Goal: Communication & Community: Answer question/provide support

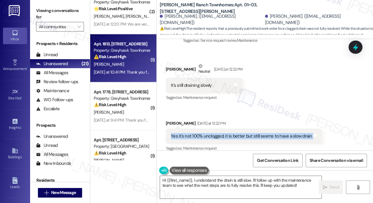
scroll to position [801, 0]
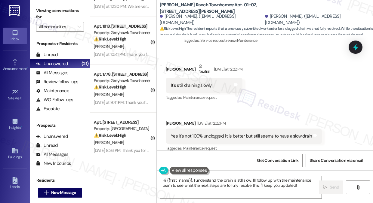
click at [322, 60] on div "Received via SMS [PERSON_NAME] Neutral [DATE] at 12:22 PM It's still draining s…" at bounding box center [265, 104] width 216 height 108
click at [56, 16] on label "Viewing conversations for" at bounding box center [60, 14] width 48 height 16
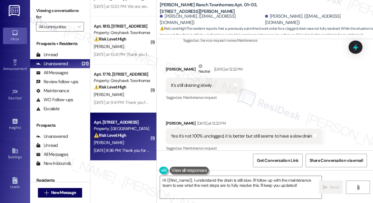
click at [114, 143] on div "[PERSON_NAME]" at bounding box center [121, 143] width 57 height 8
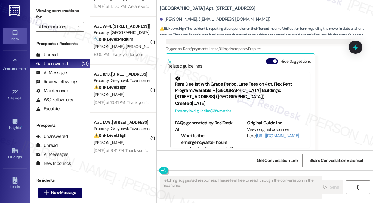
scroll to position [115, 0]
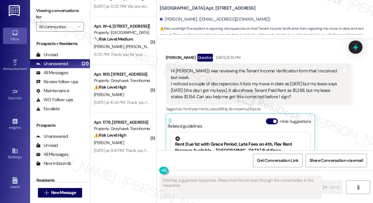
click at [200, 73] on div "Hi [PERSON_NAME],I was reviewing the Tenant Income Verification form that I rec…" at bounding box center [256, 84] width 171 height 32
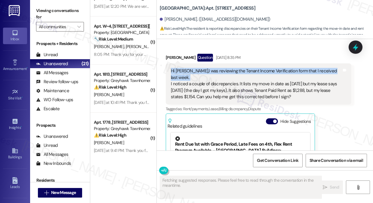
click at [200, 73] on div "Hi [PERSON_NAME],I was reviewing the Tenant Income Verification form that I rec…" at bounding box center [256, 84] width 171 height 32
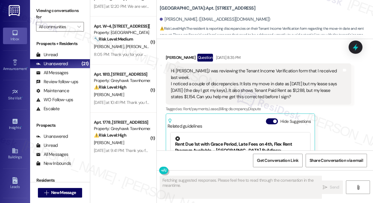
click at [247, 76] on div "Hi [PERSON_NAME],I was reviewing the Tenant Income Verification form that I rec…" at bounding box center [256, 84] width 171 height 32
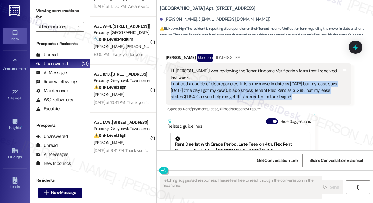
click at [247, 76] on div "Hi [PERSON_NAME],I was reviewing the Tenant Income Verification form that I rec…" at bounding box center [256, 84] width 171 height 32
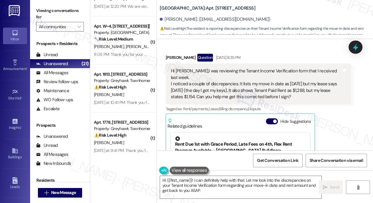
click at [275, 74] on div "Hi [PERSON_NAME],I was reviewing the Tenant Income Verification form that I rec…" at bounding box center [256, 84] width 171 height 32
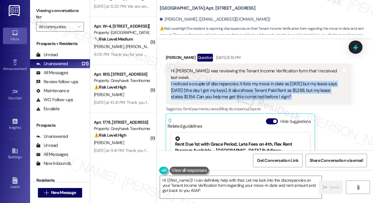
click at [275, 74] on div "Hi [PERSON_NAME],I was reviewing the Tenant Income Verification form that I rec…" at bounding box center [256, 84] width 171 height 32
click at [250, 76] on div "Hi [PERSON_NAME],I was reviewing the Tenant Income Verification form that I rec…" at bounding box center [256, 84] width 171 height 32
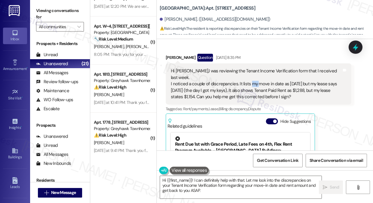
click at [250, 76] on div "Hi [PERSON_NAME],I was reviewing the Tenant Income Verification form that I rec…" at bounding box center [256, 84] width 171 height 32
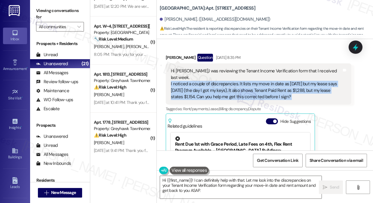
click at [250, 76] on div "Hi [PERSON_NAME],I was reviewing the Tenant Income Verification form that I rec…" at bounding box center [256, 84] width 171 height 32
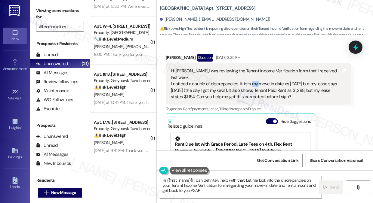
click at [250, 76] on div "Hi [PERSON_NAME],I was reviewing the Tenant Income Verification form that I rec…" at bounding box center [256, 84] width 171 height 32
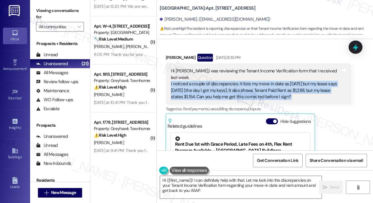
click at [250, 76] on div "Hi [PERSON_NAME],I was reviewing the Tenant Income Verification form that I rec…" at bounding box center [256, 84] width 171 height 32
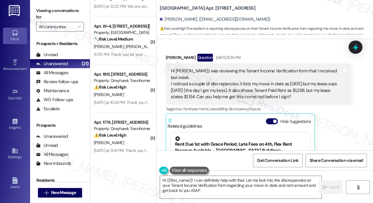
click at [184, 73] on div "Hi [PERSON_NAME],I was reviewing the Tenant Income Verification form that I rec…" at bounding box center [256, 84] width 171 height 32
drag, startPoint x: 171, startPoint y: 72, endPoint x: 296, endPoint y: 92, distance: 127.4
click at [296, 92] on div "Hi [PERSON_NAME],I was reviewing the Tenant Income Verification form that I rec…" at bounding box center [256, 84] width 171 height 32
copy div "Hi [PERSON_NAME],I was reviewing the Tenant Income Verification form that I rec…"
click at [41, 7] on label "Viewing conversations for" at bounding box center [60, 14] width 48 height 16
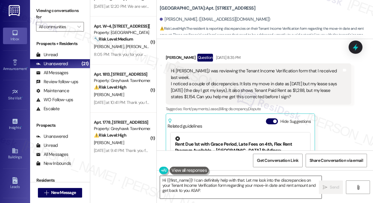
click at [213, 187] on textarea "Hi {{first_name}}! I can definitely help with that. Let me look into the discre…" at bounding box center [240, 187] width 161 height 23
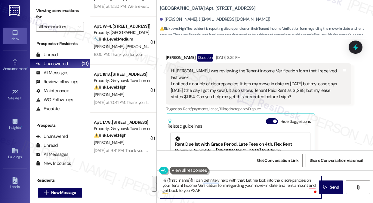
drag, startPoint x: 220, startPoint y: 193, endPoint x: 194, endPoint y: 181, distance: 28.7
click at [194, 181] on textarea "Hi {{first_name}}! I can definitely help with that. Let me look into the discre…" at bounding box center [240, 187] width 161 height 23
paste textarea "just wanted to check back in — were you able to get the discrepancies on your T…"
click at [192, 179] on textarea "Hi {{first_name}}! I just wanted to check back in — were you able to get the di…" at bounding box center [240, 187] width 161 height 23
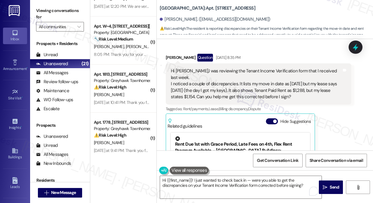
click at [41, 6] on label "Viewing conversations for" at bounding box center [60, 14] width 48 height 16
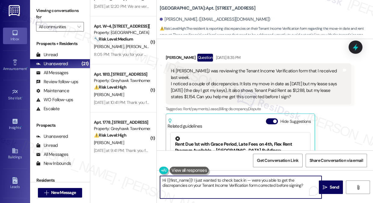
drag, startPoint x: 250, startPoint y: 180, endPoint x: 247, endPoint y: 180, distance: 3.6
click at [247, 180] on textarea "Hi {{first_name}}! I just wanted to check back in — were you able to get the di…" at bounding box center [240, 187] width 161 height 23
click at [193, 180] on textarea "Hi {{first_name}}! I just wanted to check back in, were you able to get the dis…" at bounding box center [240, 187] width 161 height 23
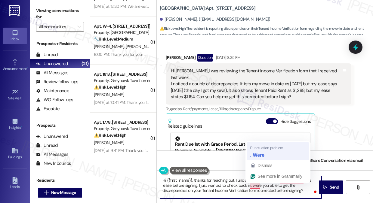
type textarea "Hi {{first_name}}, thanks for reaching out. I understand you want to double che…"
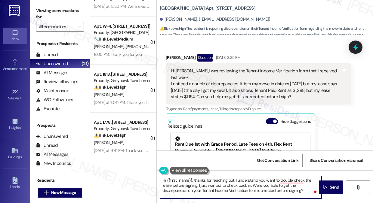
click at [195, 190] on textarea "Hi {{first_name}}, thanks for reaching out. I understand you want to double che…" at bounding box center [240, 187] width 161 height 23
click at [253, 189] on textarea "Hi {{first_name}}, thanks for reaching out. I understand you want to double che…" at bounding box center [240, 187] width 161 height 23
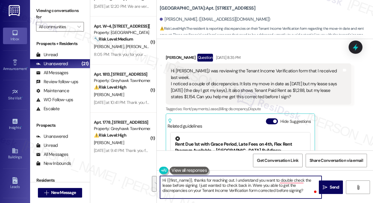
click at [253, 189] on textarea "Hi {{first_name}}, thanks for reaching out. I understand you want to double che…" at bounding box center [240, 187] width 161 height 23
click at [293, 184] on textarea "Hi {{first_name}}, thanks for reaching out. I understand you want to double che…" at bounding box center [240, 187] width 161 height 23
click at [304, 185] on textarea "Hi {{first_name}}, thanks for reaching out. I understand you want to double che…" at bounding box center [240, 187] width 161 height 23
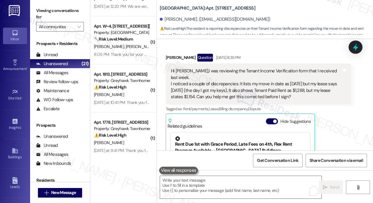
click at [55, 13] on label "Viewing conversations for" at bounding box center [60, 14] width 48 height 16
drag, startPoint x: 50, startPoint y: 11, endPoint x: 59, endPoint y: 14, distance: 9.7
click at [50, 11] on label "Viewing conversations for" at bounding box center [60, 14] width 48 height 16
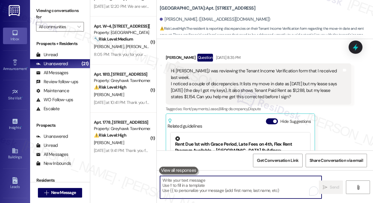
click at [230, 187] on textarea "To enrich screen reader interactions, please activate Accessibility in Grammarl…" at bounding box center [240, 187] width 161 height 23
paste textarea "Hi {{first_name}}, thanks for reaching out. I understand you want to double-che…"
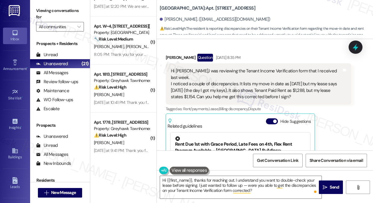
click at [66, 14] on label "Viewing conversations for" at bounding box center [60, 14] width 48 height 16
click at [215, 65] on div "Hi [PERSON_NAME],I was reviewing the Tenant Income Verification form that I rec…" at bounding box center [258, 83] width 185 height 41
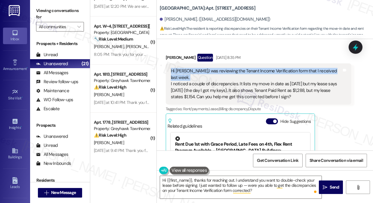
click at [215, 65] on div "Hi [PERSON_NAME],I was reviewing the Tenant Income Verification form that I rec…" at bounding box center [258, 83] width 185 height 41
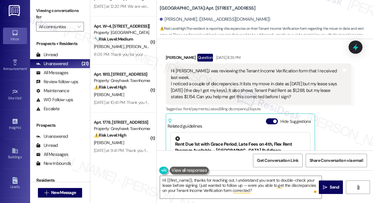
click at [223, 81] on div "Hi [PERSON_NAME],I was reviewing the Tenant Income Verification form that I rec…" at bounding box center [256, 84] width 171 height 32
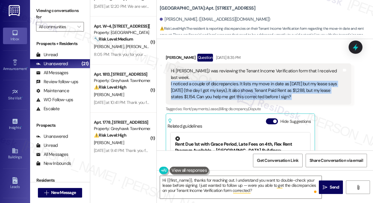
click at [223, 81] on div "Hi [PERSON_NAME],I was reviewing the Tenant Income Verification form that I rec…" at bounding box center [256, 84] width 171 height 32
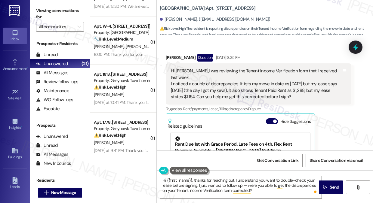
click at [46, 9] on label "Viewing conversations for" at bounding box center [60, 14] width 48 height 16
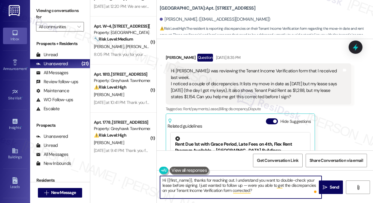
click at [207, 186] on textarea "Hi {{first_name}}, thanks for reaching out. I understand you want to double-che…" at bounding box center [240, 187] width 161 height 23
click at [257, 191] on textarea "Hi {{first_name}}, thanks for reaching out. I understand you want to double-che…" at bounding box center [240, 187] width 161 height 23
click at [201, 185] on textarea "Hi {{first_name}}, thanks for reaching out. I understand you want to double-che…" at bounding box center [240, 187] width 161 height 23
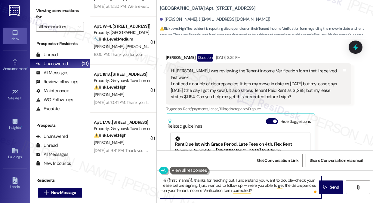
click at [201, 185] on textarea "Hi {{first_name}}, thanks for reaching out. I understand you want to double-che…" at bounding box center [240, 187] width 161 height 23
click at [245, 187] on textarea "Hi {{first_name}}, thanks for reaching out. I understand you want to double-che…" at bounding box center [240, 187] width 161 height 23
drag, startPoint x: 247, startPoint y: 186, endPoint x: 241, endPoint y: 185, distance: 5.6
click at [241, 185] on textarea "Hi {{first_name}}, thanks for reaching out. I understand you want to double-che…" at bounding box center [240, 187] width 161 height 23
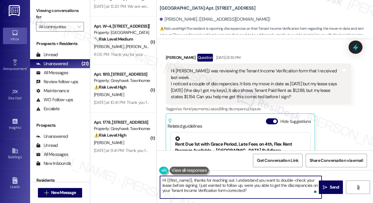
click at [243, 181] on textarea "Hi {{first_name}}, thanks for reaching out. I understand you want to double-che…" at bounding box center [240, 187] width 161 height 23
click at [229, 184] on textarea "Hi {{first_name}}, thanks for reaching out. I understand you want to double-che…" at bounding box center [240, 187] width 161 height 23
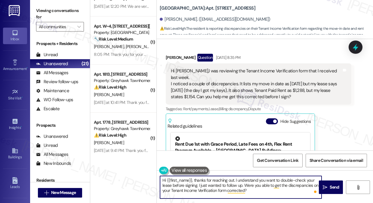
click at [229, 184] on textarea "Hi {{first_name}}, thanks for reaching out. I understand you want to double-che…" at bounding box center [240, 187] width 161 height 23
click at [259, 192] on textarea "Hi {{first_name}}, thanks for reaching out. I understand you want to double-che…" at bounding box center [240, 187] width 161 height 23
drag, startPoint x: 260, startPoint y: 192, endPoint x: 204, endPoint y: 184, distance: 57.4
click at [204, 184] on textarea "Hi {{first_name}}, thanks for reaching out. I understand you want to double-che…" at bounding box center [240, 187] width 161 height 23
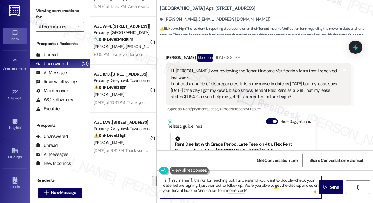
click at [258, 195] on textarea "Hi {{first_name}}, thanks for reaching out. I understand you want to double-che…" at bounding box center [240, 187] width 161 height 23
click at [265, 189] on textarea "Hi {{first_name}}, thanks for reaching out. I understand you want to double-che…" at bounding box center [240, 187] width 161 height 23
type textarea "Hi {{first_name}}, thanks for reaching out. I understand you want to double-che…"
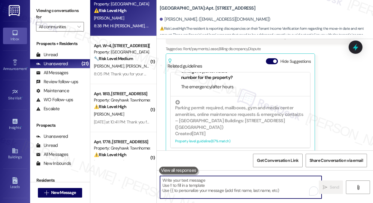
scroll to position [849, 0]
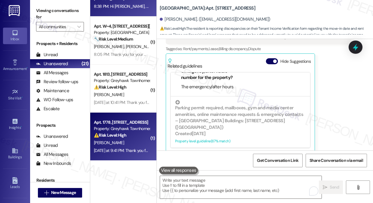
click at [126, 148] on div "[DATE] at 9:41 PM: Thank you for your message. Our offices are currently closed…" at bounding box center [278, 150] width 368 height 5
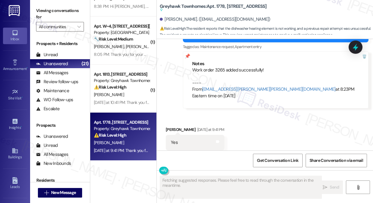
scroll to position [1210, 0]
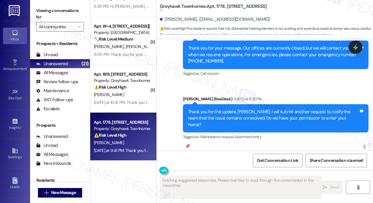
click at [231, 109] on div "Thank you for the update, [PERSON_NAME]. I will submit another request to notif…" at bounding box center [273, 118] width 171 height 19
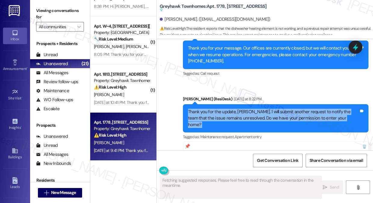
click at [231, 109] on div "Thank you for the update, [PERSON_NAME]. I will submit another request to notif…" at bounding box center [273, 118] width 171 height 19
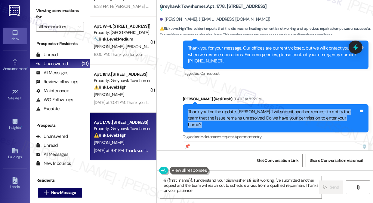
type textarea "Hi {{first_name}}, I understand your dishwasher still isn't working. I've submi…"
click at [253, 109] on div "Thank you for the update, [PERSON_NAME]. I will submit another request to notif…" at bounding box center [273, 118] width 171 height 19
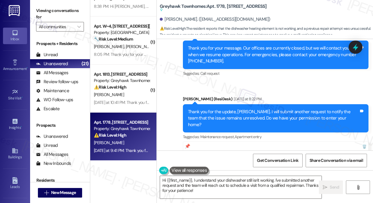
click at [253, 109] on div "Thank you for the update, [PERSON_NAME]. I will submit another request to notif…" at bounding box center [273, 118] width 171 height 19
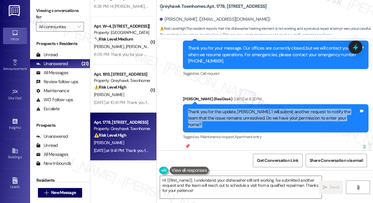
click at [253, 109] on div "Thank you for the update, [PERSON_NAME]. I will submit another request to notif…" at bounding box center [273, 118] width 171 height 19
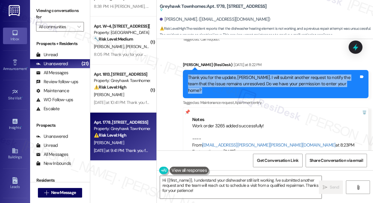
scroll to position [1270, 0]
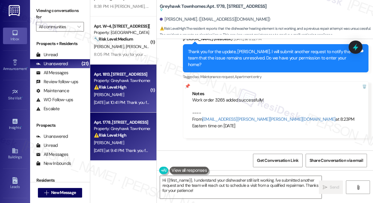
click at [136, 93] on div "[PERSON_NAME]" at bounding box center [121, 95] width 57 height 8
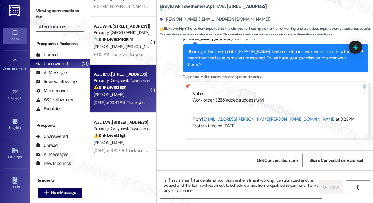
type textarea "Fetching suggested responses. Please feel free to read through the conversation…"
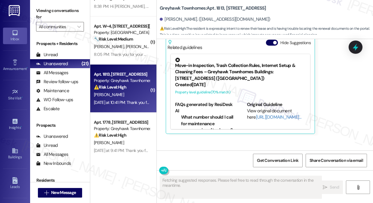
scroll to position [496, 0]
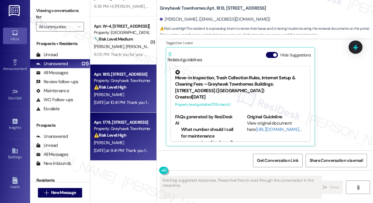
click at [118, 133] on strong "⚠️ Risk Level: High" at bounding box center [110, 135] width 32 height 5
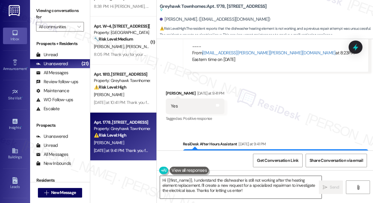
scroll to position [1364, 0]
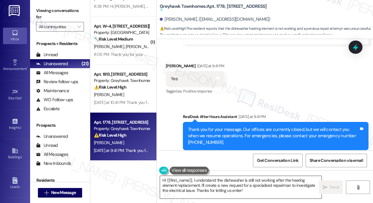
click at [210, 188] on textarea "Hi {{first_name}}, I understand the dishwasher is still not working after the h…" at bounding box center [240, 187] width 161 height 23
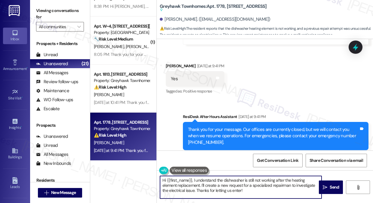
click at [210, 188] on textarea "Hi {{first_name}}, I understand the dishwasher is still not working after the h…" at bounding box center [240, 187] width 161 height 23
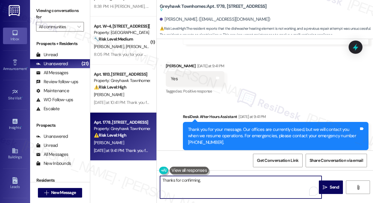
click at [173, 63] on div "[PERSON_NAME] [DATE] at 9:41 PM" at bounding box center [195, 67] width 59 height 8
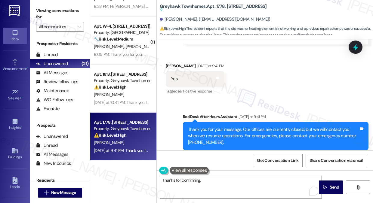
click at [169, 63] on div "[PERSON_NAME] [DATE] at 9:41 PM" at bounding box center [195, 67] width 59 height 8
copy div "[PERSON_NAME]"
click at [209, 182] on textarea "Thanks for confirming," at bounding box center [240, 187] width 161 height 23
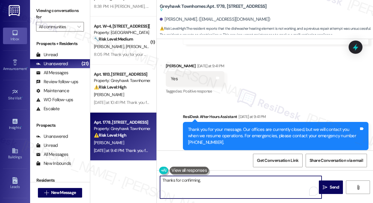
paste textarea "[PERSON_NAME]"
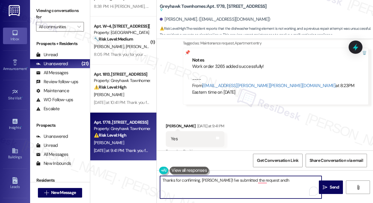
click at [219, 5] on b "Greyhawk Townhomes: Apt. 1778, [STREET_ADDRESS] actions and notes available for…" at bounding box center [213, 8] width 107 height 10
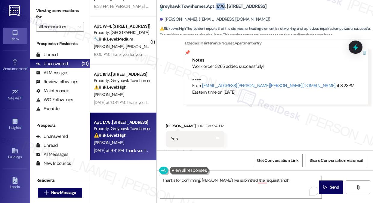
click at [219, 5] on b "Greyhawk Townhomes: Apt. 1778, [STREET_ADDRESS] actions and notes available for…" at bounding box center [213, 8] width 107 height 10
copy b "1778"
click at [61, 9] on label "Viewing conversations for" at bounding box center [60, 14] width 48 height 16
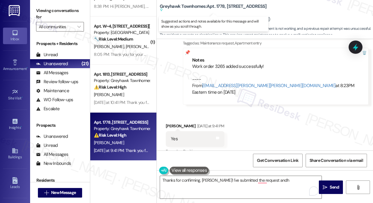
click at [221, 7] on b "Greyhawk Townhomes: Apt. 1778, [STREET_ADDRESS] actions and notes available for…" at bounding box center [213, 8] width 107 height 10
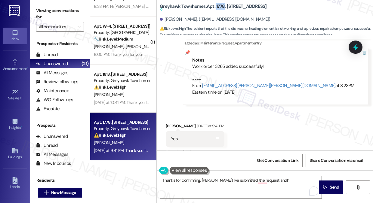
click at [221, 7] on b "Greyhawk Townhomes: Apt. 1778, [STREET_ADDRESS] actions and notes available for…" at bounding box center [213, 8] width 107 height 10
copy b "1778"
click at [43, 8] on label "Viewing conversations for" at bounding box center [60, 14] width 48 height 16
click at [220, 9] on sup at bounding box center [213, 9] width 107 height 3
click at [67, 16] on label "Viewing conversations for" at bounding box center [60, 14] width 48 height 16
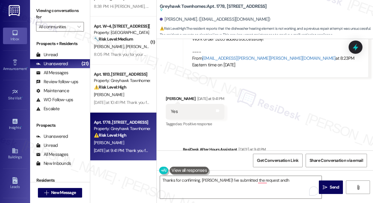
scroll to position [1364, 0]
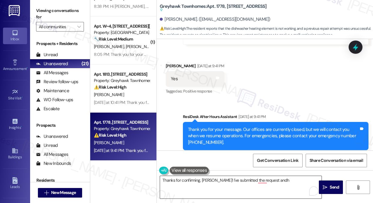
click at [219, 179] on textarea "Thanks for confirming, [PERSON_NAME]! I've submitted the request andh" at bounding box center [240, 187] width 161 height 23
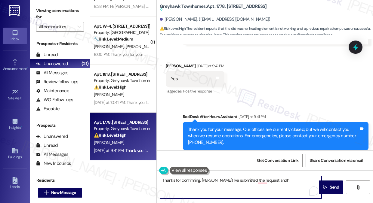
click at [219, 179] on textarea "Thanks for confirming, [PERSON_NAME]! I've submitted the request andh" at bounding box center [240, 187] width 161 height 23
click at [273, 180] on textarea "Thanks for confirming, [PERSON_NAME]! I've submitted the request andh" at bounding box center [240, 187] width 161 height 23
click at [216, 185] on textarea "Thanks for confirming, [PERSON_NAME]! I've submitted the request, and hopefully…" at bounding box center [240, 187] width 161 height 23
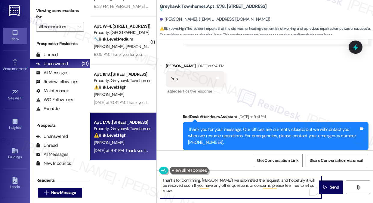
click at [216, 185] on textarea "Thanks for confirming, [PERSON_NAME]! I've submitted the request, and hopefully…" at bounding box center [240, 187] width 161 height 23
click at [213, 188] on textarea "Thanks for confirming, [PERSON_NAME]! I've submitted the request, and hopefully…" at bounding box center [240, 187] width 161 height 23
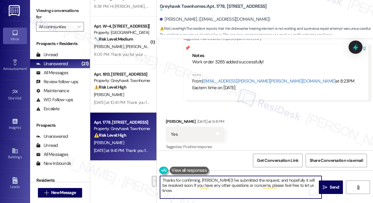
scroll to position [1334, 0]
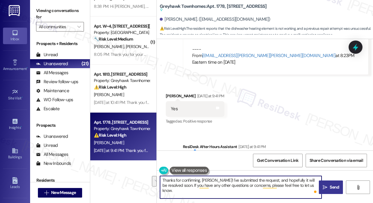
type textarea "Thanks for confirming, [PERSON_NAME]! I've submitted the request, and hopefully…"
click at [332, 186] on span "Send" at bounding box center [333, 187] width 9 height 6
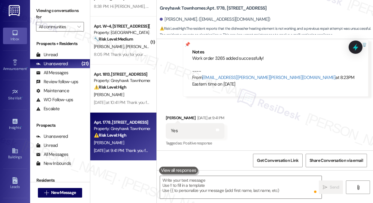
scroll to position [1300, 0]
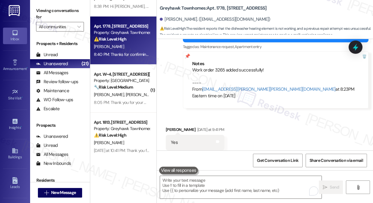
click at [51, 14] on label "Viewing conversations for" at bounding box center [60, 14] width 48 height 16
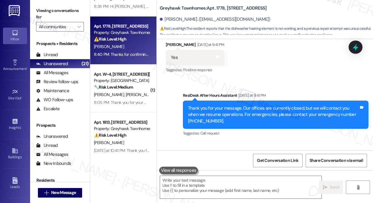
scroll to position [1412, 0]
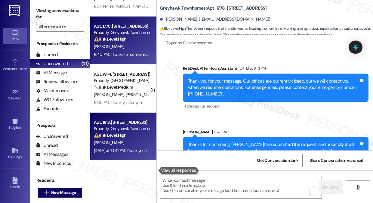
click at [138, 139] on div "[PERSON_NAME]" at bounding box center [121, 143] width 57 height 8
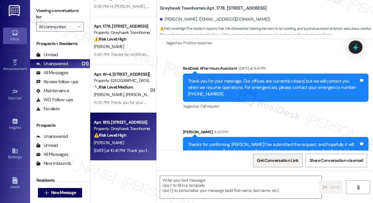
type textarea "Fetching suggested responses. Please feel free to read through the conversation…"
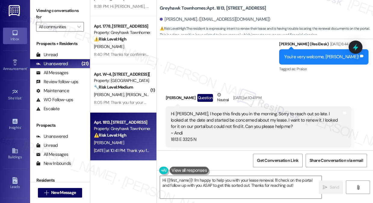
scroll to position [406, 0]
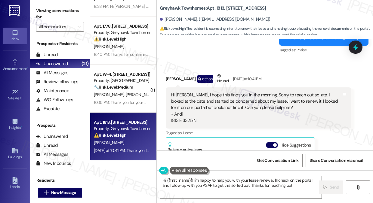
click at [216, 104] on div "Hi [PERSON_NAME], I hope this finds you in the morning. Sorry to reach out so l…" at bounding box center [256, 108] width 171 height 32
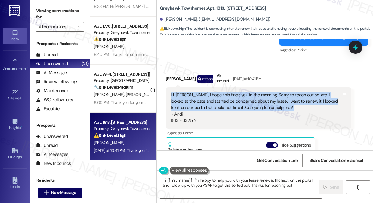
click at [216, 104] on div "Hi [PERSON_NAME], I hope this finds you in the morning. Sorry to reach out so l…" at bounding box center [256, 108] width 171 height 32
click at [219, 102] on div "Hi [PERSON_NAME], I hope this finds you in the morning. Sorry to reach out so l…" at bounding box center [256, 108] width 171 height 32
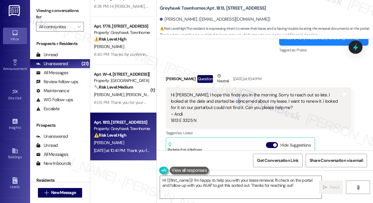
click at [219, 102] on div "Hi [PERSON_NAME], I hope this finds you in the morning. Sorry to reach out so l…" at bounding box center [256, 108] width 171 height 32
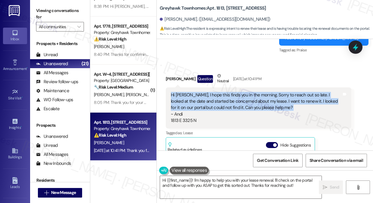
click at [219, 102] on div "Hi [PERSON_NAME], I hope this finds you in the morning. Sorry to reach out so l…" at bounding box center [256, 108] width 171 height 32
click at [234, 100] on div "Hi [PERSON_NAME], I hope this finds you in the morning. Sorry to reach out so l…" at bounding box center [256, 108] width 171 height 32
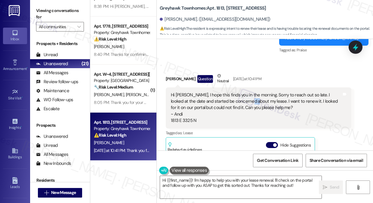
click at [234, 100] on div "Hi [PERSON_NAME], I hope this finds you in the morning. Sorry to reach out so l…" at bounding box center [256, 108] width 171 height 32
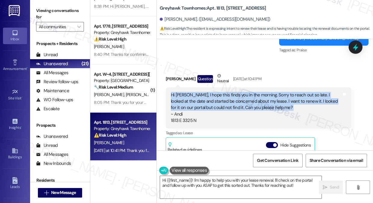
click at [234, 100] on div "Hi [PERSON_NAME], I hope this finds you in the morning. Sorry to reach out so l…" at bounding box center [256, 108] width 171 height 32
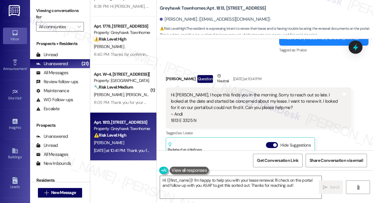
click at [214, 44] on div "Sent via SMS [PERSON_NAME] (ResiDesk) [DATE] 6:44 PM You're very welcome, [PERS…" at bounding box center [265, 33] width 216 height 51
click at [197, 95] on div "Hi [PERSON_NAME], I hope this finds you in the morning. Sorry to reach out so l…" at bounding box center [256, 108] width 171 height 32
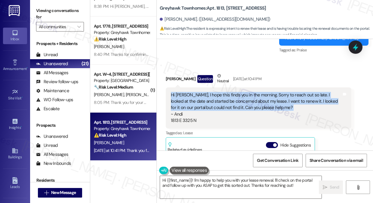
click at [197, 95] on div "Hi [PERSON_NAME], I hope this finds you in the morning. Sorry to reach out so l…" at bounding box center [256, 108] width 171 height 32
copy div "Hi [PERSON_NAME], I hope this finds you in the morning. Sorry to reach out so l…"
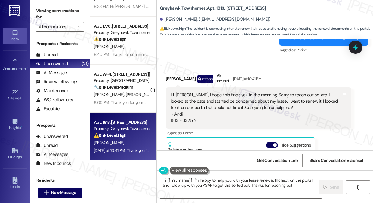
click at [51, 16] on label "Viewing conversations for" at bounding box center [60, 14] width 48 height 16
click at [202, 104] on div "Hi [PERSON_NAME], I hope this finds you in the morning. Sorry to reach out so l…" at bounding box center [256, 108] width 171 height 32
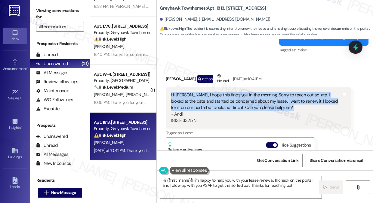
click at [202, 104] on div "Hi [PERSON_NAME], I hope this finds you in the morning. Sorry to reach out so l…" at bounding box center [256, 108] width 171 height 32
copy div "Hi [PERSON_NAME], I hope this finds you in the morning. Sorry to reach out so l…"
click at [53, 12] on label "Viewing conversations for" at bounding box center [60, 14] width 48 height 16
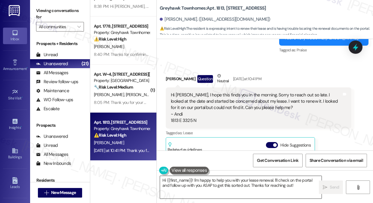
click at [219, 188] on textarea "Hi {{first_name}}! I'm happy to help you with your lease renewal. I'll check on…" at bounding box center [240, 187] width 161 height 23
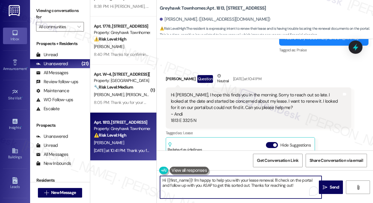
click at [219, 188] on textarea "Hi {{first_name}}! I'm happy to help you with your lease renewal. I'll check on…" at bounding box center [240, 187] width 161 height 23
paste textarea "[Resident’s Name], I just wanted to check back in — were you able to find your …"
click at [174, 79] on div "[PERSON_NAME] Question Neutral [DATE] at 10:41 PM" at bounding box center [258, 80] width 185 height 15
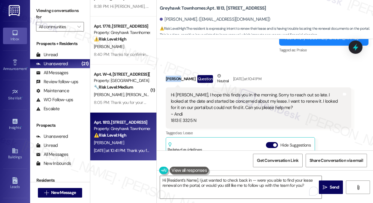
click at [174, 79] on div "[PERSON_NAME] Question Neutral [DATE] at 10:41 PM" at bounding box center [258, 80] width 185 height 15
copy div "[PERSON_NAME]"
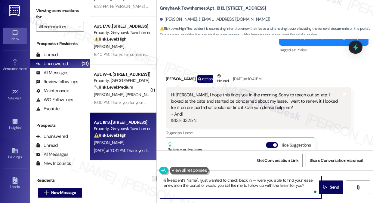
drag, startPoint x: 166, startPoint y: 182, endPoint x: 198, endPoint y: 176, distance: 32.9
click at [198, 176] on textarea "Hi [Resident’s Name], I just wanted to check back in — were you able to find yo…" at bounding box center [240, 187] width 161 height 23
paste textarea "[PERSON_NAME]"
drag, startPoint x: 238, startPoint y: 180, endPoint x: 232, endPoint y: 179, distance: 5.8
click at [232, 179] on textarea "Hi [PERSON_NAME], I just wanted to check back in — were you able to find your l…" at bounding box center [240, 187] width 161 height 23
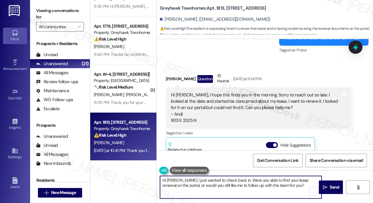
click at [195, 184] on textarea "Hi [PERSON_NAME], I just wanted to check back in. Were you able to find your le…" at bounding box center [240, 187] width 161 height 23
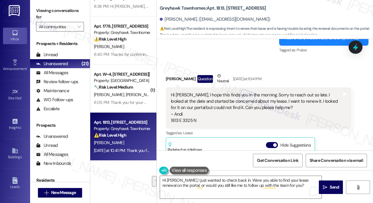
click at [226, 106] on div "Hi [PERSON_NAME], I hope this finds you in the morning. Sorry to reach out so l…" at bounding box center [256, 108] width 171 height 32
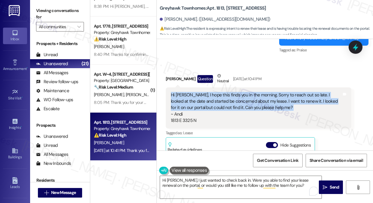
click at [226, 106] on div "Hi [PERSON_NAME], I hope this finds you in the morning. Sorry to reach out so l…" at bounding box center [256, 108] width 171 height 32
click at [273, 101] on div "Hi [PERSON_NAME], I hope this finds you in the morning. Sorry to reach out so l…" at bounding box center [256, 108] width 171 height 32
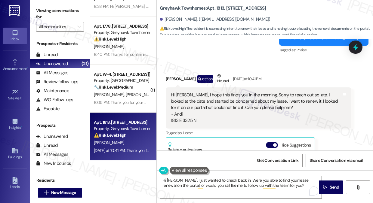
click at [212, 103] on div "Hi [PERSON_NAME], I hope this finds you in the morning. Sorry to reach out so l…" at bounding box center [256, 108] width 171 height 32
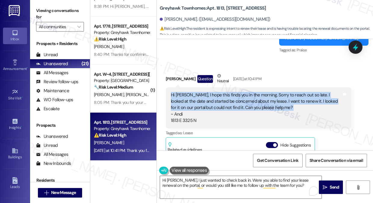
click at [212, 103] on div "Hi [PERSON_NAME], I hope this finds you in the morning. Sorry to reach out so l…" at bounding box center [256, 108] width 171 height 32
click at [249, 103] on div "Hi [PERSON_NAME], I hope this finds you in the morning. Sorry to reach out so l…" at bounding box center [256, 108] width 171 height 32
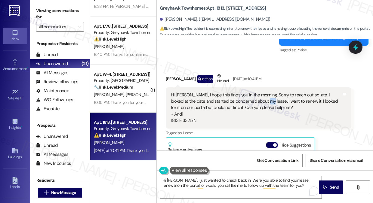
click at [249, 103] on div "Hi [PERSON_NAME], I hope this finds you in the morning. Sorry to reach out so l…" at bounding box center [256, 108] width 171 height 32
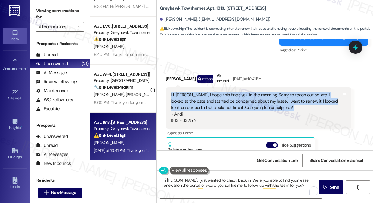
click at [249, 103] on div "Hi [PERSON_NAME], I hope this finds you in the morning. Sorry to reach out so l…" at bounding box center [256, 108] width 171 height 32
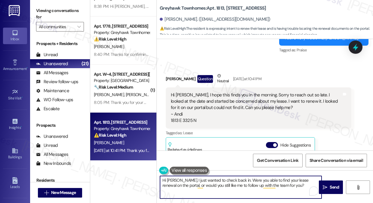
click at [228, 184] on textarea "Hi [PERSON_NAME], I just wanted to check back in. Were you able to find your le…" at bounding box center [240, 187] width 161 height 23
drag, startPoint x: 228, startPoint y: 184, endPoint x: 233, endPoint y: 184, distance: 4.8
click at [228, 184] on textarea "Hi [PERSON_NAME], I just wanted to check back in. Were you able to find your le…" at bounding box center [240, 187] width 161 height 23
click at [279, 188] on textarea "Hi [PERSON_NAME], I just wanted to check back in. Were you able to find your le…" at bounding box center [240, 187] width 161 height 23
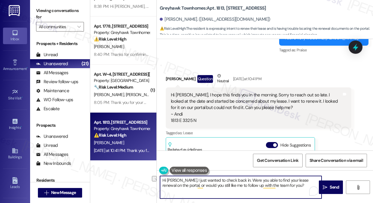
drag, startPoint x: 282, startPoint y: 186, endPoint x: 179, endPoint y: 184, distance: 102.2
click at [179, 184] on textarea "Hi [PERSON_NAME], I just wanted to check back in. Were you able to find your le…" at bounding box center [240, 187] width 161 height 23
click at [209, 180] on textarea "Hi [PERSON_NAME], I just wanted to check back in. Were you able to find your le…" at bounding box center [240, 187] width 161 height 23
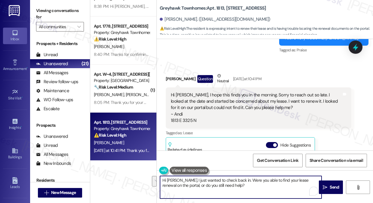
click at [235, 187] on textarea "Hi [PERSON_NAME], I just wanted to check back in. Were you able to find your le…" at bounding box center [240, 187] width 161 height 23
drag, startPoint x: 216, startPoint y: 186, endPoint x: 227, endPoint y: 184, distance: 11.3
click at [216, 186] on textarea "Hi [PERSON_NAME], I just wanted to check back in. Were you able to find your le…" at bounding box center [240, 187] width 161 height 23
type textarea "Hi [PERSON_NAME], I just wanted to check back in. Were you able to find your le…"
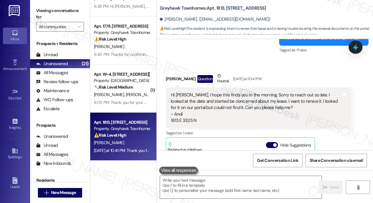
click at [47, 8] on label "Viewing conversations for" at bounding box center [60, 14] width 48 height 16
click at [176, 186] on textarea "To enrich screen reader interactions, please activate Accessibility in Grammarl…" at bounding box center [240, 187] width 161 height 23
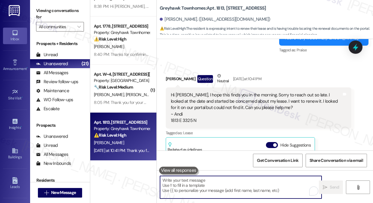
paste textarea "Hi [PERSON_NAME], I just wanted to check back in — were you able to find your l…"
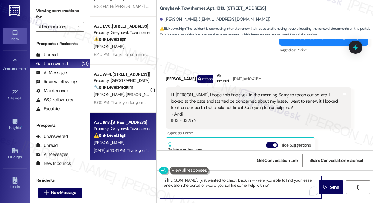
drag, startPoint x: 236, startPoint y: 180, endPoint x: 233, endPoint y: 179, distance: 3.0
click at [233, 179] on textarea "Hi [PERSON_NAME], I just wanted to check back in — were you able to find your l…" at bounding box center [240, 187] width 161 height 23
click at [248, 182] on textarea "Hi [PERSON_NAME], I just wanted to check back in. Were you able to find your le…" at bounding box center [240, 187] width 161 height 23
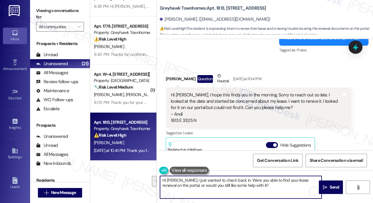
click at [209, 179] on textarea "Hi [PERSON_NAME], I just wanted to check back in. Were you able to find your le…" at bounding box center [240, 187] width 161 height 23
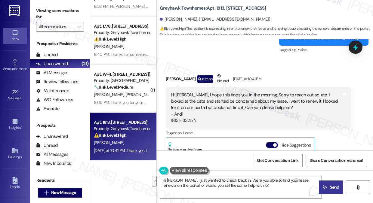
click at [328, 183] on button " Send" at bounding box center [331, 188] width 24 height 14
type textarea "Fetching suggested responses. Please feel free to read through the conversation…"
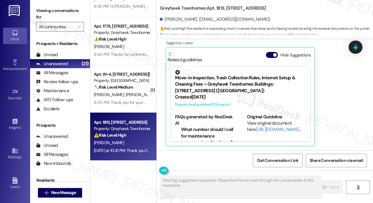
scroll to position [753, 0]
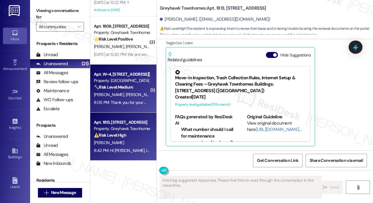
click at [126, 97] on span "[PERSON_NAME]" at bounding box center [141, 94] width 30 height 5
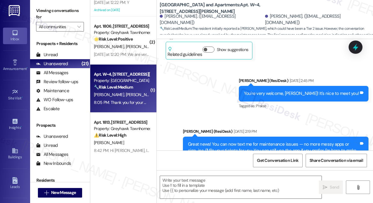
type textarea "Fetching suggested responses. Please feel free to read through the conversation…"
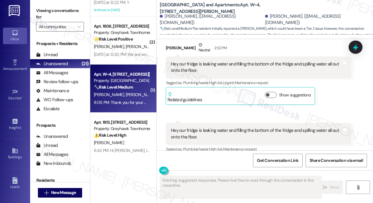
scroll to position [1479, 0]
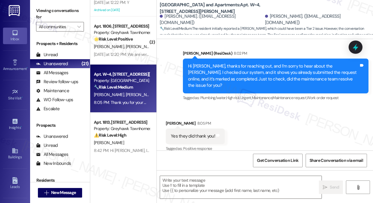
click at [239, 72] on div "Hi [PERSON_NAME], thanks for reaching out, and I’m sorry to hear about the [PER…" at bounding box center [273, 76] width 171 height 26
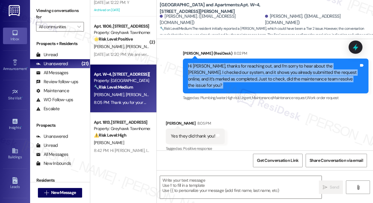
click at [239, 72] on div "Hi [PERSON_NAME], thanks for reaching out, and I’m sorry to hear about the [PER…" at bounding box center [273, 76] width 171 height 26
click at [234, 74] on div "Hi [PERSON_NAME], thanks for reaching out, and I’m sorry to hear about the [PER…" at bounding box center [273, 76] width 171 height 26
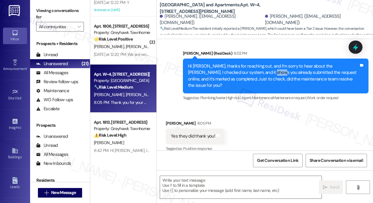
click at [234, 74] on div "Hi [PERSON_NAME], thanks for reaching out, and I’m sorry to hear about the [PER…" at bounding box center [273, 76] width 171 height 26
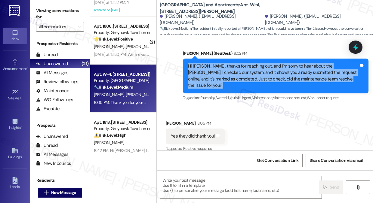
click at [234, 74] on div "Hi [PERSON_NAME], thanks for reaching out, and I’m sorry to hear about the [PER…" at bounding box center [273, 76] width 171 height 26
click at [259, 76] on div "Hi [PERSON_NAME], thanks for reaching out, and I’m sorry to hear about the [PER…" at bounding box center [273, 76] width 171 height 26
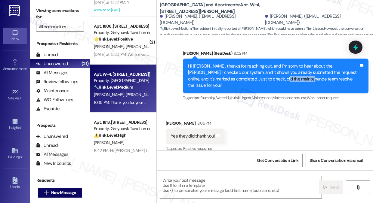
click at [259, 76] on div "Hi [PERSON_NAME], thanks for reaching out, and I’m sorry to hear about the [PER…" at bounding box center [273, 76] width 171 height 26
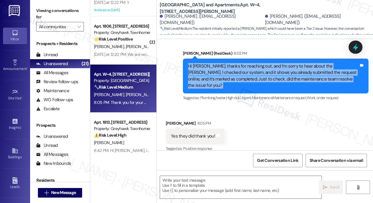
click at [259, 76] on div "Hi [PERSON_NAME], thanks for reaching out, and I’m sorry to hear about the [PER…" at bounding box center [273, 76] width 171 height 26
click at [257, 77] on div "Hi [PERSON_NAME], thanks for reaching out, and I’m sorry to hear about the [PER…" at bounding box center [273, 76] width 171 height 26
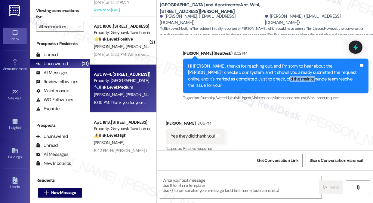
click at [257, 77] on div "Hi [PERSON_NAME], thanks for reaching out, and I’m sorry to hear about the [PER…" at bounding box center [273, 76] width 171 height 26
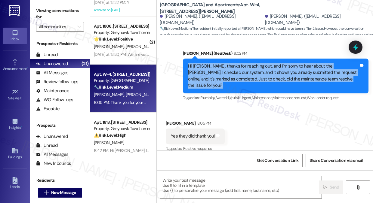
click at [257, 77] on div "Hi [PERSON_NAME], thanks for reaching out, and I’m sorry to hear about the [PER…" at bounding box center [273, 76] width 171 height 26
click at [218, 186] on textarea at bounding box center [240, 187] width 161 height 23
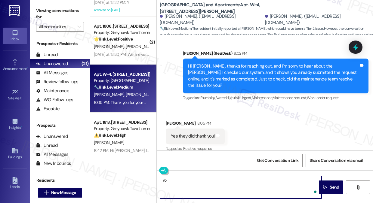
type textarea "Y"
click at [202, 180] on textarea "Glad to hear it's fixed." at bounding box center [240, 187] width 161 height 23
click at [162, 178] on textarea "Glad to hear it's fixed. Sho" at bounding box center [240, 187] width 161 height 23
click at [252, 180] on textarea "You're welcome! I'm glad to hear it's fixed. Sho" at bounding box center [240, 187] width 161 height 23
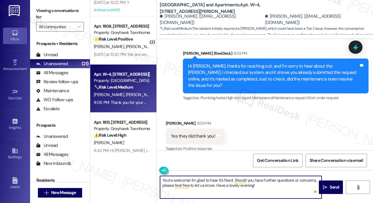
type textarea "You're welcome! I'm glad to hear it's fixed. Should you have further questions …"
click at [265, 186] on textarea "You're welcome! I'm glad to hear it's fixed. Should you have further questions …" at bounding box center [240, 187] width 161 height 23
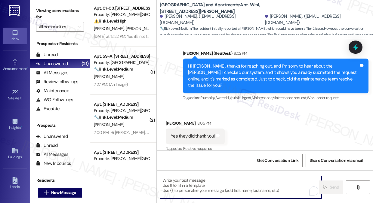
scroll to position [0, 0]
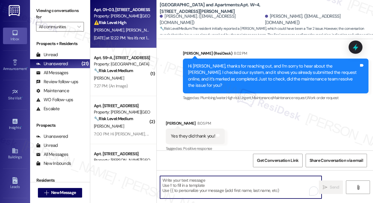
click at [125, 29] on div "[PERSON_NAME] [PERSON_NAME]" at bounding box center [121, 30] width 57 height 8
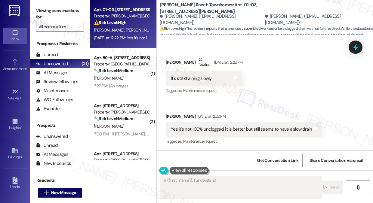
scroll to position [683, 0]
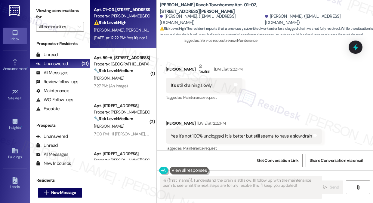
click at [185, 82] on div "It's still draining slowly" at bounding box center [191, 85] width 41 height 6
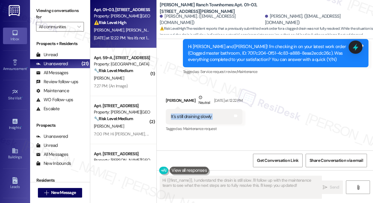
scroll to position [623, 0]
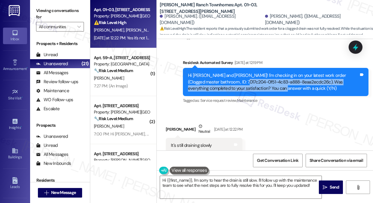
drag, startPoint x: 242, startPoint y: 78, endPoint x: 261, endPoint y: 81, distance: 19.6
click at [261, 81] on div "Hi [PERSON_NAME] and [PERSON_NAME]! I'm checking in on your latest work order (…" at bounding box center [273, 81] width 171 height 19
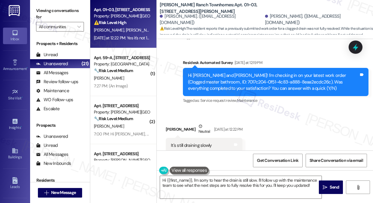
click at [192, 142] on div "It's still draining slowly" at bounding box center [191, 145] width 41 height 6
click at [261, 78] on div "Hi [PERSON_NAME] and [PERSON_NAME]! I'm checking in on your latest work order (…" at bounding box center [273, 81] width 171 height 19
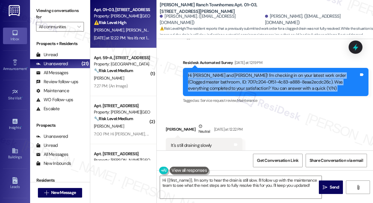
click at [261, 78] on div "Hi [PERSON_NAME] and [PERSON_NAME]! I'm checking in on your latest work order (…" at bounding box center [273, 81] width 171 height 19
click at [278, 80] on div "Hi [PERSON_NAME] and [PERSON_NAME]! I'm checking in on your latest work order (…" at bounding box center [273, 81] width 171 height 19
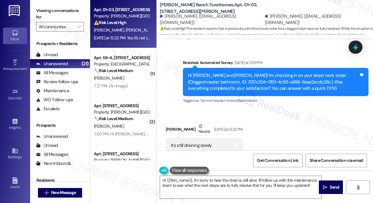
click at [336, 129] on div "Received via SMS [PERSON_NAME] Neutral [DATE] at 12:22 PM It's still draining s…" at bounding box center [265, 164] width 216 height 108
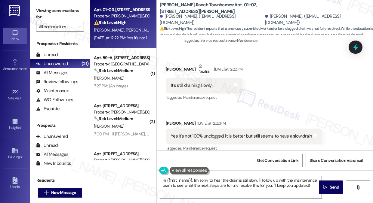
click at [199, 135] on div "Yes it's not 100% unclogged, it is better but still seems to have a slow drain …" at bounding box center [244, 136] width 156 height 15
click at [223, 133] on div "Yes it's not 100% unclogged, it is better but still seems to have a slow drain" at bounding box center [241, 136] width 141 height 6
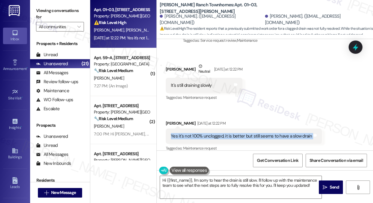
click at [223, 133] on div "Yes it's not 100% unclogged, it is better but still seems to have a slow drain" at bounding box center [241, 136] width 141 height 6
click at [173, 63] on div "[PERSON_NAME] Neutral [DATE] at 12:22 PM" at bounding box center [204, 70] width 77 height 15
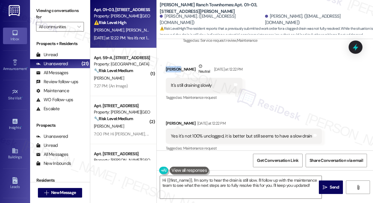
click at [173, 63] on div "[PERSON_NAME] Neutral [DATE] at 12:22 PM" at bounding box center [204, 70] width 77 height 15
copy div "[PERSON_NAME]"
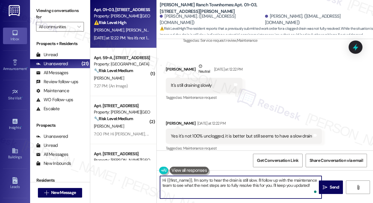
drag, startPoint x: 167, startPoint y: 181, endPoint x: 192, endPoint y: 175, distance: 25.3
click at [192, 175] on div "Hi {{first_name}}, I'm sorry to hear the drain is still slow. I'll follow up wi…" at bounding box center [265, 192] width 216 height 45
paste textarea "[PERSON_NAME]"
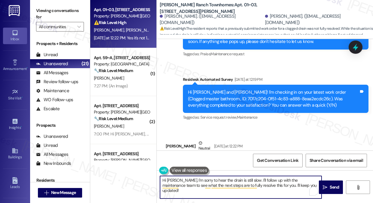
scroll to position [593, 0]
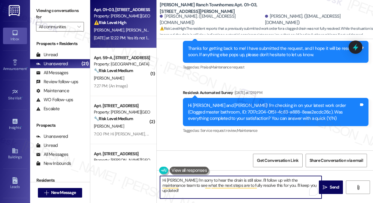
click at [251, 98] on div "Hi [PERSON_NAME] and [PERSON_NAME]! I'm checking in on your latest work order (…" at bounding box center [275, 112] width 185 height 28
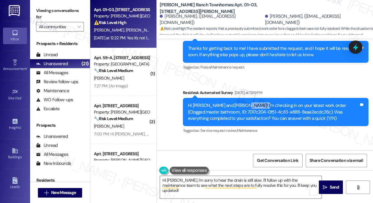
click at [251, 98] on div "Hi [PERSON_NAME] and [PERSON_NAME]! I'm checking in on your latest work order (…" at bounding box center [275, 112] width 185 height 28
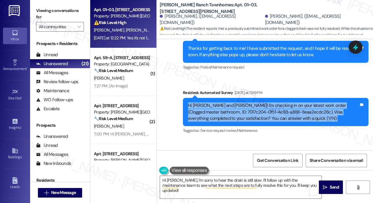
click at [251, 98] on div "Hi [PERSON_NAME] and [PERSON_NAME]! I'm checking in on your latest work order (…" at bounding box center [275, 112] width 185 height 28
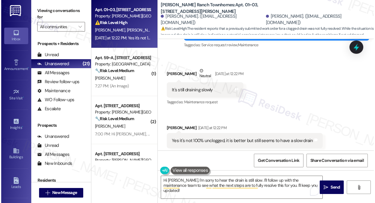
scroll to position [683, 0]
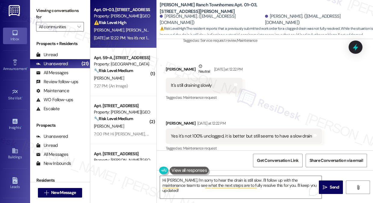
click at [185, 82] on div "It's still draining slowly" at bounding box center [191, 85] width 41 height 6
click at [202, 133] on div "Yes it's not 100% unclogged, it is better but still seems to have a slow drain" at bounding box center [241, 136] width 141 height 6
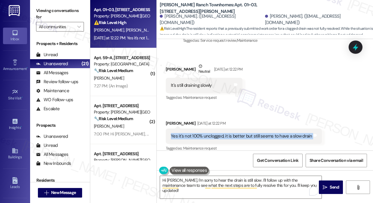
click at [202, 133] on div "Yes it's not 100% unclogged, it is better but still seems to have a slow drain" at bounding box center [241, 136] width 141 height 6
click at [224, 133] on div "Yes it's not 100% unclogged, it is better but still seems to have a slow drain" at bounding box center [241, 136] width 141 height 6
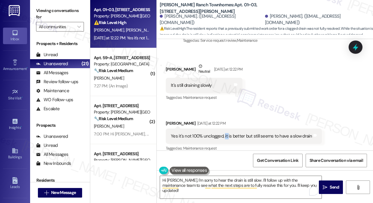
click at [224, 133] on div "Yes it's not 100% unclogged, it is better but still seems to have a slow drain" at bounding box center [241, 136] width 141 height 6
click at [277, 116] on div "Received via SMS [PERSON_NAME] [DATE] at 12:22 PM Yes it's not 100% unclogged, …" at bounding box center [243, 137] width 165 height 42
click at [271, 133] on div "Yes it's not 100% unclogged, it is better but still seems to have a slow drain" at bounding box center [241, 136] width 141 height 6
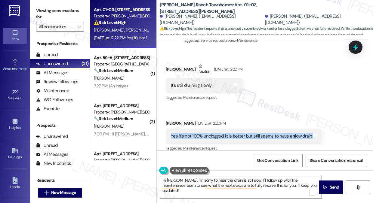
click at [271, 133] on div "Yes it's not 100% unclogged, it is better but still seems to have a slow drain" at bounding box center [241, 136] width 141 height 6
click at [275, 104] on div "Received via SMS [PERSON_NAME] Neutral [DATE] at 12:22 PM It's still draining s…" at bounding box center [265, 104] width 216 height 108
click at [250, 133] on div "Yes it's not 100% unclogged, it is better but still seems to have a slow drain" at bounding box center [241, 136] width 141 height 6
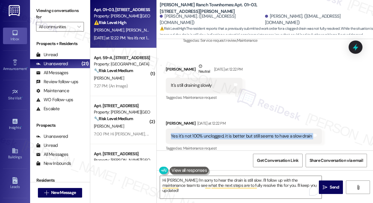
copy div "Yes it's not 100% unclogged, it is better but still seems to have a slow drain …"
click at [56, 12] on label "Viewing conversations for" at bounding box center [60, 14] width 48 height 16
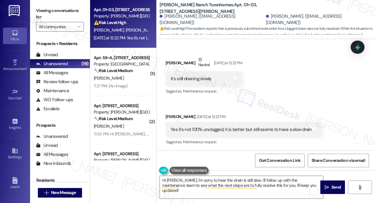
scroll to position [677, 0]
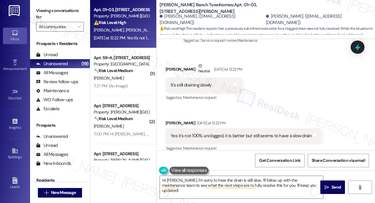
click at [59, 10] on label "Viewing conversations for" at bounding box center [60, 14] width 48 height 16
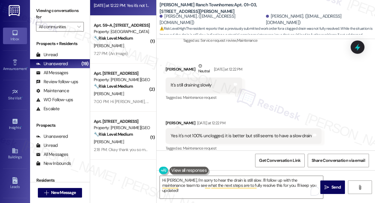
scroll to position [0, 0]
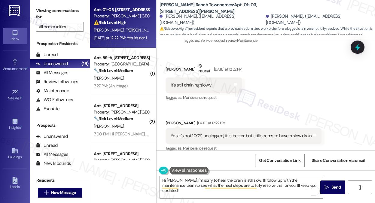
click at [55, 14] on label "Viewing conversations for" at bounding box center [60, 14] width 48 height 16
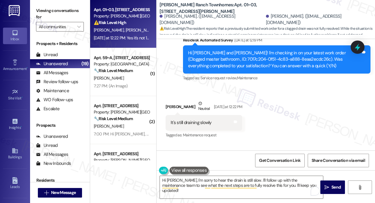
scroll to position [617, 0]
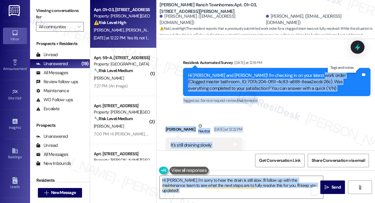
drag, startPoint x: 309, startPoint y: 69, endPoint x: 353, endPoint y: 66, distance: 43.7
click at [353, 66] on body "Inbox Go to Inbox Announcement • Send A Text Announcement Site Visit • Go to Si…" at bounding box center [187, 101] width 375 height 203
click at [317, 72] on div "Hi [PERSON_NAME] and [PERSON_NAME]! I'm checking in on your latest work order (…" at bounding box center [274, 81] width 173 height 19
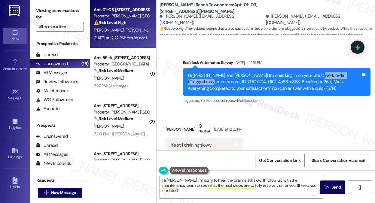
drag, startPoint x: 309, startPoint y: 67, endPoint x: 357, endPoint y: 67, distance: 48.4
click at [357, 72] on div "Hi [PERSON_NAME] and [PERSON_NAME]! I'm checking in on your latest work order (…" at bounding box center [274, 81] width 173 height 19
copy div "Clogged master bathroom"
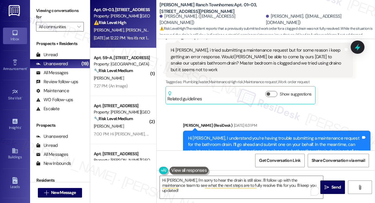
scroll to position [106, 0]
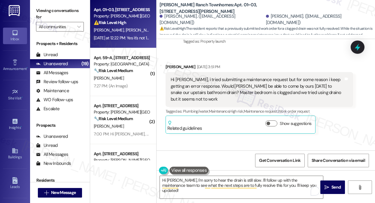
click at [63, 11] on label "Viewing conversations for" at bounding box center [60, 14] width 48 height 16
click at [49, 12] on label "Viewing conversations for" at bounding box center [60, 14] width 48 height 16
drag, startPoint x: 63, startPoint y: 14, endPoint x: 66, endPoint y: 14, distance: 3.9
click at [63, 14] on label "Viewing conversations for" at bounding box center [60, 14] width 48 height 16
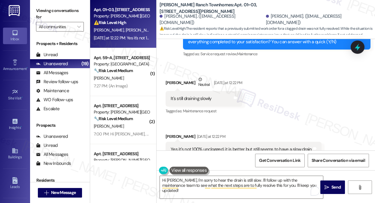
scroll to position [677, 0]
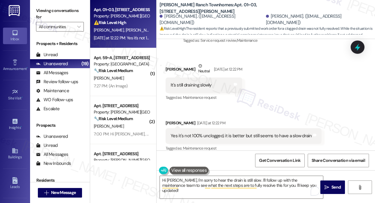
click at [202, 133] on div "Yes it's not 100% unclogged, it is better but still seems to have a slow drain" at bounding box center [241, 136] width 141 height 6
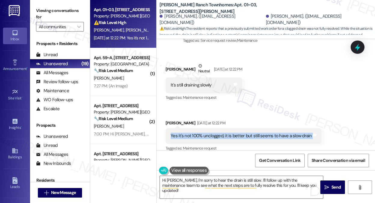
click at [202, 133] on div "Yes it's not 100% unclogged, it is better but still seems to have a slow drain" at bounding box center [241, 136] width 141 height 6
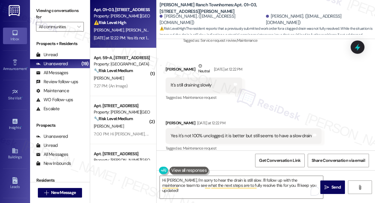
click at [244, 120] on div "[PERSON_NAME] [DATE] at 12:22 PM" at bounding box center [244, 124] width 156 height 8
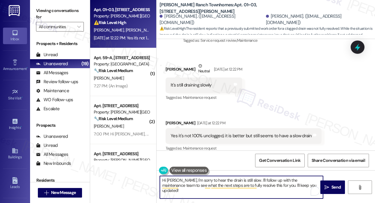
click at [176, 178] on textarea "Hi [PERSON_NAME], I'm sorry to hear the drain is still slow. I'll follow up wit…" at bounding box center [241, 187] width 163 height 23
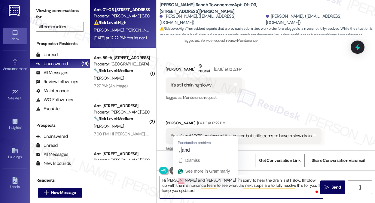
click at [187, 151] on div "Get Conversation Link Share Conversation via email" at bounding box center [266, 161] width 219 height 20
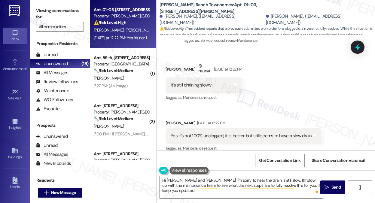
click at [240, 184] on textarea "Hi [PERSON_NAME] and [PERSON_NAME], I'm sorry to hear the drain is still slow. …" at bounding box center [241, 187] width 163 height 23
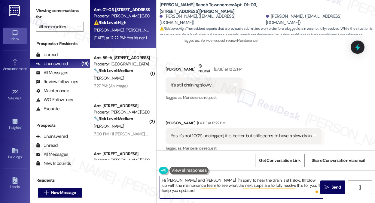
click at [240, 184] on textarea "Hi [PERSON_NAME] and [PERSON_NAME], I'm sorry to hear the drain is still slow. …" at bounding box center [241, 187] width 163 height 23
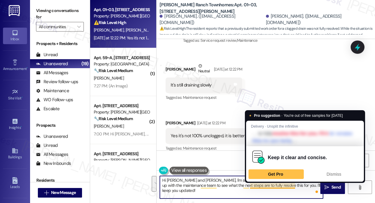
click at [279, 182] on div "Pro suggestion · You're out of free samples for [DATE] Delivery · Unsplit the i…" at bounding box center [305, 146] width 120 height 73
click at [271, 185] on textarea "Hi [PERSON_NAME] and [PERSON_NAME], I'm sorry to hear the drain is still slow. …" at bounding box center [241, 187] width 163 height 23
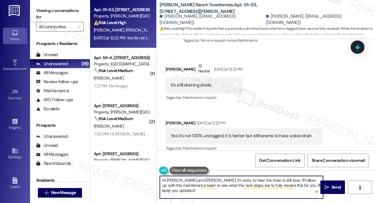
click at [214, 190] on textarea "Hi [PERSON_NAME] and [PERSON_NAME], I'm sorry to hear the drain is still slow. …" at bounding box center [241, 187] width 163 height 23
click at [237, 189] on textarea "Hi [PERSON_NAME] and [PERSON_NAME], I'm sorry to hear the drain is still slow. …" at bounding box center [241, 187] width 163 height 23
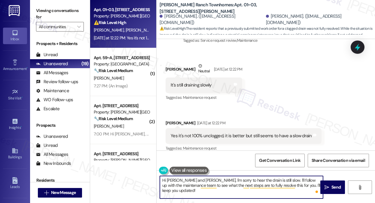
click at [237, 189] on textarea "Hi [PERSON_NAME] and [PERSON_NAME], I'm sorry to hear the drain is still slow. …" at bounding box center [241, 187] width 163 height 23
click at [218, 194] on textarea "Hi [PERSON_NAME] and [PERSON_NAME], I'm sorry to hear the drain is still slow. …" at bounding box center [241, 187] width 163 height 23
drag, startPoint x: 234, startPoint y: 195, endPoint x: 271, endPoint y: 175, distance: 42.4
click at [271, 175] on div "Hi [PERSON_NAME] and [PERSON_NAME], I'm sorry to hear the drain is still slow. …" at bounding box center [266, 192] width 219 height 45
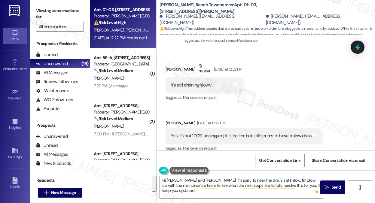
click at [194, 82] on div "It's still draining slowly" at bounding box center [191, 85] width 41 height 6
click at [59, 13] on label "Viewing conversations for" at bounding box center [60, 14] width 48 height 16
click at [194, 82] on div "It's still draining slowly" at bounding box center [191, 85] width 41 height 6
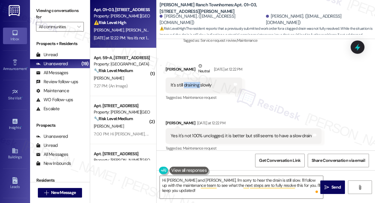
click at [194, 82] on div "It's still draining slowly" at bounding box center [191, 85] width 41 height 6
drag, startPoint x: 48, startPoint y: 9, endPoint x: 57, endPoint y: 16, distance: 11.6
click at [48, 9] on label "Viewing conversations for" at bounding box center [60, 14] width 48 height 16
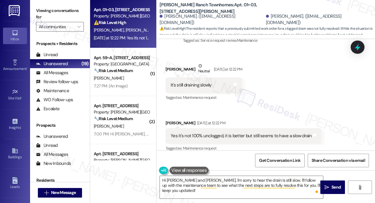
click at [197, 133] on div "Yes it's not 100% unclogged, it is better but still seems to have a slow drain" at bounding box center [241, 136] width 141 height 6
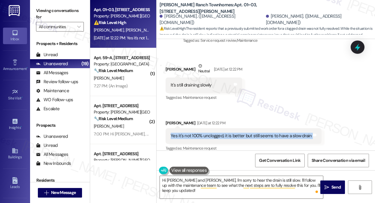
click at [197, 133] on div "Yes it's not 100% unclogged, it is better but still seems to have a slow drain" at bounding box center [241, 136] width 141 height 6
click at [222, 133] on div "Yes it's not 100% unclogged, it is better but still seems to have a slow drain" at bounding box center [241, 136] width 141 height 6
drag, startPoint x: 184, startPoint y: 129, endPoint x: 306, endPoint y: 127, distance: 122.1
click at [306, 133] on div "Yes it's not 100% unclogged, it is better but still seems to have a slow drain" at bounding box center [241, 136] width 141 height 6
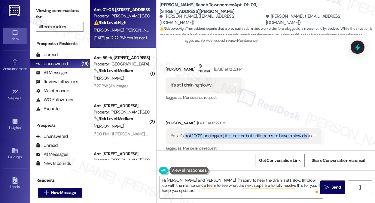
click at [58, 9] on label "Viewing conversations for" at bounding box center [60, 14] width 48 height 16
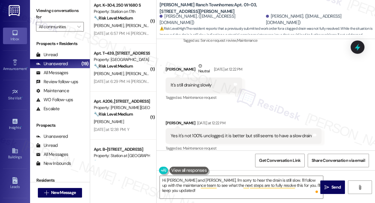
scroll to position [301, 0]
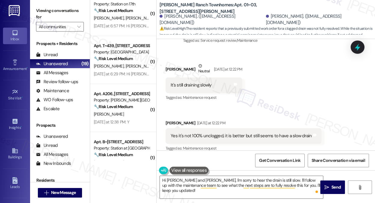
click at [44, 6] on div "Viewing conversations for All communities " at bounding box center [60, 19] width 60 height 38
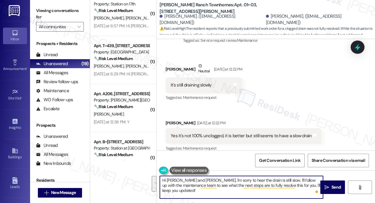
drag, startPoint x: 214, startPoint y: 190, endPoint x: 267, endPoint y: 175, distance: 55.1
click at [267, 175] on div "Hi [PERSON_NAME] and [PERSON_NAME], I'm sorry to hear the drain is still slow. …" at bounding box center [266, 192] width 219 height 45
paste textarea "have you noticed if the water level rises higher than usual before it drains?"
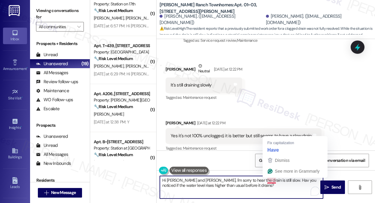
type textarea "Hi [PERSON_NAME] and [PERSON_NAME], I'm sorry to hear the drain is still slow. …"
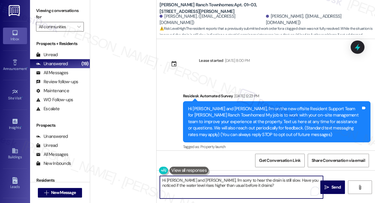
scroll to position [677, 0]
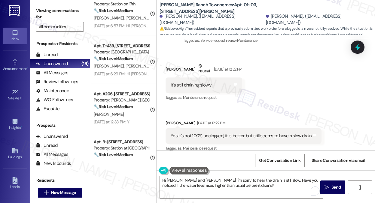
click at [43, 11] on label "Viewing conversations for" at bounding box center [60, 14] width 48 height 16
click at [208, 183] on textarea "Hi [PERSON_NAME] and [PERSON_NAME], I'm sorry to hear the drain is still slow. …" at bounding box center [241, 187] width 163 height 23
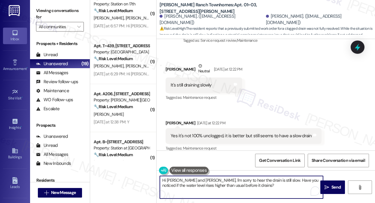
click at [208, 183] on textarea "Hi [PERSON_NAME] and [PERSON_NAME], I'm sorry to hear the drain is still slow. …" at bounding box center [241, 187] width 163 height 23
click at [250, 190] on textarea "Hi [PERSON_NAME] and [PERSON_NAME], I'm sorry to hear the drain is still slow. …" at bounding box center [241, 187] width 163 height 23
click at [267, 182] on textarea "Hi [PERSON_NAME] and [PERSON_NAME], I'm sorry to hear the drain is still slow. …" at bounding box center [241, 187] width 163 height 23
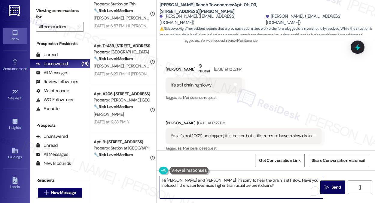
click at [262, 184] on textarea "Hi [PERSON_NAME] and [PERSON_NAME], I'm sorry to hear the drain is still slow. …" at bounding box center [241, 187] width 163 height 23
click at [265, 182] on textarea "Hi [PERSON_NAME] and [PERSON_NAME], I'm sorry to hear the drain is still slow. …" at bounding box center [241, 187] width 163 height 23
click at [260, 185] on textarea "Hi [PERSON_NAME] and [PERSON_NAME], I'm sorry to hear the drain is still slow. …" at bounding box center [241, 187] width 163 height 23
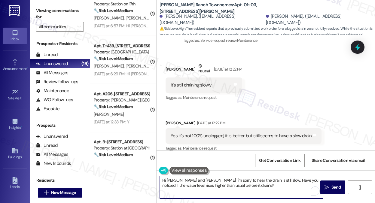
click at [266, 180] on textarea "Hi [PERSON_NAME] and [PERSON_NAME], I'm sorry to hear the drain is still slow. …" at bounding box center [241, 187] width 163 height 23
click at [265, 180] on textarea "Hi [PERSON_NAME] and [PERSON_NAME], I'm sorry to hear the drain is still slow. …" at bounding box center [241, 187] width 163 height 23
click at [266, 182] on textarea "Hi Taylor and Madeline, I'm sorry to hear the drain is still slow in the master…" at bounding box center [241, 187] width 163 height 23
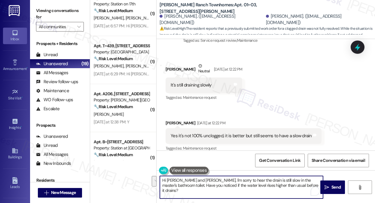
click at [302, 184] on textarea "Hi Taylor and Madeline, I'm sorry to hear the drain is still slow in the master…" at bounding box center [241, 187] width 163 height 23
click at [171, 187] on textarea "Hi Taylor and Madeline, I'm sorry to hear the drain is still slow in the master…" at bounding box center [241, 187] width 163 height 23
click at [170, 187] on textarea "Hi Taylor and Madeline, I'm sorry to hear the drain is still slow in the master…" at bounding box center [241, 187] width 163 height 23
click at [202, 190] on textarea "Hi Taylor and Madeline, I'm sorry to hear the drain is still slow in the master…" at bounding box center [241, 187] width 163 height 23
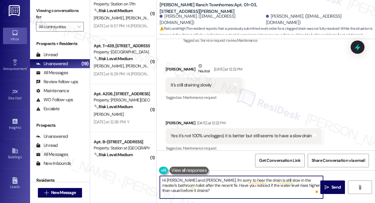
click at [202, 190] on textarea "Hi Taylor and Madeline, I'm sorry to hear the drain is still slow in the master…" at bounding box center [241, 187] width 163 height 23
type textarea "Hi Taylor and Madeline, I'm sorry to hear the drain is still slow in the master…"
click at [328, 186] on icon "" at bounding box center [327, 187] width 5 height 5
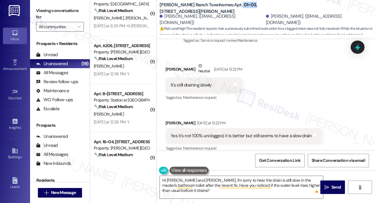
drag, startPoint x: 220, startPoint y: 5, endPoint x: 234, endPoint y: 5, distance: 13.9
click at [234, 5] on b "Porter Ranch Townhomes: Apt. 01~03, 3931 East Cardon Lane" at bounding box center [220, 8] width 120 height 13
copy b "01~03,"
click at [38, 6] on label "Viewing conversations for" at bounding box center [60, 14] width 48 height 16
drag, startPoint x: 34, startPoint y: 8, endPoint x: 37, endPoint y: 8, distance: 3.3
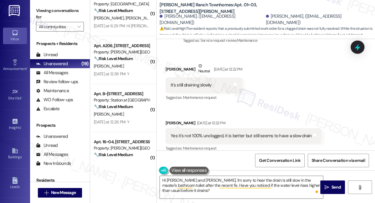
click at [34, 8] on div "Viewing conversations for All communities " at bounding box center [60, 19] width 60 height 38
click at [239, 133] on div "Yes it's not 100% unclogged, it is better but still seems to have a slow drain" at bounding box center [241, 136] width 141 height 6
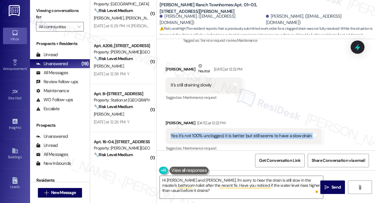
click at [239, 133] on div "Yes it's not 100% unclogged, it is better but still seems to have a slow drain" at bounding box center [241, 136] width 141 height 6
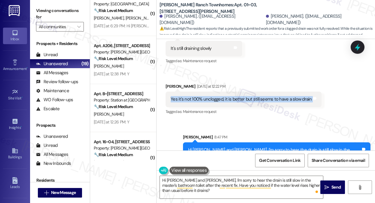
scroll to position [731, 0]
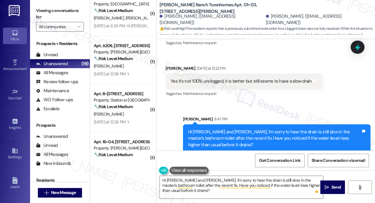
click at [233, 133] on div "Hi Taylor and Madeline, I'm sorry to hear the drain is still slow in the master…" at bounding box center [274, 138] width 173 height 19
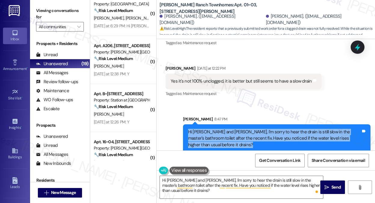
click at [233, 133] on div "Hi Taylor and Madeline, I'm sorry to hear the drain is still slow in the master…" at bounding box center [274, 138] width 173 height 19
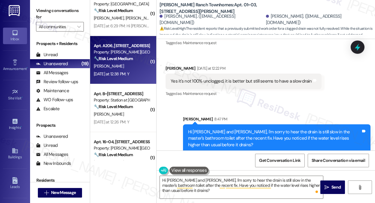
click at [127, 66] on div "[PERSON_NAME]" at bounding box center [121, 67] width 57 height 8
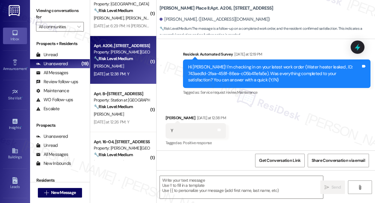
type textarea "Fetching suggested responses. Please feel free to read through the conversation…"
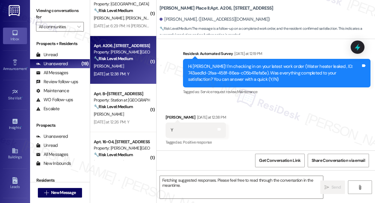
scroll to position [119, 0]
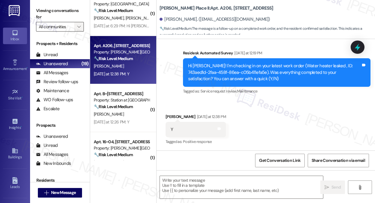
drag, startPoint x: 55, startPoint y: 6, endPoint x: 76, endPoint y: 27, distance: 30.0
click at [55, 6] on label "Viewing conversations for" at bounding box center [60, 14] width 48 height 16
click at [220, 187] on textarea at bounding box center [241, 187] width 163 height 23
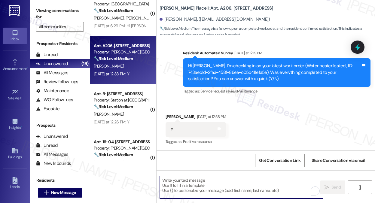
paste textarea "Hi {{first_name}}! I'm glad to hear that the latest work order was completed to…"
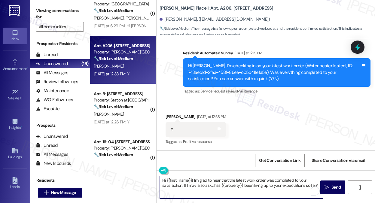
type textarea "Hi {{first_name}}! I'm glad to hear that the latest work order was completed to…"
click at [168, 115] on div "Jeffery Knickmeier Yesterday at 12:38 PM" at bounding box center [196, 118] width 60 height 8
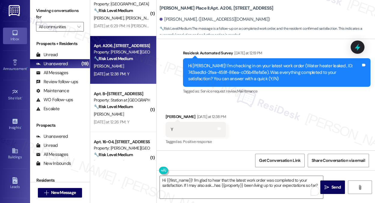
click at [168, 115] on div "Jeffery Knickmeier Yesterday at 12:38 PM" at bounding box center [196, 118] width 60 height 8
click at [333, 148] on div "Received via SMS Jeffery Knickmeier Yesterday at 12:38 PM Y Tags and notes Tagg…" at bounding box center [266, 125] width 219 height 51
click at [304, 136] on div "Received via SMS Jeffery Knickmeier Yesterday at 12:38 PM Y Tags and notes Tagg…" at bounding box center [266, 125] width 219 height 51
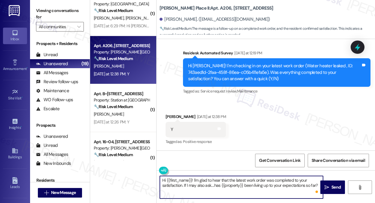
click at [248, 183] on textarea "Hi {{first_name}}! I'm glad to hear that the latest work order was completed to…" at bounding box center [241, 187] width 163 height 23
click at [273, 124] on div "Received via SMS Jeffery Knickmeier Yesterday at 12:38 PM Y Tags and notes Tagg…" at bounding box center [266, 125] width 219 height 51
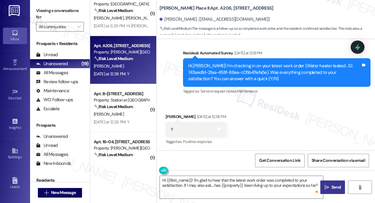
click at [331, 187] on span "Send" at bounding box center [336, 187] width 12 height 6
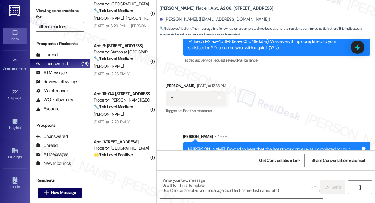
scroll to position [168, 0]
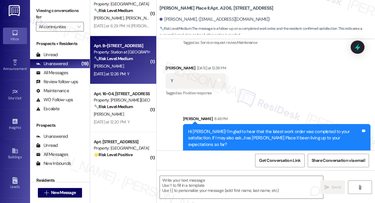
click at [119, 63] on div "[PERSON_NAME]" at bounding box center [121, 67] width 57 height 8
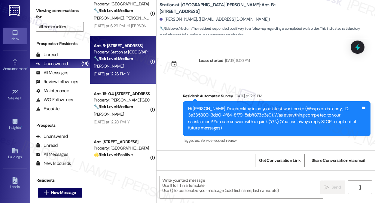
scroll to position [43, 0]
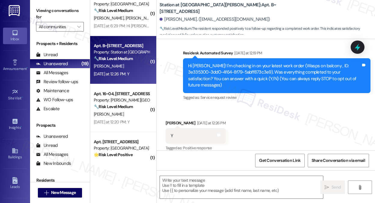
type textarea "Fetching suggested responses. Please feel free to read through the conversation…"
click at [190, 182] on textarea at bounding box center [241, 187] width 163 height 23
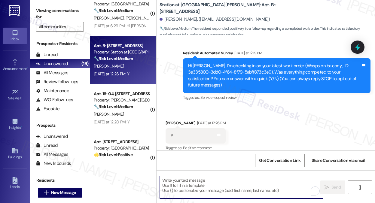
paste textarea "Hi {{first_name}}! I'm glad to hear that the latest work order was completed to…"
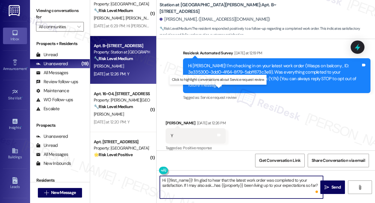
type textarea "Hi {{first_name}}! I'm glad to hear that the latest work order was completed to…"
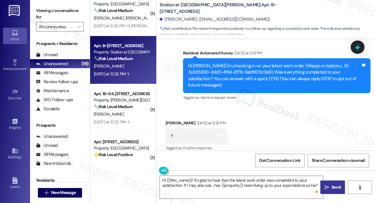
click at [326, 182] on button " Send" at bounding box center [332, 188] width 25 height 14
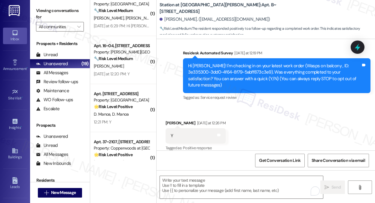
scroll to position [91, 0]
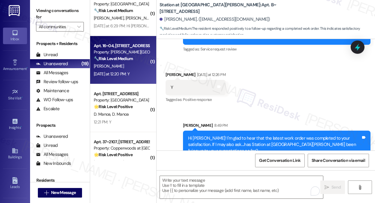
click at [138, 63] on div "[PERSON_NAME]" at bounding box center [121, 67] width 57 height 8
type textarea "Fetching suggested responses. Please feel free to read through the conversation…"
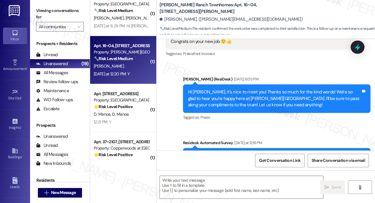
type textarea "Fetching suggested responses. Please feel free to read through the conversation…"
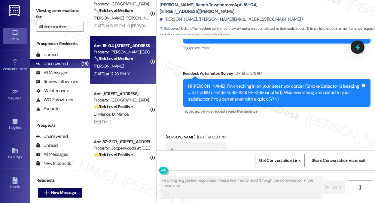
scroll to position [253, 0]
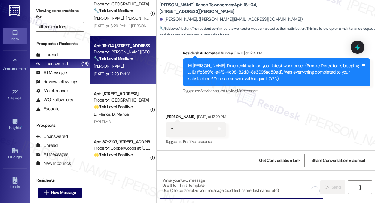
click at [192, 180] on textarea "To enrich screen reader interactions, please activate Accessibility in Grammarl…" at bounding box center [241, 187] width 163 height 23
paste textarea "Hi {{first_name}}! I'm glad to hear that the latest work order was completed to…"
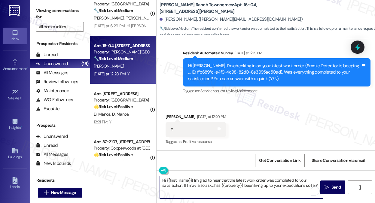
type textarea "Hi {{first_name}}! I'm glad to hear that the latest work order was completed to…"
click at [172, 115] on div "Matthew Anthony Yesterday at 12:20 PM" at bounding box center [196, 118] width 60 height 8
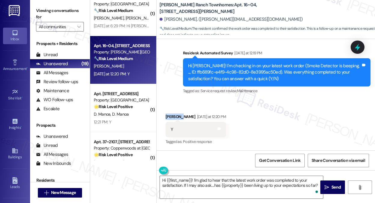
click at [172, 115] on div "Matthew Anthony Yesterday at 12:20 PM" at bounding box center [196, 118] width 60 height 8
click at [325, 191] on button " Send" at bounding box center [332, 188] width 25 height 14
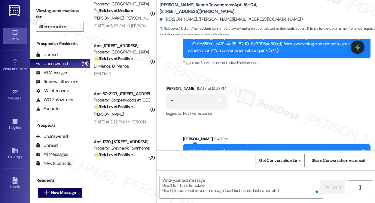
scroll to position [302, 0]
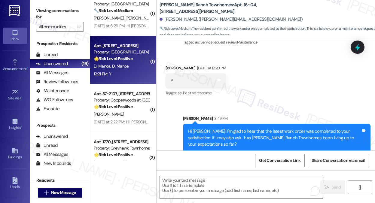
click at [136, 54] on div "Property: [GEOGRAPHIC_DATA] Townhomes" at bounding box center [122, 52] width 56 height 6
type textarea "Fetching suggested responses. Please feel free to read through the conversation…"
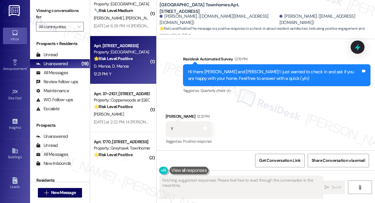
scroll to position [113, 0]
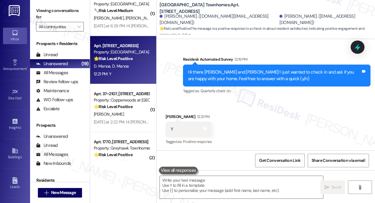
drag, startPoint x: 48, startPoint y: 12, endPoint x: 61, endPoint y: 19, distance: 14.8
click at [48, 12] on label "Viewing conversations for" at bounding box center [60, 14] width 48 height 16
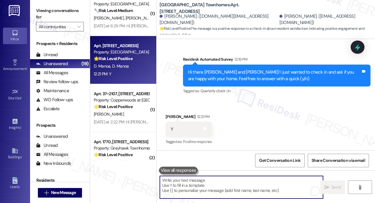
click at [201, 187] on textarea "To enrich screen reader interactions, please activate Accessibility in Grammarl…" at bounding box center [241, 187] width 163 height 23
paste textarea "That’s awesome to hear, Emma! Thank you! If you don’t mind, would you be willin…"
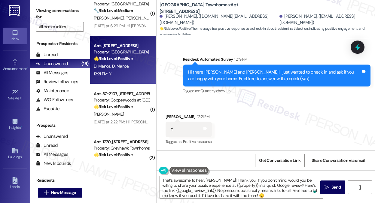
click at [172, 122] on div "Y Tags and notes" at bounding box center [189, 129] width 46 height 15
copy div "Tagged"
click at [170, 113] on div "Received via SMS David Manoa 12:21 PM Y Tags and notes Tagged as: Positive resp…" at bounding box center [188, 130] width 55 height 42
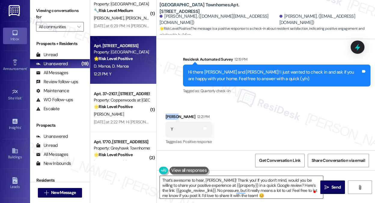
copy div "David"
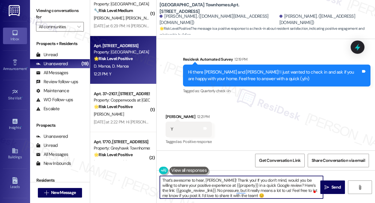
click at [213, 179] on textarea "That’s awesome to hear, Emma! Thank you! If you don’t mind, would you be willin…" at bounding box center [241, 187] width 163 height 23
paste textarea "David"
click at [248, 176] on textarea "That’s awesome to hear, David! Thank you! If you don’t mind, would you be willi…" at bounding box center [241, 187] width 163 height 23
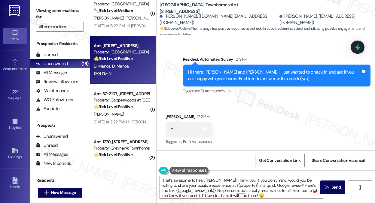
click at [218, 130] on div "Received via SMS David Manoa 12:21 PM Y Tags and notes Tagged as: Positive resp…" at bounding box center [266, 125] width 219 height 51
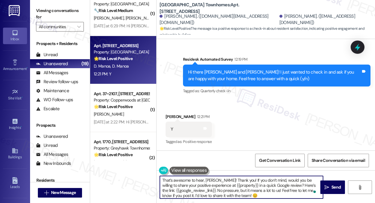
click at [267, 197] on textarea "That’s awesome to hear, David! Thank you! If you don’t mind, would you be willi…" at bounding box center [241, 187] width 163 height 23
type textarea "That’s awesome to hear, David! Thank you! If you don’t mind, would you be willi…"
click at [334, 185] on span "Send" at bounding box center [336, 187] width 9 height 6
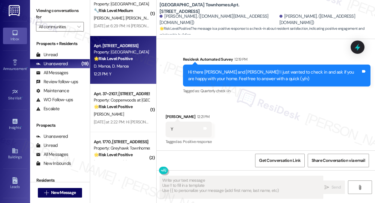
type textarea "Fetching suggested responses. Please feel free to read through the conversation…"
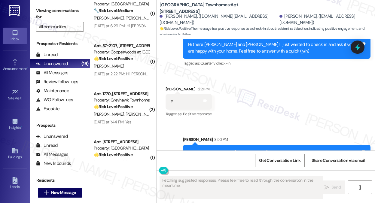
scroll to position [174, 0]
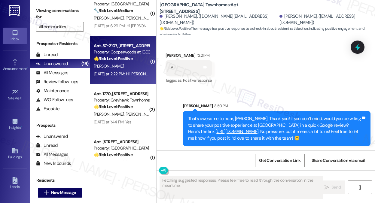
click at [129, 63] on div "[PERSON_NAME]" at bounding box center [121, 67] width 57 height 8
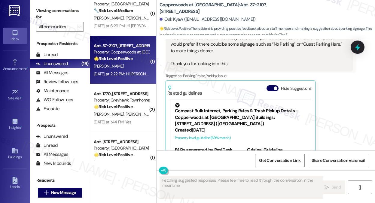
scroll to position [113, 0]
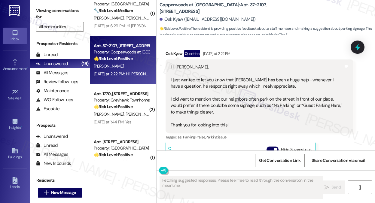
click at [210, 79] on div "Hi Sarah, I just wanted to let you know that Jesus has been a huge help—wheneve…" at bounding box center [257, 96] width 173 height 64
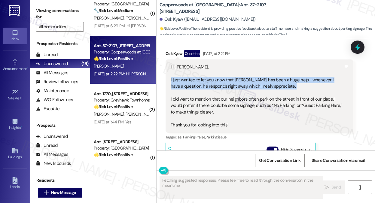
click at [210, 79] on div "Hi Sarah, I just wanted to let you know that Jesus has been a huge help—wheneve…" at bounding box center [257, 96] width 173 height 64
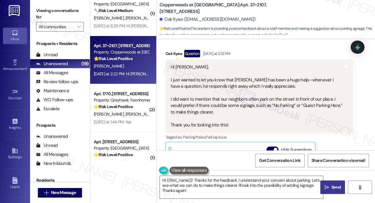
click at [232, 97] on div "Hi Sarah, I just wanted to let you know that Jesus has been a huge help—wheneve…" at bounding box center [257, 96] width 173 height 64
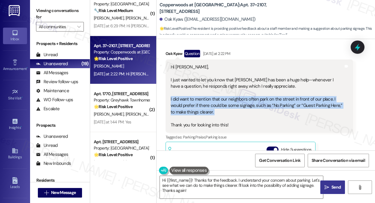
click at [232, 97] on div "Hi Sarah, I just wanted to let you know that Jesus has been a huge help—wheneve…" at bounding box center [257, 96] width 173 height 64
click at [229, 106] on div "Hi Sarah, I just wanted to let you know that Jesus has been a huge help—wheneve…" at bounding box center [257, 96] width 173 height 64
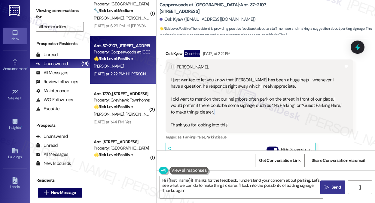
click at [229, 106] on div "Hi Sarah, I just wanted to let you know that Jesus has been a huge help—wheneve…" at bounding box center [257, 96] width 173 height 64
click at [236, 95] on div "Hi Sarah, I just wanted to let you know that Jesus has been a huge help—wheneve…" at bounding box center [257, 96] width 173 height 64
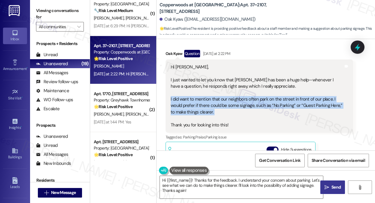
click at [236, 95] on div "Hi Sarah, I just wanted to let you know that Jesus has been a huge help—wheneve…" at bounding box center [257, 96] width 173 height 64
click at [224, 102] on div "Hi Sarah, I just wanted to let you know that Jesus has been a huge help—wheneve…" at bounding box center [257, 96] width 173 height 64
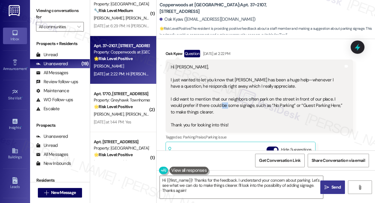
click at [224, 102] on div "Hi Sarah, I just wanted to let you know that Jesus has been a huge help—wheneve…" at bounding box center [257, 96] width 173 height 64
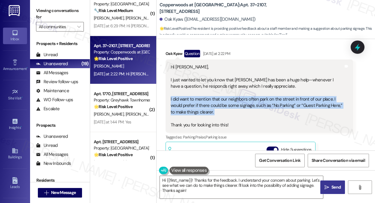
click at [224, 102] on div "Hi Sarah, I just wanted to let you know that Jesus has been a huge help—wheneve…" at bounding box center [257, 96] width 173 height 64
click at [304, 100] on div "Hi Sarah, I just wanted to let you know that Jesus has been a huge help—wheneve…" at bounding box center [257, 96] width 173 height 64
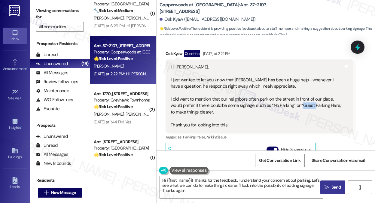
click at [304, 100] on div "Hi Sarah, I just wanted to let you know that Jesus has been a huge help—wheneve…" at bounding box center [257, 96] width 173 height 64
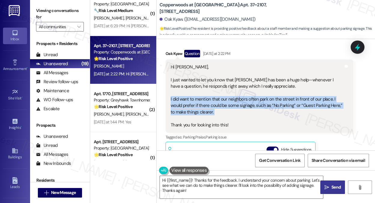
click at [304, 100] on div "Hi Sarah, I just wanted to let you know that Jesus has been a huge help—wheneve…" at bounding box center [257, 96] width 173 height 64
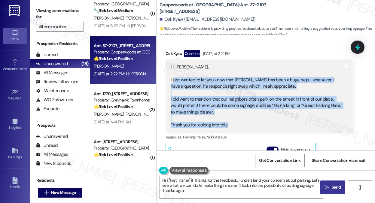
drag, startPoint x: 231, startPoint y: 121, endPoint x: 173, endPoint y: 75, distance: 73.8
click at [173, 75] on div "Hi Sarah, I just wanted to let you know that Jesus has been a huge help—wheneve…" at bounding box center [257, 96] width 173 height 64
click at [256, 182] on textarea "Hi {{first_name}}! Thanks for the feedback. I understand your concern about par…" at bounding box center [241, 187] width 163 height 23
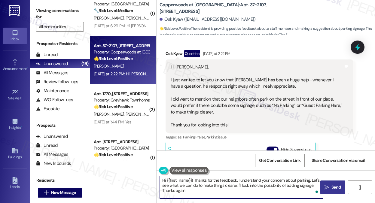
click at [256, 182] on textarea "Hi {{first_name}}! Thanks for the feedback. I understand your concern about par…" at bounding box center [241, 187] width 163 height 23
click at [215, 193] on textarea "Hi {{first_name}}! Thanks for the feedback. I understand your concern about par…" at bounding box center [241, 187] width 163 height 23
drag, startPoint x: 251, startPoint y: 180, endPoint x: 256, endPoint y: 189, distance: 10.5
click at [256, 189] on textarea "Hi {{first_name}}! Thanks for the feedback. I understand your concern about par…" at bounding box center [241, 187] width 163 height 23
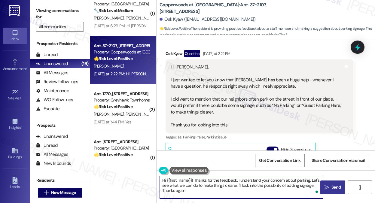
click at [256, 189] on textarea "Hi {{first_name}}! Thanks for the feedback. I understand your concern about par…" at bounding box center [241, 187] width 163 height 23
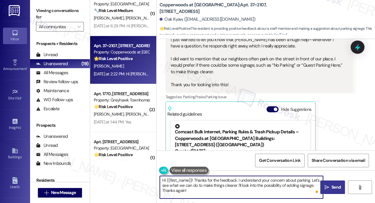
scroll to position [143, 0]
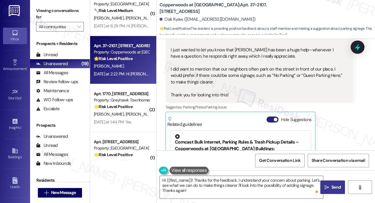
click at [274, 117] on button "Hide Suggestions" at bounding box center [273, 120] width 12 height 6
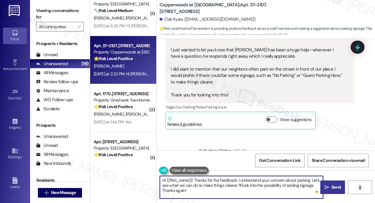
click at [208, 187] on textarea "Hi {{first_name}}! Thanks for the feedback. I understand your concern about par…" at bounding box center [241, 187] width 163 height 23
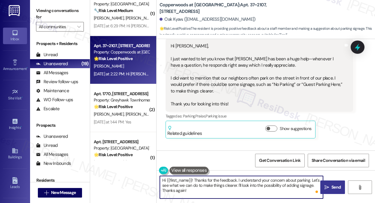
scroll to position [121, 0]
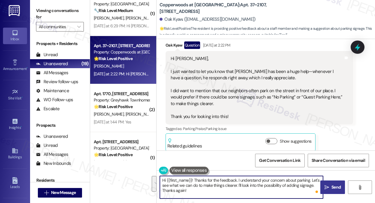
drag, startPoint x: 311, startPoint y: 180, endPoint x: 313, endPoint y: 189, distance: 9.6
click at [313, 189] on textarea "Hi {{first_name}}! Thanks for the feedback. I understand your concern about par…" at bounding box center [241, 187] width 163 height 23
click at [235, 180] on textarea "Hi {{first_name}}! Thanks for the feedback. I understand your concern about par…" at bounding box center [241, 187] width 163 height 23
click at [194, 185] on textarea "Hi {{first_name}}! Thanks for the feedback and for your kind words about one of…" at bounding box center [241, 187] width 163 height 23
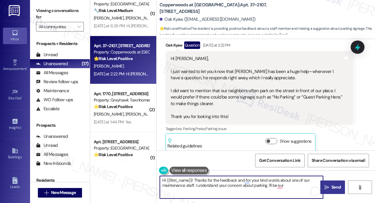
click at [220, 184] on textarea "Hi {{first_name}}! Thanks for the feedback and for your kind words about one of…" at bounding box center [241, 187] width 163 height 23
click at [282, 186] on textarea "Hi {{first_name}}! Thanks for the feedback and for your kind words about one of…" at bounding box center [241, 187] width 163 height 23
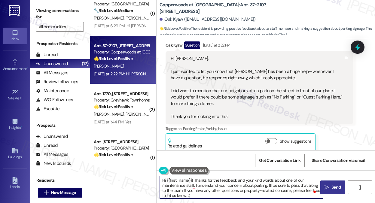
click at [252, 181] on textarea "Hi {{first_name}}! Thanks for the feedback and your kind words about one of our…" at bounding box center [241, 187] width 163 height 23
click at [191, 185] on textarea "Hi {{first_name}}! Thanks for the feedback and your kind words about one of our…" at bounding box center [241, 187] width 163 height 23
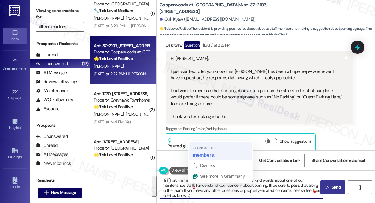
type textarea "Hi {{first_name}}! Thanks for the feedback and your kind words about one of our…"
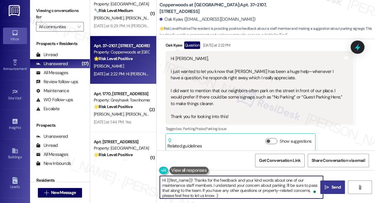
click at [226, 186] on textarea "Hi {{first_name}}! Thanks for the feedback and your kind words about one of our…" at bounding box center [241, 187] width 163 height 23
click at [247, 192] on textarea "Hi {{first_name}}! Thanks for the feedback and your kind words about one of our…" at bounding box center [241, 187] width 163 height 23
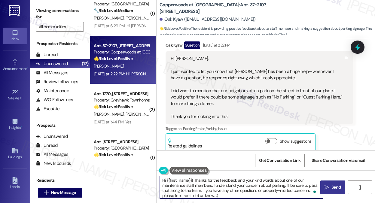
click at [247, 192] on textarea "Hi {{first_name}}! Thanks for the feedback and your kind words about one of our…" at bounding box center [241, 187] width 163 height 23
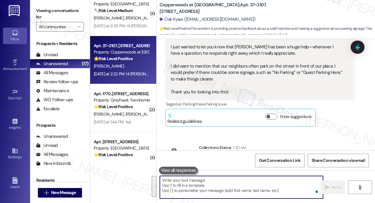
scroll to position [243, 0]
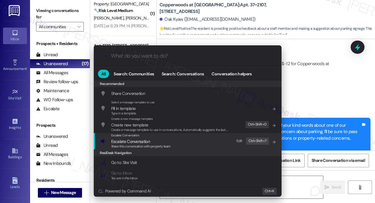
click at [152, 141] on span "Escalate Conversation" at bounding box center [141, 141] width 60 height 7
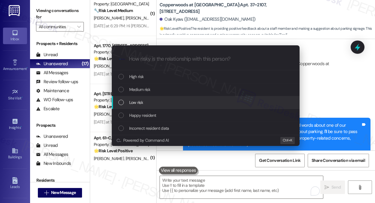
click at [147, 103] on div "Low risk" at bounding box center [206, 102] width 176 height 7
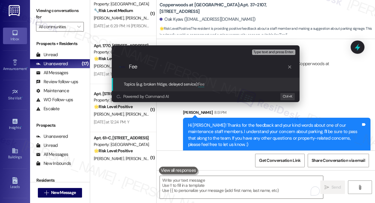
type input "Fee"
click at [314, 79] on div "Escalate Conversation Low risk Topics (e.g. broken fridge, delayed service) Any…" at bounding box center [187, 101] width 375 height 203
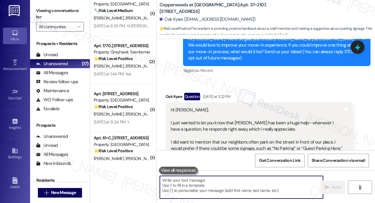
scroll to position [32, 0]
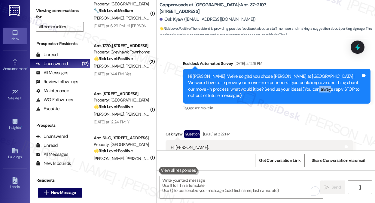
drag, startPoint x: 300, startPoint y: 89, endPoint x: 311, endPoint y: 87, distance: 11.2
click at [311, 87] on div "Hi Oak! We're so glad you chose Copperwoods at Harrisville! We would love to im…" at bounding box center [274, 86] width 173 height 26
click at [297, 117] on div "Received via SMS Oak Kyaw Question Yesterday at 2:22 PM Hi Sarah, I just wanted…" at bounding box center [266, 181] width 219 height 128
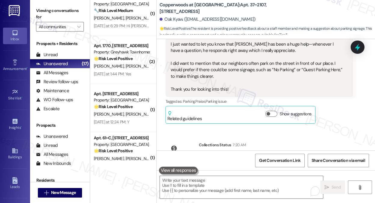
scroll to position [123, 0]
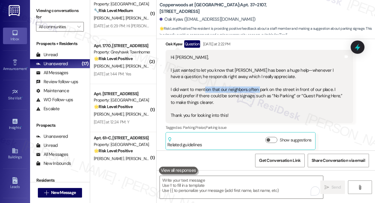
drag, startPoint x: 205, startPoint y: 83, endPoint x: 258, endPoint y: 85, distance: 52.3
click at [258, 85] on div "Hi Sarah, I just wanted to let you know that Jesus has been a huge help—wheneve…" at bounding box center [257, 86] width 173 height 64
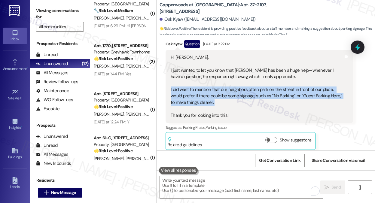
click at [258, 85] on div "Hi Sarah, I just wanted to let you know that Jesus has been a huge help—wheneve…" at bounding box center [257, 86] width 173 height 64
click at [233, 91] on div "Hi Sarah, I just wanted to let you know that Jesus has been a huge help—wheneve…" at bounding box center [257, 86] width 173 height 64
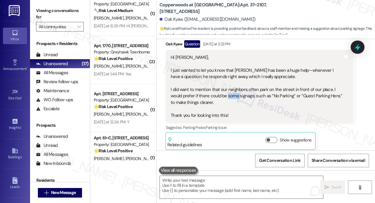
click at [233, 91] on div "Hi Sarah, I just wanted to let you know that Jesus has been a huge help—wheneve…" at bounding box center [257, 86] width 173 height 64
click at [243, 88] on div "Hi Sarah, I just wanted to let you know that Jesus has been a huge help—wheneve…" at bounding box center [257, 86] width 173 height 64
drag, startPoint x: 243, startPoint y: 88, endPoint x: 308, endPoint y: 87, distance: 65.5
click at [308, 87] on div "Hi Sarah, I just wanted to let you know that Jesus has been a huge help—wheneve…" at bounding box center [257, 86] width 173 height 64
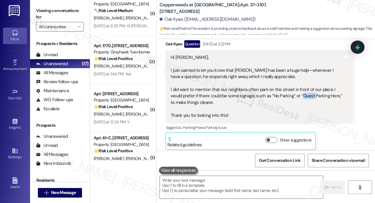
click at [308, 87] on div "Hi Sarah, I just wanted to let you know that Jesus has been a huge help—wheneve…" at bounding box center [257, 86] width 173 height 64
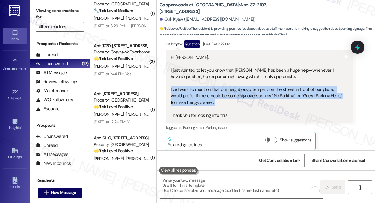
click at [308, 87] on div "Hi Sarah, I just wanted to let you know that Jesus has been a huge help—wheneve…" at bounding box center [257, 86] width 173 height 64
click at [284, 93] on div "Hi Sarah, I just wanted to let you know that Jesus has been a huge help—wheneve…" at bounding box center [257, 86] width 173 height 64
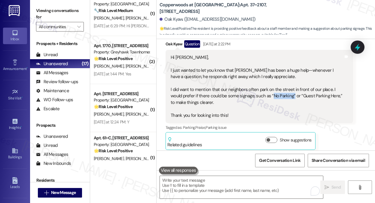
drag, startPoint x: 271, startPoint y: 87, endPoint x: 292, endPoint y: 89, distance: 20.5
click at [292, 89] on div "Hi Sarah, I just wanted to let you know that Jesus has been a huge help—wheneve…" at bounding box center [257, 86] width 173 height 64
click at [356, 48] on icon at bounding box center [357, 47] width 7 height 9
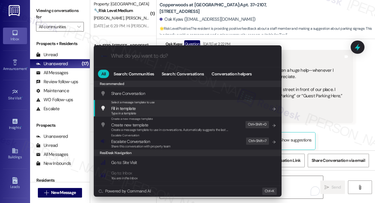
click at [333, 76] on div ".cls-1{fill:#0a055f;}.cls-2{fill:#0cc4c4;} resideskLogoBlueOrange All Search: C…" at bounding box center [187, 101] width 375 height 203
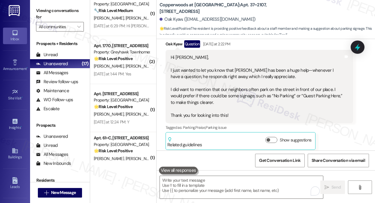
click at [234, 90] on div "Hi Sarah, I just wanted to let you know that Jesus has been a huge help—wheneve…" at bounding box center [257, 86] width 173 height 64
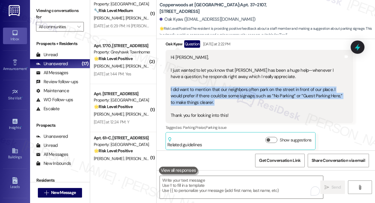
click at [234, 90] on div "Hi Sarah, I just wanted to let you know that Jesus has been a huge help—wheneve…" at bounding box center [257, 86] width 173 height 64
copy div "I did want to mention that our neighbors often park on the street in front of o…"
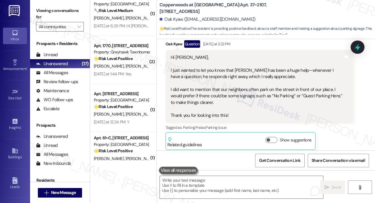
click at [46, 8] on label "Viewing conversations for" at bounding box center [60, 14] width 48 height 16
click at [50, 12] on label "Viewing conversations for" at bounding box center [60, 14] width 48 height 16
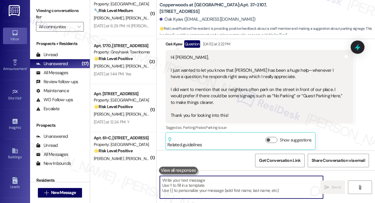
click at [204, 186] on textarea "To enrich screen reader interactions, please activate Accessibility in Grammarl…" at bounding box center [241, 187] width 163 height 23
paste textarea "Can you share if this happens at certain times of day or mostly on weekends? Al…"
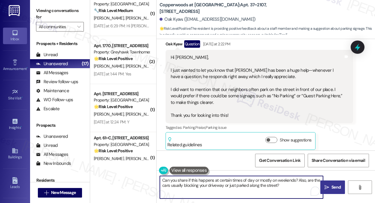
drag, startPoint x: 162, startPoint y: 180, endPoint x: 167, endPoint y: 179, distance: 4.8
click at [162, 180] on textarea "Can you share if this happens at certain times of day or mostly on weekends? Al…" at bounding box center [241, 187] width 163 height 23
type textarea "By the way since you mentioned Can you share if this happens at certain times o…"
click at [219, 185] on textarea "By the way since you mentioned Can you share if this happens at certain times o…" at bounding box center [241, 187] width 163 height 23
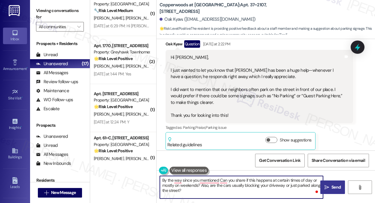
click at [219, 185] on textarea "By the way since you mentioned Can you share if this happens at certain times o…" at bounding box center [241, 187] width 163 height 23
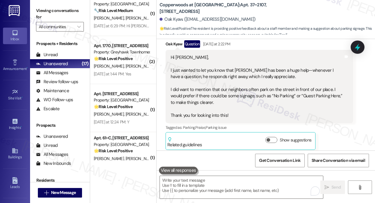
click at [337, 113] on div "Hi Sarah, I just wanted to let you know that Jesus has been a huge help—wheneve…" at bounding box center [260, 86] width 188 height 73
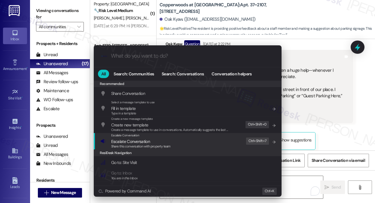
click at [216, 147] on div "Escalate Conversation Escalate Conversation Share this conversation with proper…" at bounding box center [188, 141] width 176 height 16
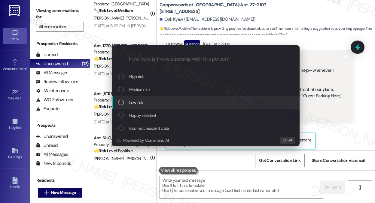
click at [139, 98] on div "Low risk" at bounding box center [206, 102] width 188 height 13
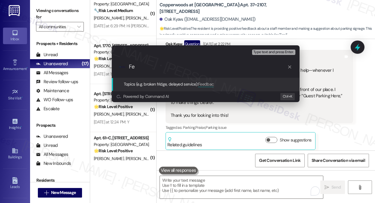
type input "F"
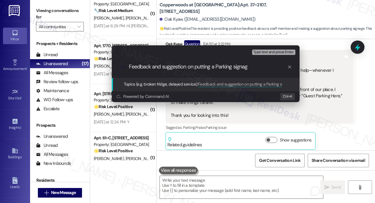
type input "Feedback and suggestion on putting a Parking signage"
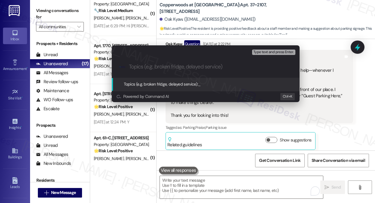
click at [60, 14] on div "Escalate Conversation Low risk Topics (e.g. broken fridge, delayed service) Any…" at bounding box center [187, 101] width 375 height 203
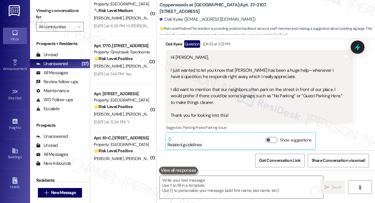
click at [254, 86] on div "Hi Sarah, I just wanted to let you know that Jesus has been a huge help—wheneve…" at bounding box center [257, 86] width 173 height 64
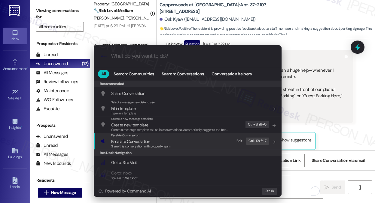
click at [170, 138] on div "Escalate Conversation Escalate Conversation Share this conversation with proper…" at bounding box center [141, 141] width 60 height 16
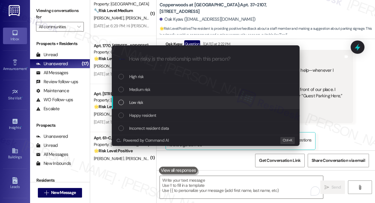
click at [153, 103] on div "Low risk" at bounding box center [206, 102] width 176 height 7
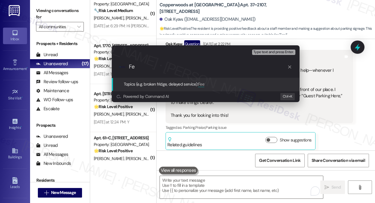
type input "F"
paste input "Request for Parking Signage to Reduce Confusion"
type input "Request for Parking Signage to Reduce Confusion"
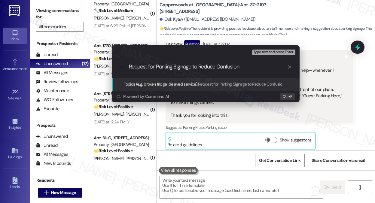
click at [233, 69] on input "Request for Parking Signage to Reduce Confusion" at bounding box center [208, 67] width 158 height 6
click at [243, 68] on input "Request for Parking Signage to Reduce Confusion" at bounding box center [208, 67] width 158 height 6
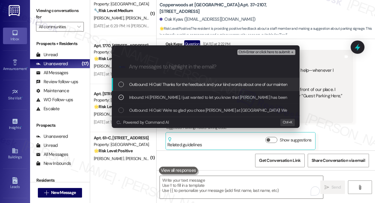
click at [254, 52] on span "Ctrl+Enter or click here to submit" at bounding box center [264, 52] width 51 height 4
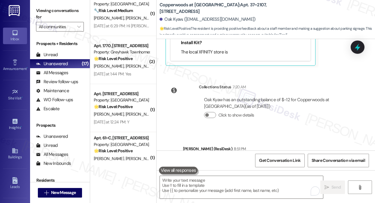
scroll to position [333, 0]
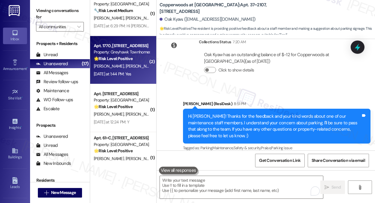
click at [133, 66] on div "C. Chase T. Chase" at bounding box center [121, 67] width 57 height 8
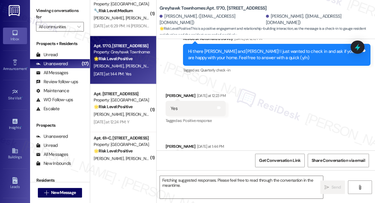
scroll to position [194, 0]
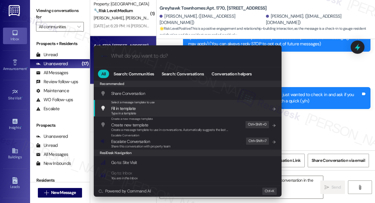
click at [306, 105] on div ".cls-1{fill:#0a055f;}.cls-2{fill:#0cc4c4;} resideskLogoBlueOrange All Search: C…" at bounding box center [187, 101] width 375 height 203
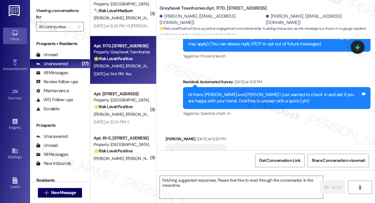
click at [46, 4] on div "Viewing conversations for All communities " at bounding box center [60, 19] width 60 height 38
click at [204, 182] on textarea "Fetching suggested responses. Please feel free to read through the conversation…" at bounding box center [241, 187] width 163 height 23
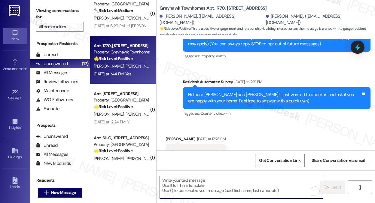
paste textarea "That’s awesome to hear, Emma! Thank you! If you don’t mind, would you be willin…"
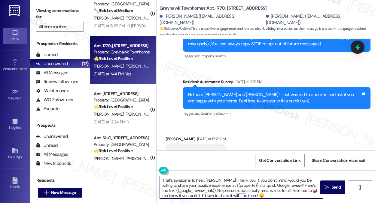
click at [174, 136] on div "Cathleen Chase Yesterday at 12:23 PM" at bounding box center [196, 140] width 60 height 8
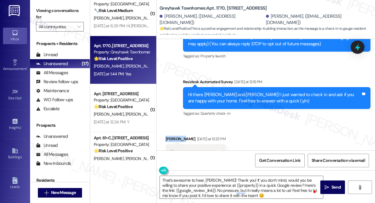
click at [174, 136] on div "Cathleen Chase Yesterday at 12:23 PM" at bounding box center [196, 140] width 60 height 8
copy div "Cathleen"
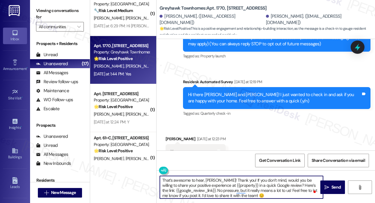
click at [207, 179] on textarea "That’s awesome to hear, Emma! Thank you! If you don’t mind, would you be willin…" at bounding box center [241, 187] width 163 height 23
paste textarea "Cathleen"
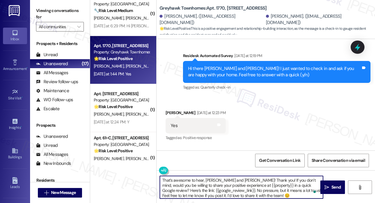
scroll to position [254, 0]
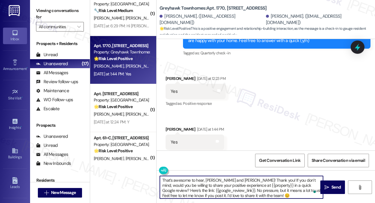
click at [243, 182] on textarea "That’s awesome to hear, Cathleen and Tyler! Thank you! If you don’t mind, would…" at bounding box center [241, 187] width 163 height 23
type textarea "That’s awesome to hear, Cathleen and Tyler! Thank you! If you don’t mind, would…"
click at [328, 184] on span " Send" at bounding box center [332, 187] width 19 height 6
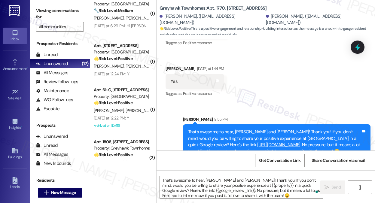
scroll to position [316, 0]
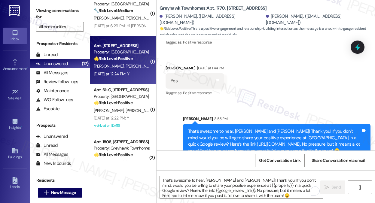
click at [137, 74] on div "Yesterday at 12:24 PM: Y Yesterday at 12:24 PM: Y" at bounding box center [121, 74] width 57 height 8
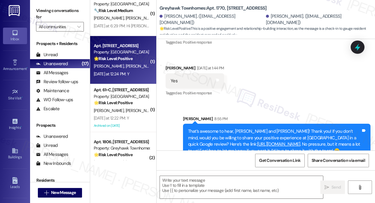
type textarea "Fetching suggested responses. Please feel free to read through the conversation…"
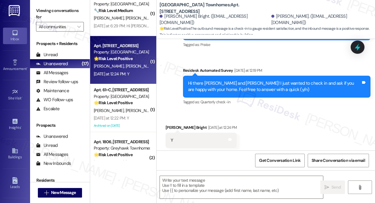
type textarea "Fetching suggested responses. Please feel free to read through the conversation…"
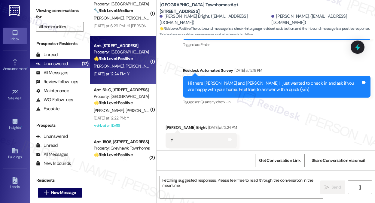
scroll to position [227, 0]
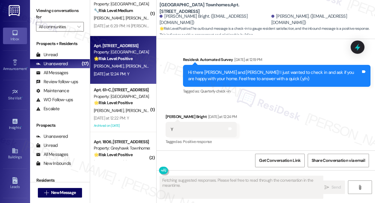
click at [240, 82] on div "Hi there Jennifer Bright and Michael! I just wanted to check in and ask if you …" at bounding box center [277, 76] width 188 height 22
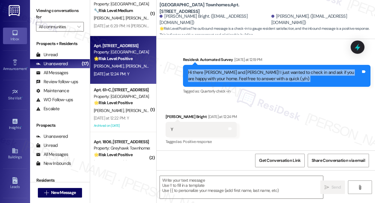
click at [240, 82] on div "Hi there Jennifer Bright and Michael! I just wanted to check in and ask if you …" at bounding box center [277, 76] width 188 height 22
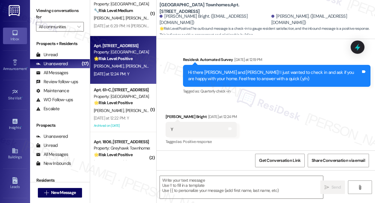
drag, startPoint x: 48, startPoint y: 6, endPoint x: 54, endPoint y: 9, distance: 6.5
click at [48, 6] on label "Viewing conversations for" at bounding box center [60, 14] width 48 height 16
click at [218, 184] on textarea at bounding box center [241, 187] width 163 height 23
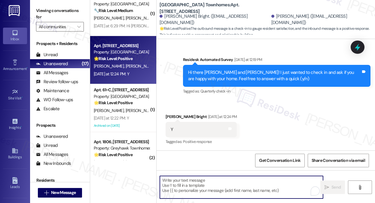
paste textarea "Hi Linda! That’s awesome to hear! Thank you! If you don’t mind, would you be wi…"
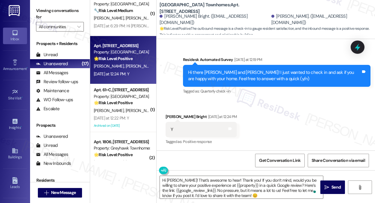
click at [171, 118] on div "Jennifer Bright Bright Yesterday at 12:24 PM" at bounding box center [201, 118] width 71 height 8
copy div "Jennifer"
click at [170, 181] on textarea "Hi Linda! That’s awesome to hear! Thank you! If you don’t mind, would you be wi…" at bounding box center [241, 187] width 163 height 23
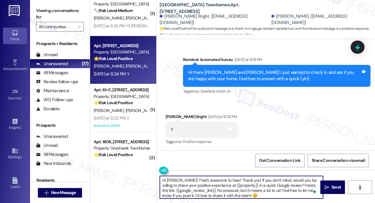
click at [170, 181] on textarea "Hi Linda! That’s awesome to hear! Thank you! If you don’t mind, would you be wi…" at bounding box center [241, 187] width 163 height 23
paste textarea "Jennifer"
click at [267, 184] on textarea "Hi Jennifer! That’s awesome to hear! Thank you! If you don’t mind, would you be…" at bounding box center [241, 187] width 163 height 23
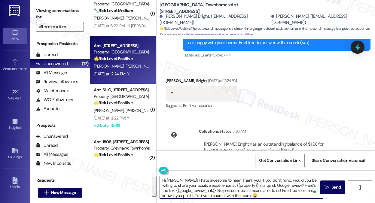
scroll to position [289, 0]
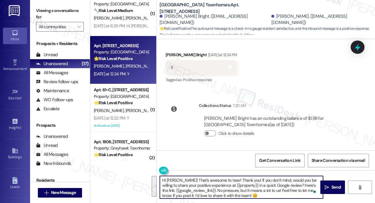
click at [269, 182] on textarea "Hi Jennifer! That’s awesome to hear! Thank you! If you don’t mind, would you be…" at bounding box center [241, 187] width 163 height 23
click at [272, 193] on textarea "Hi Jennifer! That’s awesome to hear! Thank you! If you don’t mind, would you be…" at bounding box center [241, 187] width 163 height 23
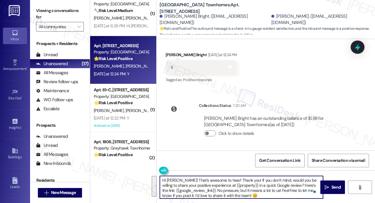
click at [272, 193] on textarea "Hi Jennifer! That’s awesome to hear! Thank you! If you don’t mind, would you be…" at bounding box center [241, 187] width 163 height 23
type textarea "Hi Jennifer! That’s awesome to hear! Thank you! If you don’t mind, would you be…"
click at [323, 189] on span " Send" at bounding box center [332, 187] width 19 height 6
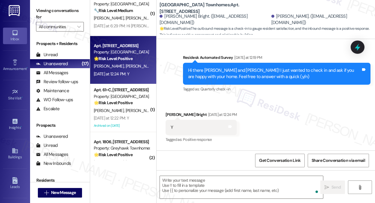
scroll to position [227, 0]
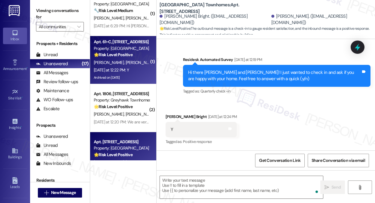
click at [137, 66] on div "Yesterday at 12:22 PM: Y Yesterday at 12:22 PM: Y" at bounding box center [121, 70] width 57 height 8
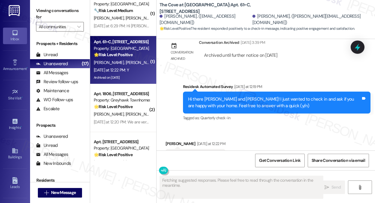
scroll to position [251, 0]
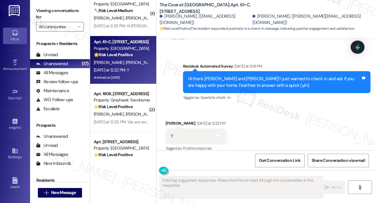
click at [235, 76] on div "Hi there Kashaun and Kesha! I just wanted to check in and ask if you are happy …" at bounding box center [274, 82] width 173 height 13
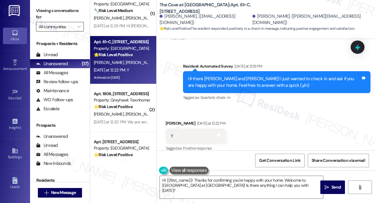
drag, startPoint x: 52, startPoint y: 11, endPoint x: 71, endPoint y: 26, distance: 24.6
click at [52, 11] on label "Viewing conversations for" at bounding box center [60, 14] width 48 height 16
click at [220, 181] on textarea "Hi {{first_name}}! Thanks for confirming you're happy with your home. Welcome t…" at bounding box center [241, 187] width 163 height 23
click at [57, 6] on label "Viewing conversations for" at bounding box center [60, 14] width 48 height 16
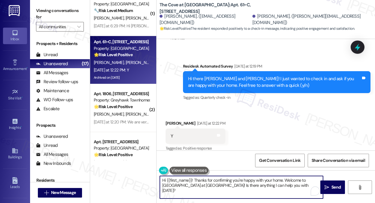
click at [287, 187] on textarea "Hi {{first_name}}! Thanks for confirming you're happy with your home. Welcome t…" at bounding box center [241, 187] width 163 height 23
paste textarea "That’s awesome to hear, Emma! Thank you! If you don’t mind, would you be willin…"
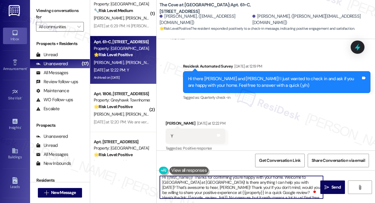
scroll to position [0, 0]
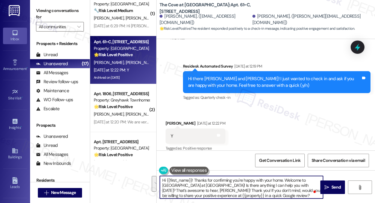
drag, startPoint x: 203, startPoint y: 190, endPoint x: 286, endPoint y: 181, distance: 84.1
click at [286, 181] on textarea "Hi {{first_name}}! Thanks for confirming you're happy with your home. Welcome t…" at bounding box center [241, 187] width 163 height 23
click at [286, 181] on textarea "Hi {{first_name}}! Thanks for confirming you're happy with your home. ! If you …" at bounding box center [241, 187] width 163 height 23
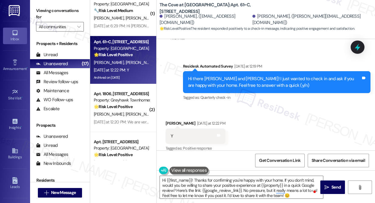
click at [169, 116] on div "Received via SMS Kashaun Jeffery Yesterday at 12:22 PM Y Tags and notes Tagged …" at bounding box center [195, 137] width 69 height 42
copy div "Kashaun"
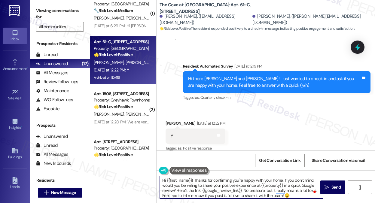
drag, startPoint x: 167, startPoint y: 180, endPoint x: 192, endPoint y: 178, distance: 25.1
click at [192, 178] on textarea "Hi {{first_name}}! Thanks for confirming you're happy with your home. If you do…" at bounding box center [241, 187] width 163 height 23
paste textarea "Kashaun"
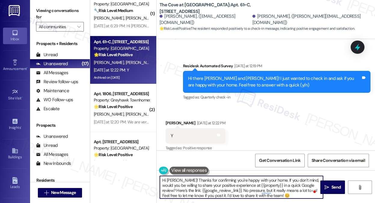
click at [247, 179] on textarea "Hi Kashaun! Thanks for confirming you're happy with your home. If you don’t min…" at bounding box center [241, 187] width 163 height 23
click at [285, 188] on textarea "Hi Kashaun! Thanks for confirming you're happy with your home. If you don’t min…" at bounding box center [241, 187] width 163 height 23
click at [223, 185] on textarea "Hi Kashaun! Thanks for confirming you're happy with your home. If you don’t min…" at bounding box center [241, 187] width 163 height 23
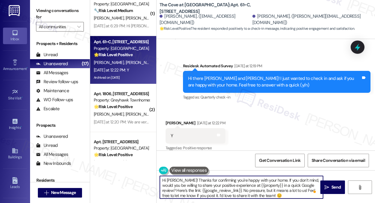
click at [223, 185] on textarea "Hi Kashaun! Thanks for confirming you're happy with your home. If you don’t min…" at bounding box center [241, 187] width 163 height 23
type textarea "Hi Kashaun! Thanks for confirming you're happy with your home. If you don’t min…"
click at [263, 132] on div "Received via SMS Kashaun Jeffery Yesterday at 12:22 PM Y Tags and notes Tagged …" at bounding box center [266, 131] width 219 height 51
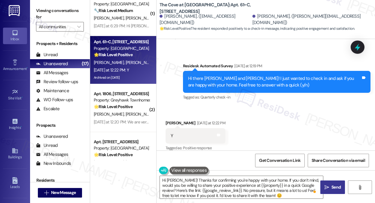
click at [328, 188] on icon "" at bounding box center [327, 187] width 5 height 5
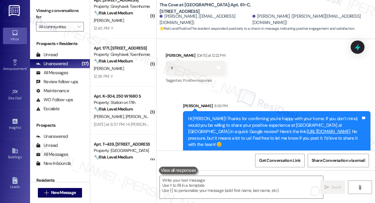
scroll to position [128, 0]
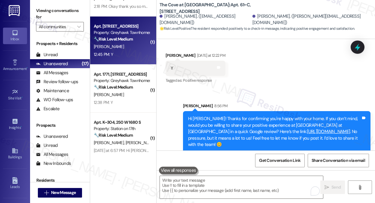
click at [131, 49] on div "[PERSON_NAME]" at bounding box center [121, 47] width 57 height 8
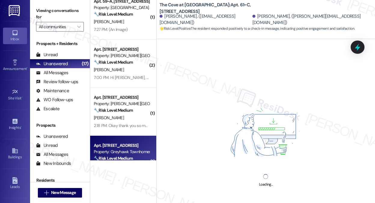
scroll to position [8, 0]
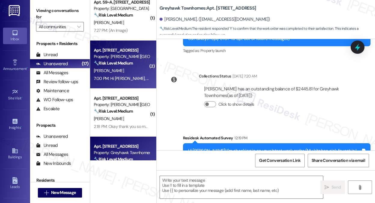
type textarea "Fetching suggested responses. Please feel free to read through the conversation…"
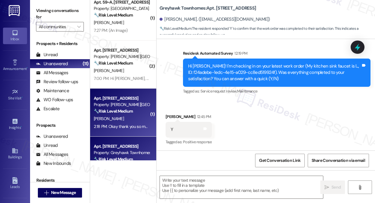
scroll to position [0, 0]
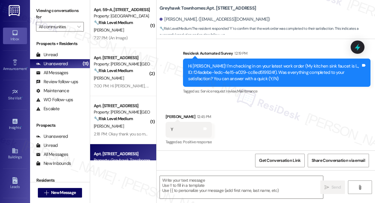
click at [221, 78] on div "Hi Christopher! I'm checking in on your latest work order (My kitchen sink fauc…" at bounding box center [274, 72] width 173 height 19
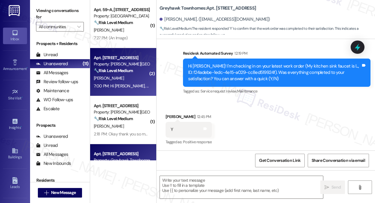
click at [114, 75] on div "[PERSON_NAME]" at bounding box center [121, 79] width 57 height 8
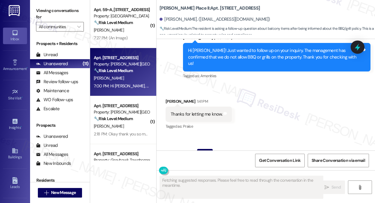
scroll to position [1241, 0]
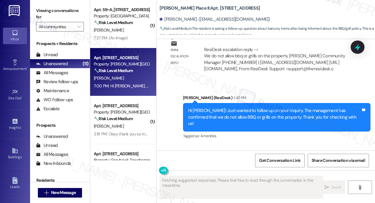
click at [228, 109] on div "Hi Sarah! Just wanted to follow up on your inquiry. The management has confirme…" at bounding box center [274, 117] width 173 height 19
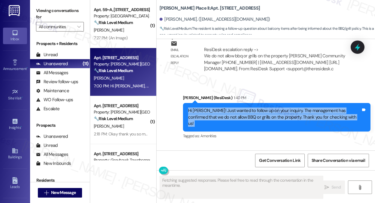
click at [228, 109] on div "Hi Sarah! Just wanted to follow up on your inquiry. The management has confirme…" at bounding box center [274, 117] width 173 height 19
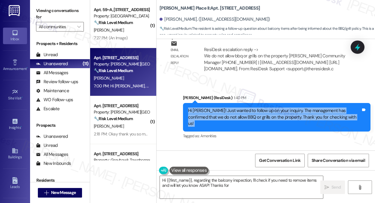
click at [271, 110] on div "Hi Sarah! Just wanted to follow up on your inquiry. The management has confirme…" at bounding box center [274, 117] width 173 height 19
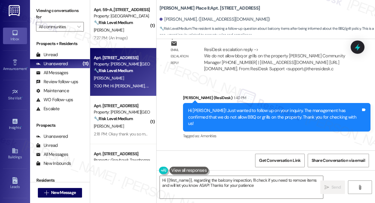
type textarea "Hi {{first_name}}, regarding the balcony inspection, I'll check if you need to …"
click at [271, 110] on div "Hi Sarah! Just wanted to follow up on your inquiry. The management has confirme…" at bounding box center [274, 117] width 173 height 19
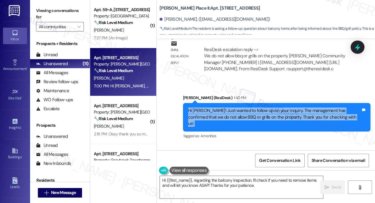
click at [271, 110] on div "Hi Sarah! Just wanted to follow up on your inquiry. The management has confirme…" at bounding box center [274, 117] width 173 height 19
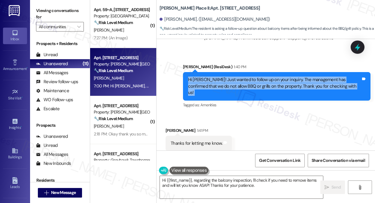
scroll to position [1301, 0]
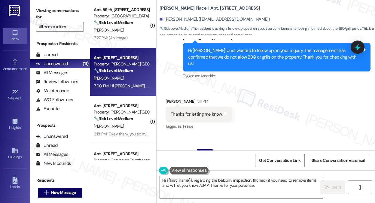
click at [195, 111] on div "Thanks for letting me know." at bounding box center [197, 114] width 52 height 6
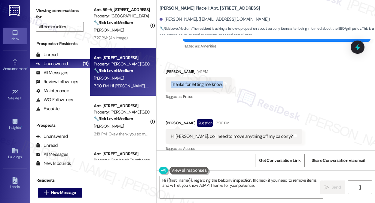
scroll to position [1331, 0]
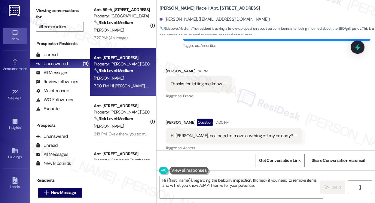
click at [192, 133] on div "Hi Sarah, do I need to move anything off my balcony?" at bounding box center [232, 136] width 122 height 6
click at [215, 133] on div "Hi Sarah, do I need to move anything off my balcony?" at bounding box center [232, 136] width 122 height 6
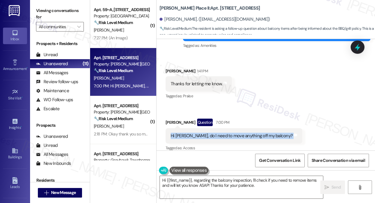
click at [215, 133] on div "Hi Sarah, do I need to move anything off my balcony?" at bounding box center [232, 136] width 122 height 6
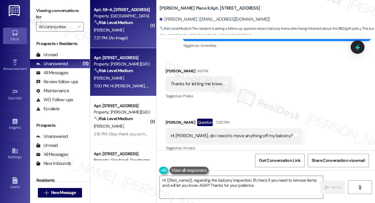
click at [119, 40] on div "7:27 PM: (An Image) 7:27 PM: (An Image)" at bounding box center [111, 37] width 34 height 5
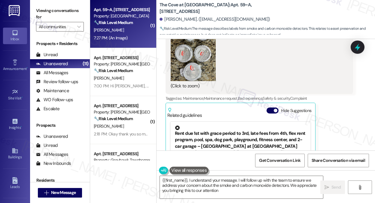
type textarea "{{first_name}}, I understand your message. I will follow up with the team to en…"
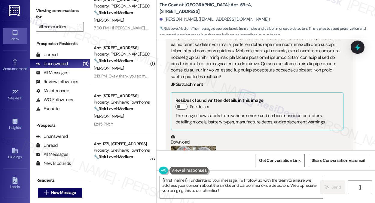
scroll to position [150, 0]
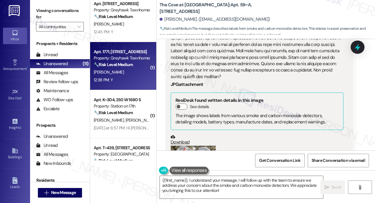
click at [126, 83] on div "12:38 PM: Y 12:38 PM: Y" at bounding box center [121, 80] width 57 height 8
type textarea "{{first_name}}, I understand your message. I will follow up with the team to en…"
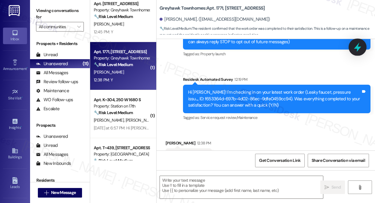
scroll to position [119, 0]
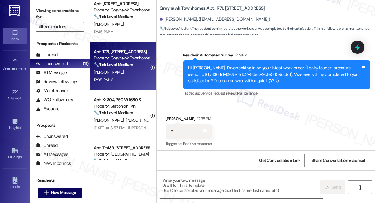
type textarea "Fetching suggested responses. Please feel free to read through the conversation…"
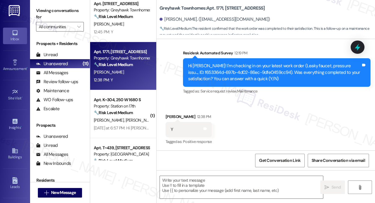
click at [36, 0] on div "Viewing conversations for All communities " at bounding box center [60, 19] width 60 height 38
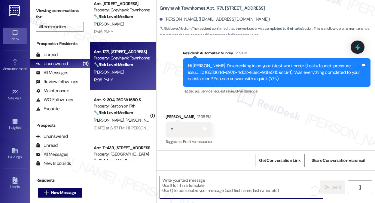
click at [188, 177] on textarea "To enrich screen reader interactions, please activate Accessibility in Grammarl…" at bounding box center [241, 187] width 163 height 23
paste textarea "Hi {{first_name}}! I'm glad to hear that the latest work order was completed to…"
type textarea "Hi {{first_name}}! I'm glad to hear that the latest work order was completed to…"
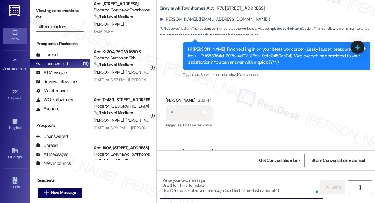
scroll to position [168, 0]
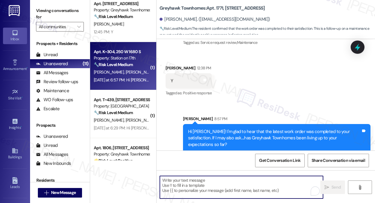
click at [143, 75] on div "J. Santiago F. Sanchez" at bounding box center [121, 73] width 57 height 8
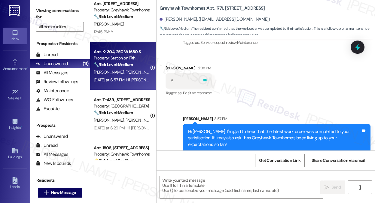
type textarea "Fetching suggested responses. Please feel free to read through the conversation…"
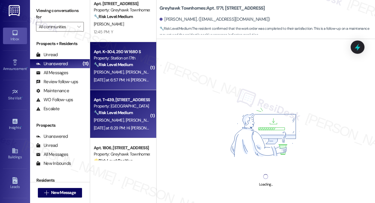
click at [134, 120] on div "J. Espinoza N. Lillo" at bounding box center [121, 121] width 57 height 8
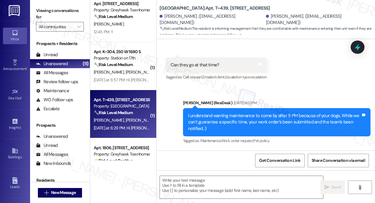
scroll to position [990, 0]
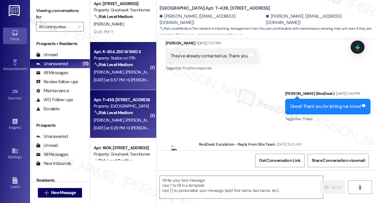
type textarea "Fetching suggested responses. Please feel free to read through the conversation…"
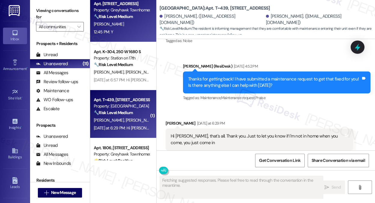
click at [118, 38] on div "Apt. 3331, 3310 North 1750 East Property: Greyhawk Townhomes 🔧 Risk Level: Medi…" at bounding box center [123, 18] width 66 height 48
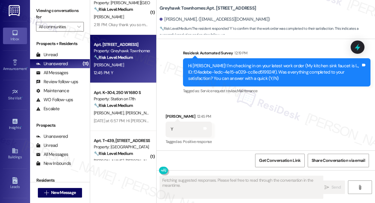
scroll to position [60, 0]
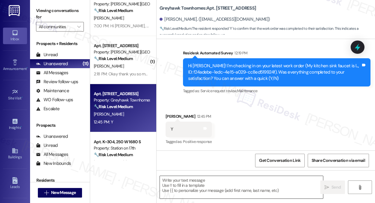
click at [213, 181] on textarea at bounding box center [241, 187] width 163 height 23
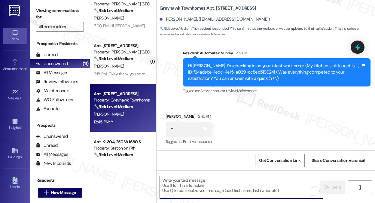
paste textarea "Hi {{first_name}}! I'm glad to hear that the latest work order was completed to…"
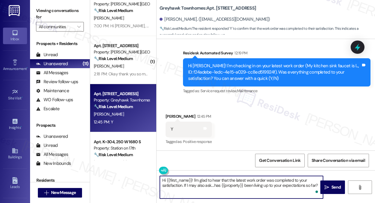
type textarea "Hi {{first_name}}! I'm glad to hear that the latest work order was completed to…"
click at [181, 117] on div "Christopher Crosby 12:45 PM" at bounding box center [189, 117] width 46 height 8
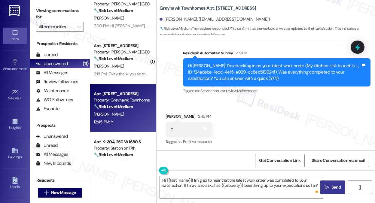
click at [326, 189] on icon "" at bounding box center [327, 187] width 5 height 5
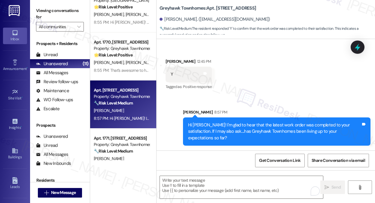
scroll to position [278, 0]
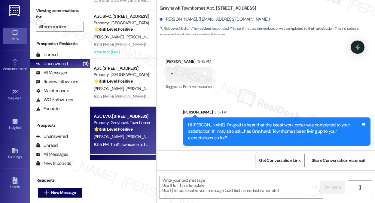
click at [125, 125] on div "Property: Greyhawk Townhomes" at bounding box center [122, 123] width 56 height 6
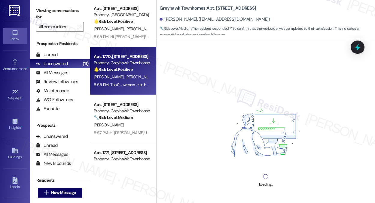
scroll to position [368, 0]
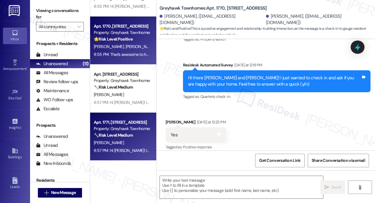
type textarea "Fetching suggested responses. Please feel free to read through the conversation…"
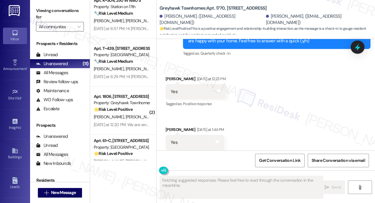
scroll to position [128, 0]
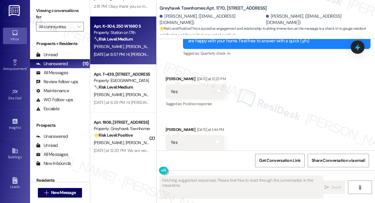
click at [130, 59] on div "Apt. K~304, 250 W 1680 S Property: Station on 17th 🔧 Risk Level: Medium The res…" at bounding box center [123, 41] width 66 height 48
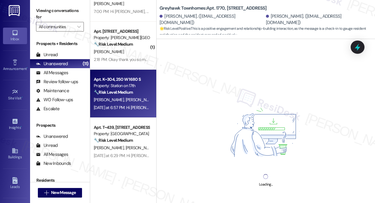
scroll to position [38, 0]
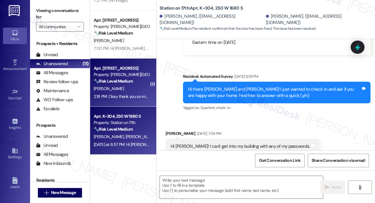
type textarea "Fetching suggested responses. Please feel free to read through the conversation…"
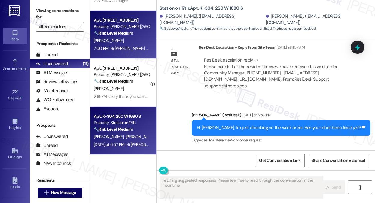
scroll to position [2021, 0]
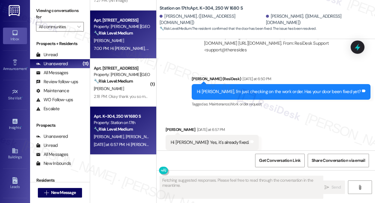
click at [125, 47] on div "7:00 PM: Hi Sarah, do I need to move anything off my balcony? 7:00 PM: Hi Sarah…" at bounding box center [159, 48] width 130 height 5
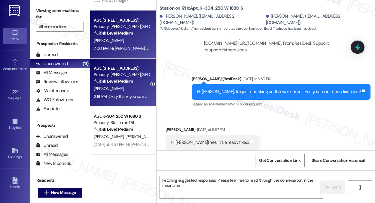
click at [121, 87] on div "[PERSON_NAME]" at bounding box center [121, 89] width 57 height 8
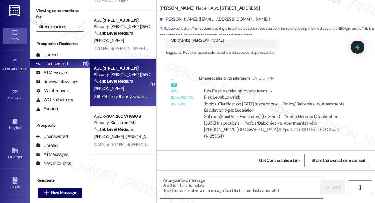
scroll to position [1222, 0]
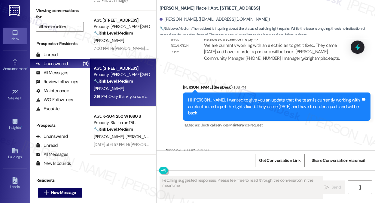
click at [223, 161] on div "Okay thank you so much for the update." at bounding box center [209, 164] width 77 height 6
click at [231, 97] on div "Hi Sarah, I wanted to give you an update that the team is currently working wit…" at bounding box center [274, 106] width 173 height 19
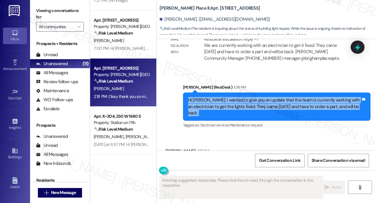
click at [231, 97] on div "Hi Sarah, I wanted to give you an update that the team is currently working wit…" at bounding box center [274, 106] width 173 height 19
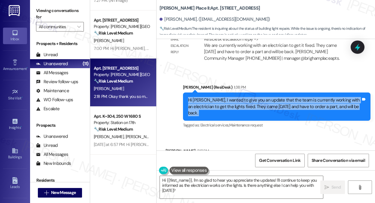
click at [222, 97] on div "Hi Sarah, I wanted to give you an update that the team is currently working wit…" at bounding box center [274, 106] width 173 height 19
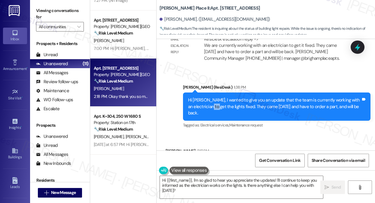
click at [222, 97] on div "Hi Sarah, I wanted to give you an update that the team is currently working wit…" at bounding box center [274, 106] width 173 height 19
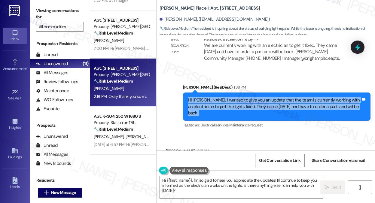
click at [222, 97] on div "Hi Sarah, I wanted to give you an update that the team is currently working wit…" at bounding box center [274, 106] width 173 height 19
click at [273, 97] on div "Hi Sarah, I wanted to give you an update that the team is currently working wit…" at bounding box center [274, 106] width 173 height 19
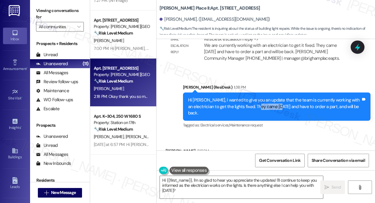
click at [273, 97] on div "Hi Sarah, I wanted to give you an update that the team is currently working wit…" at bounding box center [274, 106] width 173 height 19
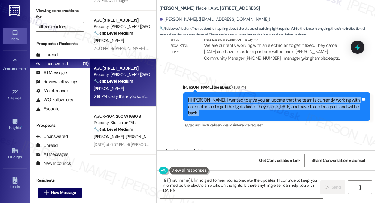
click at [243, 97] on div "Hi Sarah, I wanted to give you an update that the team is currently working wit…" at bounding box center [274, 106] width 173 height 19
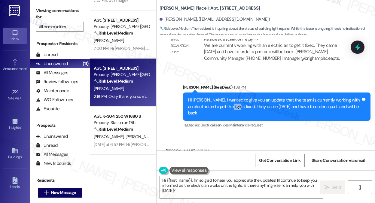
click at [243, 97] on div "Hi Sarah, I wanted to give you an update that the team is currently working wit…" at bounding box center [274, 106] width 173 height 19
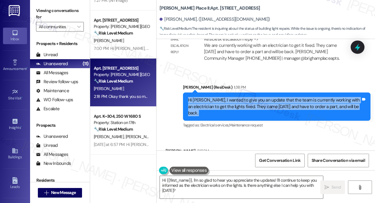
click at [243, 97] on div "Hi Sarah, I wanted to give you an update that the team is currently working wit…" at bounding box center [274, 106] width 173 height 19
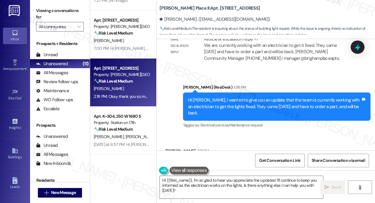
click at [228, 161] on div "Okay thank you so much for the update." at bounding box center [209, 164] width 77 height 6
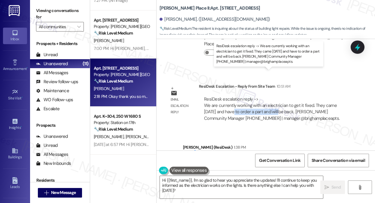
drag, startPoint x: 233, startPoint y: 84, endPoint x: 282, endPoint y: 83, distance: 49.3
click at [282, 96] on div "ResiDesk escalation reply -> We are currently working with an electrician to ge…" at bounding box center [272, 108] width 136 height 25
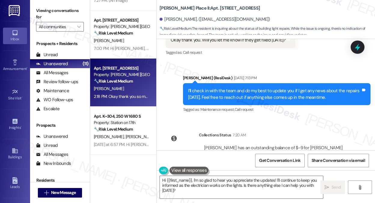
scroll to position [1011, 0]
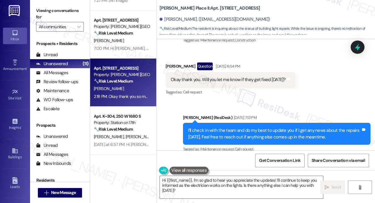
click at [211, 127] on div "I’ll check in with the team and do my best to update you if I get any news abou…" at bounding box center [274, 133] width 173 height 13
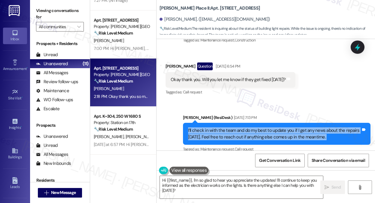
click at [211, 127] on div "I’ll check in with the team and do my best to update you if I get any news abou…" at bounding box center [274, 133] width 173 height 13
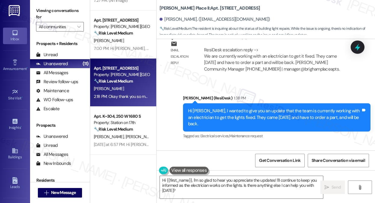
scroll to position [1222, 0]
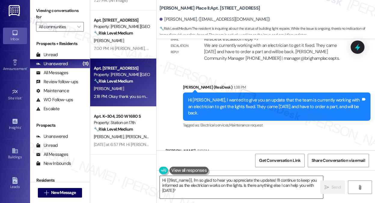
click at [219, 183] on textarea "Hi {{first_name}}, I'm so glad to hear you appreciate the updates! I'll continu…" at bounding box center [241, 187] width 163 height 23
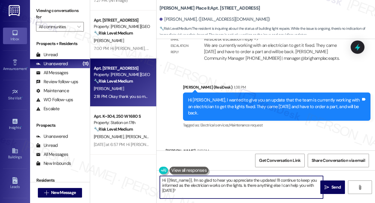
click at [219, 183] on textarea "Hi {{first_name}}, I'm so glad to hear you appreciate the updates! I'll continu…" at bounding box center [241, 187] width 163 height 23
type textarea "You're very welcome! If you have any other questions or concerns, please feel f…"
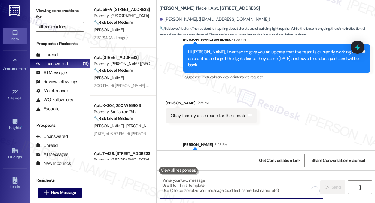
scroll to position [0, 0]
click at [133, 81] on div "[PERSON_NAME]" at bounding box center [121, 79] width 57 height 8
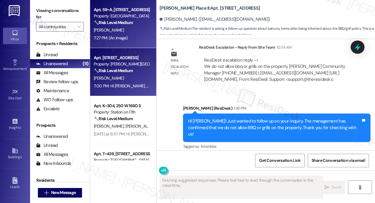
scroll to position [1221, 0]
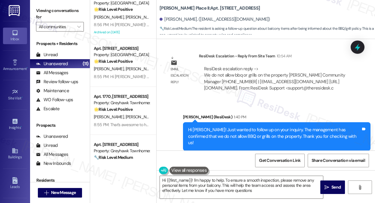
type textarea "Hi {{first_name}}! I'm happy to help. To ensure a smooth inspection, please rem…"
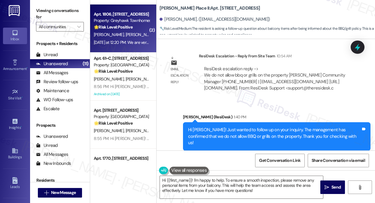
click at [135, 44] on div "Yesterday at 12:20 PM: We are very happy. And Alex at the office has been wonde…" at bounding box center [197, 42] width 207 height 5
type textarea "Fetching suggested responses. Please feel free to read through the conversation…"
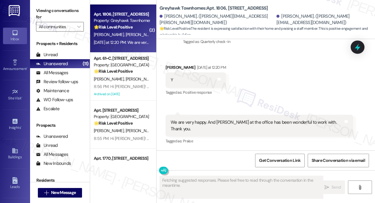
scroll to position [156, 0]
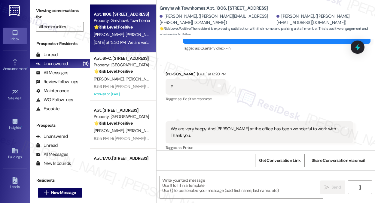
click at [206, 128] on div "We are very happy. And Alex at the office has been wonderful to work with. Than…" at bounding box center [257, 132] width 173 height 13
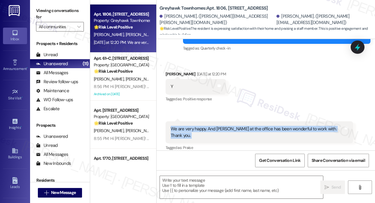
click at [206, 128] on div "We are very happy. And Alex at the office has been wonderful to work with. Than…" at bounding box center [257, 132] width 173 height 13
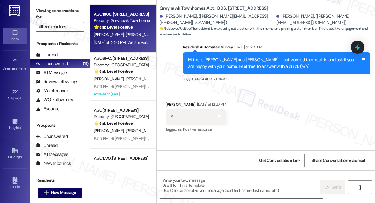
scroll to position [96, 0]
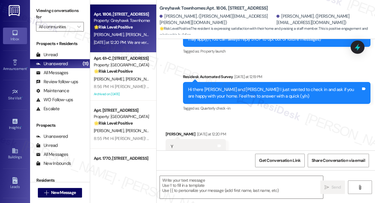
click at [234, 95] on div "Hi there Kimberly and Jacob! I just wanted to check in and ask if you are happy…" at bounding box center [274, 93] width 173 height 13
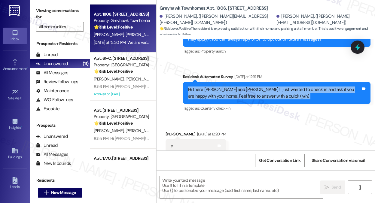
click at [234, 95] on div "Hi there Kimberly and Jacob! I just wanted to check in and ask if you are happy…" at bounding box center [274, 93] width 173 height 13
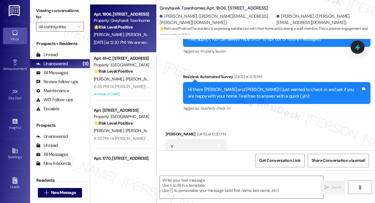
click at [53, 14] on label "Viewing conversations for" at bounding box center [60, 14] width 48 height 16
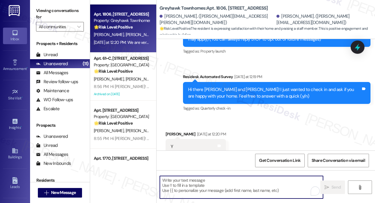
click at [192, 182] on textarea "To enrich screen reader interactions, please activate Accessibility in Grammarl…" at bounding box center [241, 187] width 163 height 23
paste textarea "That’s awesome to hear, Emma! Thank you! If you don’t mind, would you be willin…"
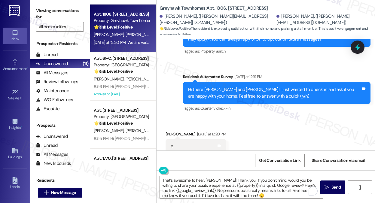
click at [174, 136] on div "Kimberly Elder Yesterday at 12:20 PM" at bounding box center [196, 135] width 60 height 8
copy div "Kimberly"
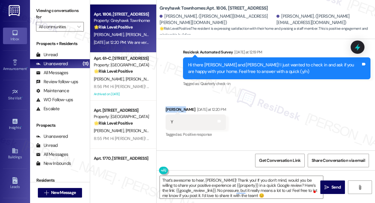
scroll to position [156, 0]
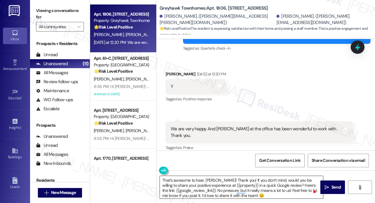
click at [210, 179] on textarea "That’s awesome to hear, Emma! Thank you! If you don’t mind, would you be willin…" at bounding box center [241, 187] width 163 height 23
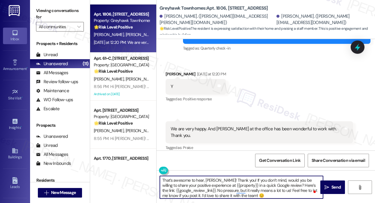
click at [210, 179] on textarea "That’s awesome to hear, Emma! Thank you! If you don’t mind, would you be willin…" at bounding box center [241, 187] width 163 height 23
paste textarea "Kimberly"
click at [239, 180] on textarea "That’s awesome to hear, Kimberly! Thank you! If you don’t mind, would you be wi…" at bounding box center [241, 187] width 163 height 23
click at [271, 181] on textarea "That’s awesome to hear, Kimberly! Thank you for your kind words for Alex! If yo…" at bounding box center [241, 187] width 163 height 23
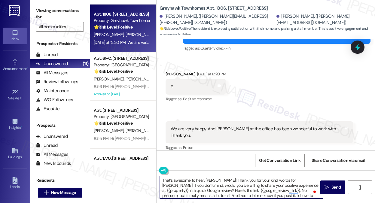
click at [271, 181] on textarea "That’s awesome to hear, Kimberly! Thank you for your kind words for Alex! If yo…" at bounding box center [241, 187] width 163 height 23
click at [249, 191] on textarea "That’s awesome to hear, Kimberly! Thank you for your kind words for Alex! If yo…" at bounding box center [241, 187] width 163 height 23
click at [249, 185] on textarea "That’s awesome to hear, Kimberly! Thank you for your kind words for Alex! If yo…" at bounding box center [241, 187] width 163 height 23
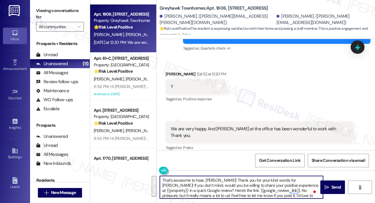
click at [249, 185] on textarea "That’s awesome to hear, Kimberly! Thank you for your kind words for Alex! If yo…" at bounding box center [241, 187] width 163 height 23
click at [202, 184] on textarea "That’s awesome to hear, Kimberly! Thank you for your kind words for Alex! If yo…" at bounding box center [241, 187] width 163 height 23
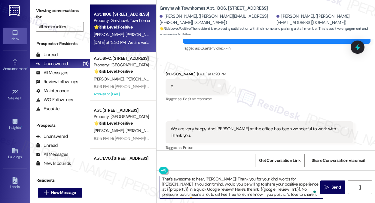
click at [213, 191] on textarea "That’s awesome to hear, Kimberly! Thank you for your kind words for Alex! If yo…" at bounding box center [241, 187] width 163 height 23
click at [290, 178] on textarea "That’s awesome to hear, Kimberly! Thank you for your kind words for Alex! If yo…" at bounding box center [241, 187] width 163 height 23
click at [235, 182] on textarea "That’s awesome to hear, Kimberly! Thank you for your kind words for Alex! I'll …" at bounding box center [241, 187] width 163 height 23
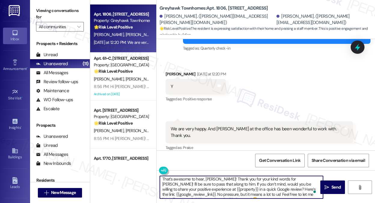
click at [235, 182] on textarea "That’s awesome to hear, Kimberly! Thank you for your kind words for Alex! I'll …" at bounding box center [241, 187] width 163 height 23
click at [219, 180] on textarea "That’s awesome to hear, Kimberly! Thank you for your kind words for Alex! I'll …" at bounding box center [241, 187] width 163 height 23
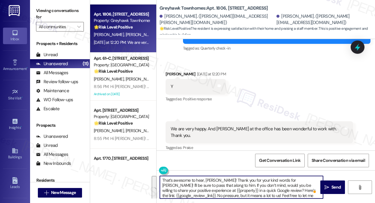
click at [219, 180] on textarea "That’s awesome to hear, Kimberly! Thank you for your kind words for Alex! I'll …" at bounding box center [241, 187] width 163 height 23
click at [238, 183] on textarea "That’s awesome to hear, Kimberly! Thank you for your kind words for Alex! I'll …" at bounding box center [241, 187] width 163 height 23
click at [239, 181] on textarea "That’s awesome to hear, Kimberly! Thank you for your kind words for Alex! I'll …" at bounding box center [241, 187] width 163 height 23
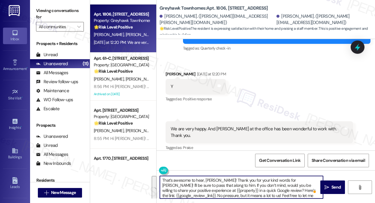
click at [239, 181] on textarea "That’s awesome to hear, Kimberly! Thank you for your kind words for Alex! I'll …" at bounding box center [241, 187] width 163 height 23
click at [245, 180] on textarea "That’s awesome to hear, Kimberly! Thank you for your kind words for Alex! I'll …" at bounding box center [241, 187] width 163 height 23
click at [289, 181] on textarea "That’s awesome to hear, Kimberly! Thank you for your kind words for Alex! I'll …" at bounding box center [241, 187] width 163 height 23
click at [223, 185] on textarea "That’s awesome to hear, Kimberly! Thank you for your kind words for Alex. I'll …" at bounding box center [241, 187] width 163 height 23
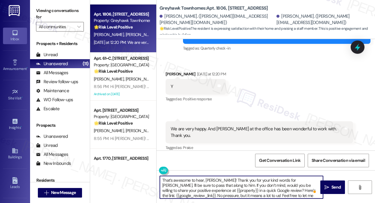
click at [223, 185] on textarea "That’s awesome to hear, Kimberly! Thank you for your kind words for Alex. I'll …" at bounding box center [241, 187] width 163 height 23
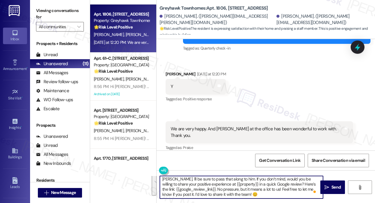
scroll to position [96, 0]
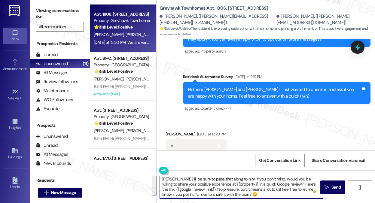
type textarea "That’s awesome to hear, Kimberly! Thank you for your kind words for Alex. I'll …"
click at [264, 119] on div "Received via SMS Kimberly Elder Yesterday at 12:20 PM Y Tags and notes Tagged a…" at bounding box center [266, 168] width 219 height 100
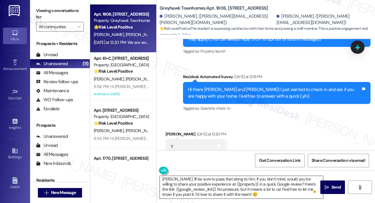
click at [227, 184] on textarea "That’s awesome to hear, Kimberly! Thank you for your kind words for Alex. I'll …" at bounding box center [241, 187] width 163 height 23
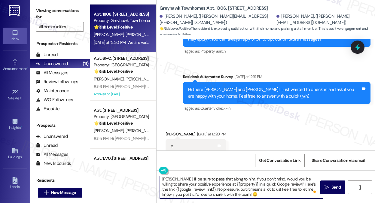
click at [227, 184] on textarea "That’s awesome to hear, Kimberly! Thank you for your kind words for Alex. I'll …" at bounding box center [241, 187] width 163 height 23
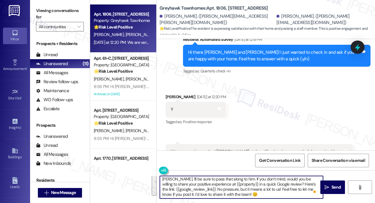
scroll to position [0, 0]
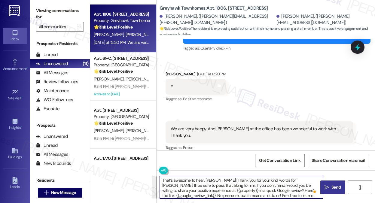
click at [332, 185] on span "Send" at bounding box center [336, 187] width 9 height 6
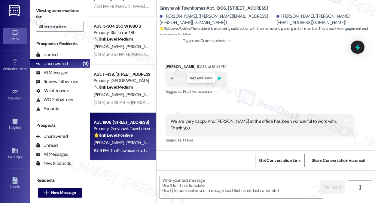
click at [219, 78] on icon at bounding box center [220, 78] width 4 height 3
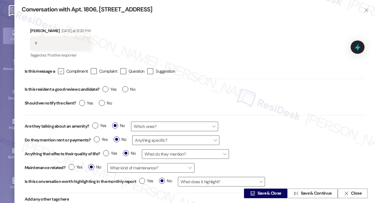
click at [60, 72] on icon "" at bounding box center [61, 71] width 4 height 6
click at [59, 72] on input " Compliment" at bounding box center [57, 71] width 4 height 4
checkbox input "true"
click at [105, 91] on label "Yes" at bounding box center [110, 89] width 14 height 6
click at [105, 91] on input "Yes" at bounding box center [110, 90] width 14 height 8
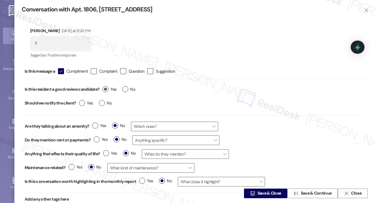
radio input "true"
click at [97, 104] on div "Yes No" at bounding box center [95, 104] width 39 height 14
click at [100, 103] on label "No" at bounding box center [105, 103] width 13 height 6
click at [100, 103] on input "No" at bounding box center [105, 104] width 13 height 8
radio input "true"
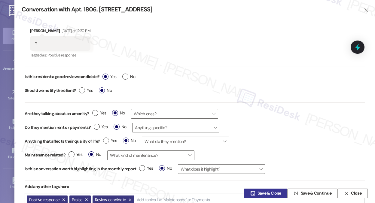
click at [263, 189] on span " Save & Close" at bounding box center [265, 193] width 33 height 9
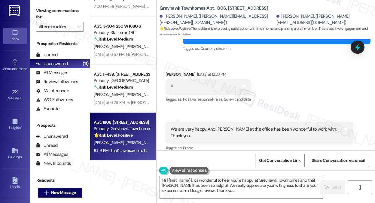
type textarea "Hi {{first_name}}, it's wonderful to hear you're happy at Greyhawk Townhomes an…"
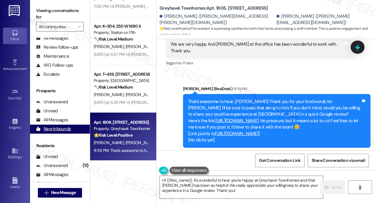
scroll to position [69, 0]
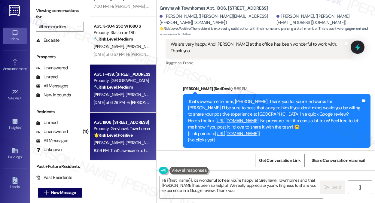
click at [130, 104] on div "Yesterday at 6:29 PM: Hi Sarah, that's all. Thank you. Just to let you know if …" at bounding box center [207, 102] width 227 height 5
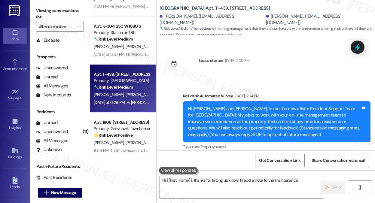
scroll to position [990, 0]
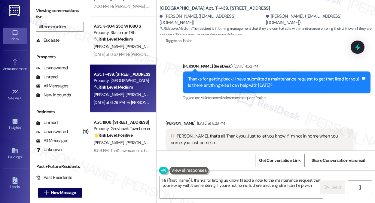
type textarea "Hi {{first_name}}, thanks for letting us know! I'll add a note to the maintenan…"
click at [203, 133] on div "Hi Sarah, that's all. Thank you. Just to let you know if I'm not in home when y…" at bounding box center [257, 139] width 173 height 13
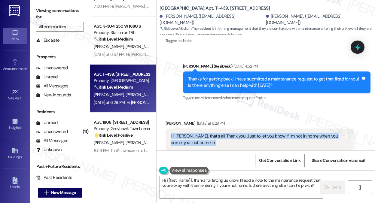
click at [203, 133] on div "Hi Sarah, that's all. Thank you. Just to let you know if I'm not in home when y…" at bounding box center [257, 139] width 173 height 13
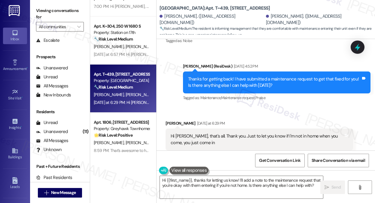
click at [221, 76] on div "Thanks for getting back! I have submitted a maintenance request to get that fix…" at bounding box center [274, 82] width 173 height 13
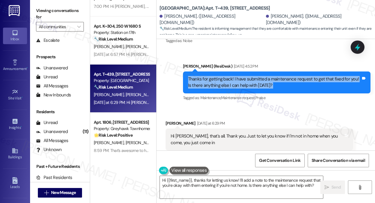
click at [221, 76] on div "Thanks for getting back! I have submitted a maintenance request to get that fix…" at bounding box center [274, 82] width 173 height 13
click at [231, 76] on div "Thanks for getting back! I have submitted a maintenance request to get that fix…" at bounding box center [274, 82] width 173 height 13
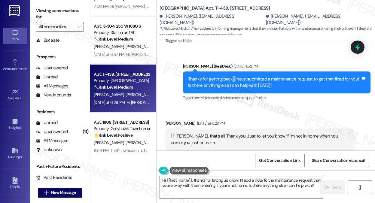
click at [231, 76] on div "Thanks for getting back! I have submitted a maintenance request to get that fix…" at bounding box center [274, 82] width 173 height 13
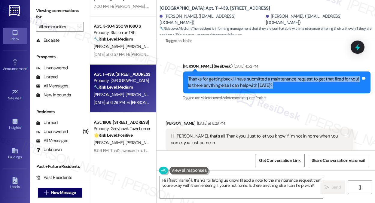
click at [231, 76] on div "Thanks for getting back! I have submitted a maintenance request to get that fix…" at bounding box center [274, 82] width 173 height 13
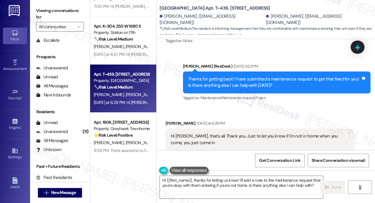
click at [203, 129] on div "Hi Sarah, that's all. Thank you. Just to let you know if I'm not in home when y…" at bounding box center [260, 140] width 188 height 22
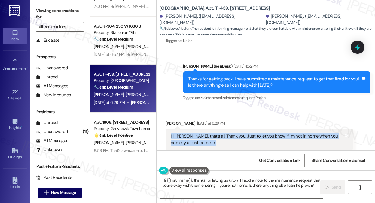
click at [203, 129] on div "Hi Sarah, that's all. Thank you. Just to let you know if I'm not in home when y…" at bounding box center [260, 140] width 188 height 22
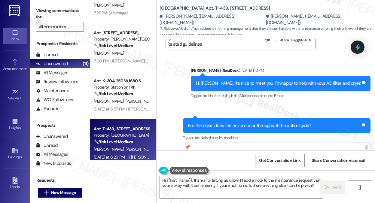
scroll to position [60, 0]
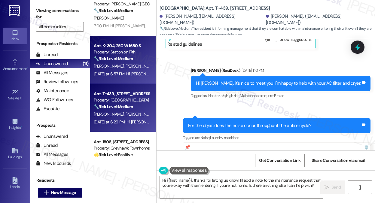
click at [129, 60] on strong "🔧 Risk Level: Medium" at bounding box center [113, 58] width 39 height 5
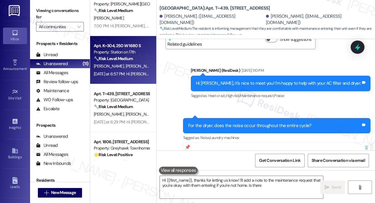
type textarea "Hi {{first_name}}, thanks for letting us know! I'll add a note to the maintenan…"
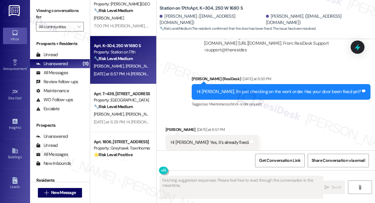
scroll to position [2021, 0]
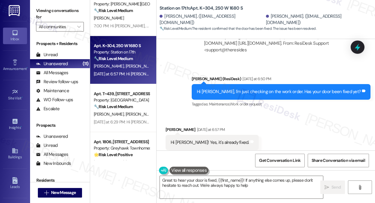
type textarea "Great to hear your door is fixed, {{first_name}}! If anything else comes up, pl…"
click at [210, 139] on div "Hi Sarah! Yes, it's already fixed." at bounding box center [210, 142] width 78 height 6
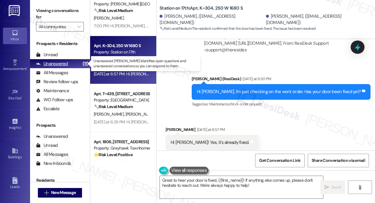
click at [63, 66] on div "Unanswered" at bounding box center [52, 64] width 32 height 6
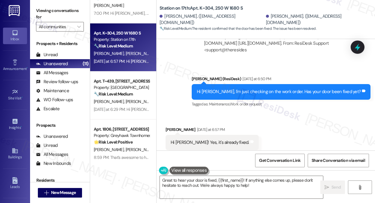
scroll to position [80, 0]
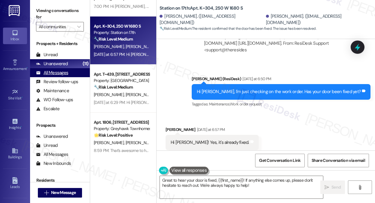
click at [63, 73] on div "All Messages" at bounding box center [52, 73] width 32 height 6
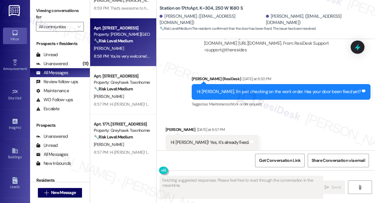
scroll to position [30, 0]
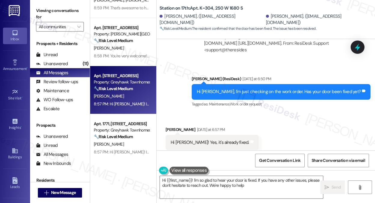
type textarea "Hi {{first_name}}! I'm so glad to hear your door is fixed. If you have any othe…"
click at [129, 98] on div "[PERSON_NAME]" at bounding box center [121, 97] width 57 height 8
type textarea "Fetching suggested responses. Please feel free to read through the conversation…"
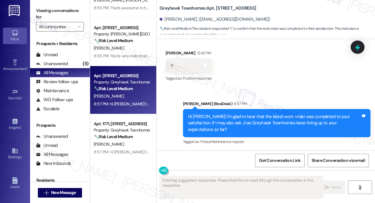
scroll to position [90, 0]
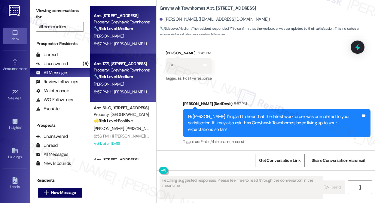
click at [127, 87] on div "[PERSON_NAME]" at bounding box center [121, 85] width 57 height 8
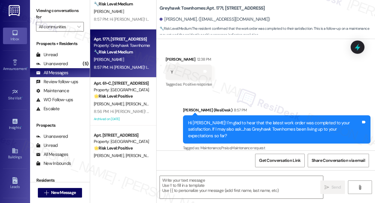
scroll to position [150, 0]
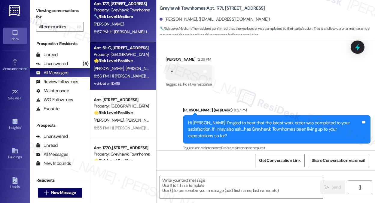
click at [137, 70] on div "K. Jeffery K. Stokes" at bounding box center [121, 69] width 57 height 8
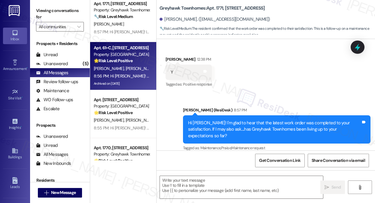
type textarea "Fetching suggested responses. Please feel free to read through the conversation…"
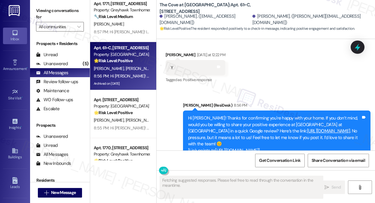
scroll to position [287, 0]
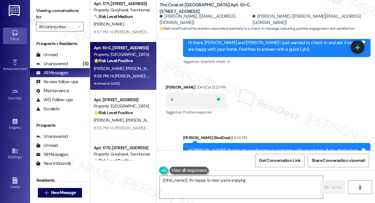
click at [221, 97] on icon at bounding box center [218, 99] width 5 height 5
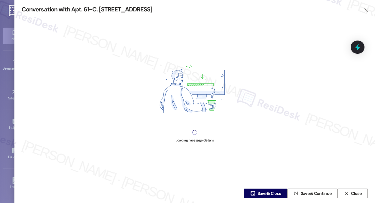
type textarea "{{first_name}}, I'm happy to hear you're enjoying your home at The Cove at Plea…"
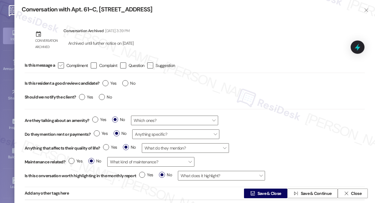
click at [63, 66] on icon "" at bounding box center [61, 65] width 4 height 6
click at [59, 66] on input " Compliment" at bounding box center [57, 65] width 4 height 4
checkbox input "true"
click at [108, 82] on label "Yes" at bounding box center [110, 83] width 14 height 6
click at [108, 82] on input "Yes" at bounding box center [110, 84] width 14 height 8
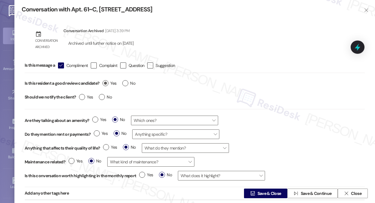
radio input "true"
click at [103, 98] on label "No" at bounding box center [105, 97] width 13 height 6
click at [103, 98] on input "No" at bounding box center [105, 98] width 13 height 8
radio input "true"
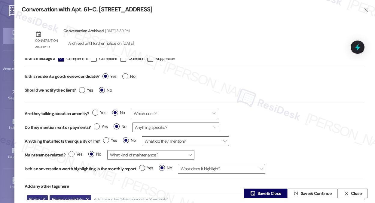
scroll to position [13, 0]
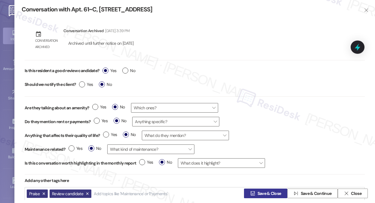
click at [260, 191] on span "Save & Close" at bounding box center [270, 194] width 24 height 6
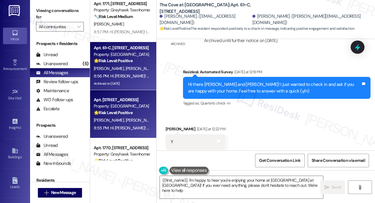
type textarea "{{first_name}}, I'm happy to hear you're enjoying your home at The Cove at Plea…"
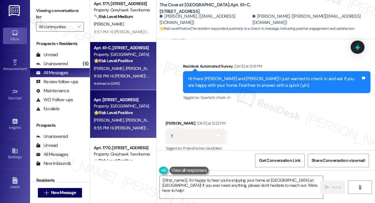
click at [132, 124] on div "8:55 PM: Hi Jennifer! That’s awesome to hear! Thank you! If you don’t mind, wou…" at bounding box center [121, 128] width 57 height 8
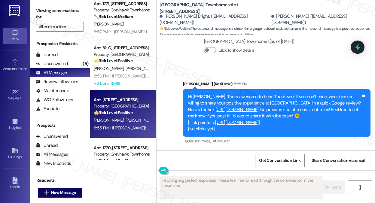
scroll to position [259, 0]
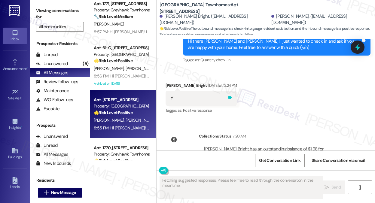
click at [232, 100] on icon at bounding box center [230, 97] width 5 height 5
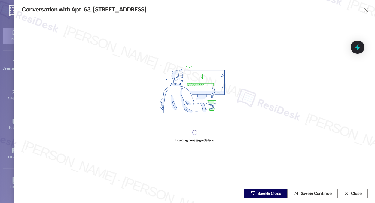
type textarea "Hi {{first_name}}! I'm happy to hear you're having a positive experience at Smi…"
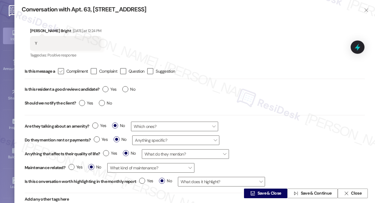
click at [63, 71] on icon "" at bounding box center [61, 71] width 4 height 6
click at [59, 71] on input " Compliment" at bounding box center [57, 71] width 4 height 4
checkbox input "true"
click at [106, 91] on label "Yes" at bounding box center [110, 89] width 14 height 6
click at [106, 91] on input "Yes" at bounding box center [110, 90] width 14 height 8
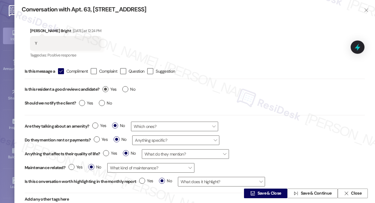
radio input "true"
click at [100, 100] on span "No" at bounding box center [105, 103] width 13 height 6
click at [100, 100] on input "No" at bounding box center [105, 104] width 13 height 8
radio input "true"
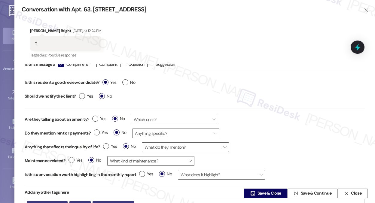
scroll to position [13, 0]
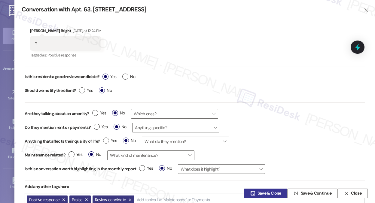
click at [250, 193] on icon "" at bounding box center [252, 193] width 5 height 5
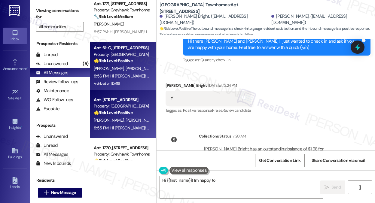
scroll to position [227, 0]
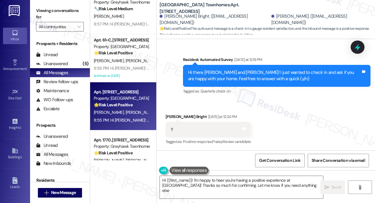
type textarea "Hi {{first_name}}! I'm happy to hear you're having a positive experience at Smi…"
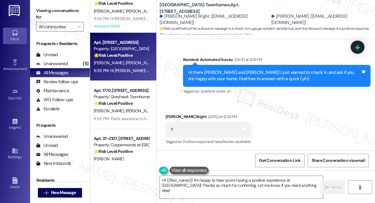
scroll to position [241, 0]
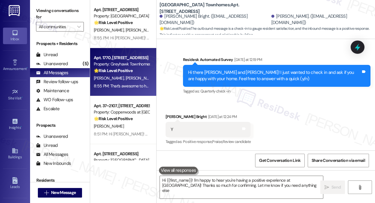
type textarea "Hi {{first_name}}! I'm happy to hear you're having a positive experience at Smi…"
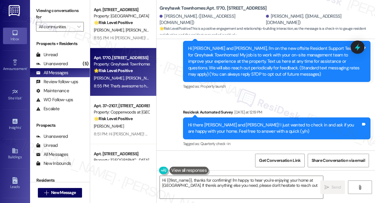
type textarea "Hi {{first_name}}, thanks for confirming! I'm happy to hear you're enjoying you…"
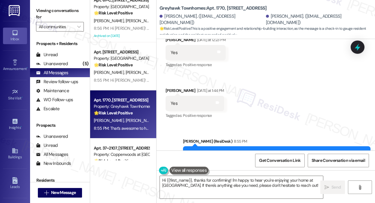
scroll to position [295, 0]
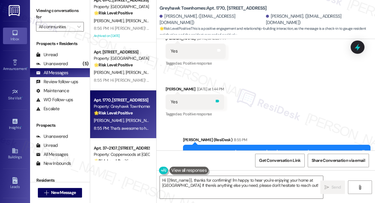
click at [215, 99] on icon at bounding box center [217, 101] width 5 height 5
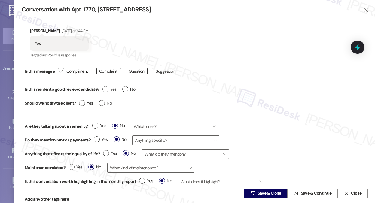
click at [64, 72] on div "" at bounding box center [61, 71] width 6 height 6
click at [59, 72] on input " Compliment" at bounding box center [57, 71] width 4 height 4
checkbox input "true"
click at [104, 90] on label "Yes" at bounding box center [110, 89] width 14 height 6
click at [104, 90] on input "Yes" at bounding box center [110, 90] width 14 height 8
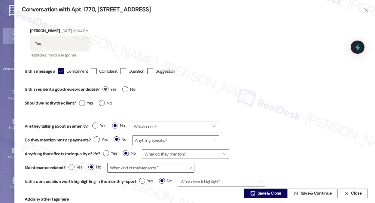
radio input "true"
click at [102, 99] on div "Yes No" at bounding box center [95, 104] width 39 height 14
click at [102, 100] on label "No" at bounding box center [105, 103] width 13 height 6
click at [102, 100] on input "No" at bounding box center [105, 104] width 13 height 8
radio input "true"
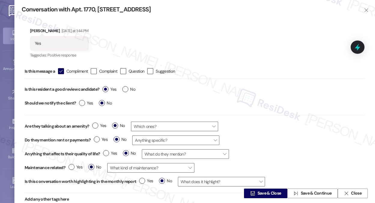
scroll to position [13, 0]
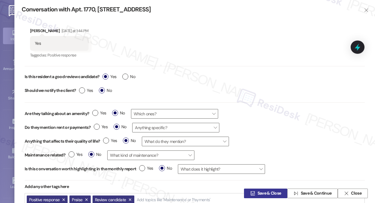
click at [250, 192] on icon "" at bounding box center [252, 193] width 5 height 5
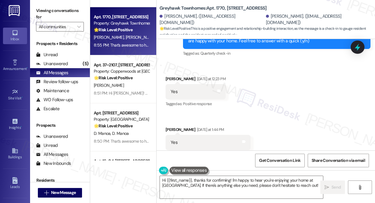
scroll to position [318, 0]
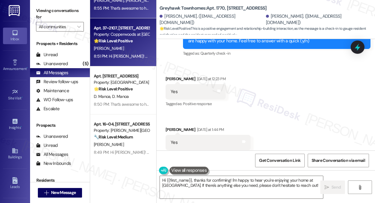
click at [136, 48] on div "[PERSON_NAME]" at bounding box center [121, 49] width 57 height 8
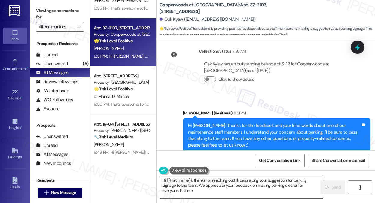
scroll to position [323, 0]
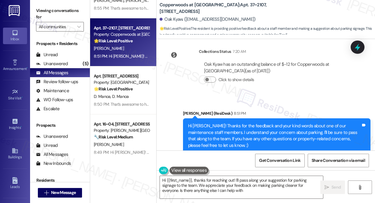
type textarea "Hi {{first_name}}, thanks for reaching out! I'll pass along your suggestion for…"
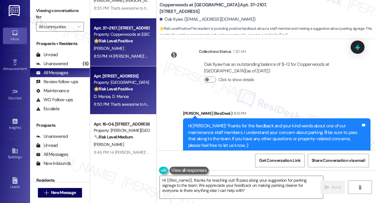
click at [146, 83] on div "Property: [GEOGRAPHIC_DATA] Townhomes" at bounding box center [122, 82] width 56 height 6
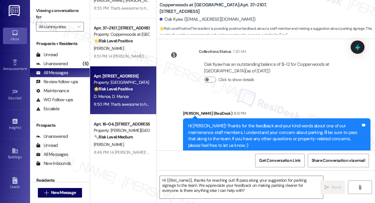
type textarea "Fetching suggested responses. Please feel free to read through the conversation…"
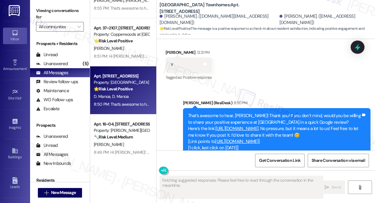
scroll to position [203, 0]
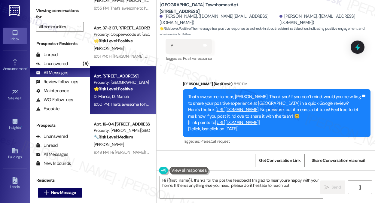
type textarea "Hi {{first_name}}, thanks for the positive feedback! I'm glad to hear you're ha…"
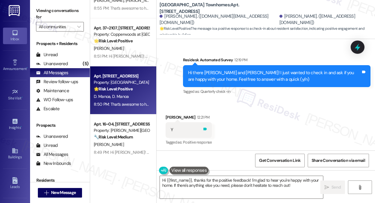
click at [203, 127] on icon at bounding box center [205, 129] width 5 height 5
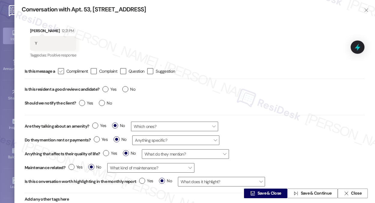
click at [66, 72] on label " Compliment" at bounding box center [73, 71] width 30 height 6
click at [59, 72] on input " Compliment" at bounding box center [57, 71] width 4 height 4
checkbox input "true"
click at [104, 89] on label "Yes" at bounding box center [110, 89] width 14 height 6
click at [104, 89] on input "Yes" at bounding box center [110, 90] width 14 height 8
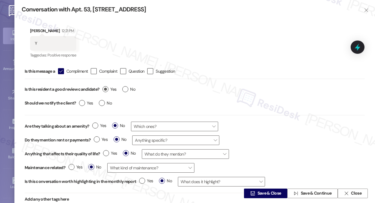
radio input "true"
click at [103, 101] on label "No" at bounding box center [105, 103] width 13 height 6
click at [103, 101] on input "No" at bounding box center [105, 104] width 13 height 8
radio input "true"
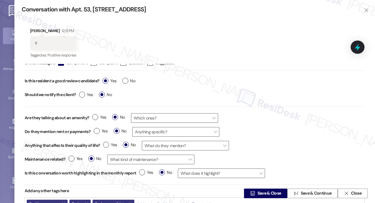
scroll to position [13, 0]
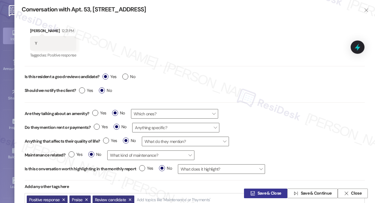
click at [260, 192] on span "Save & Close" at bounding box center [270, 194] width 24 height 6
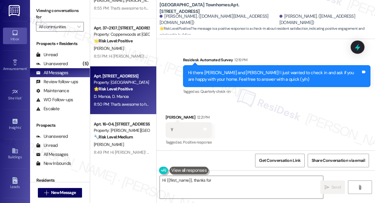
scroll to position [113, 0]
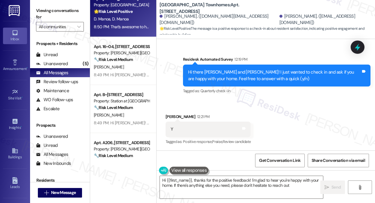
type textarea "Hi {{first_name}}, thanks for the positive feedback! I'm glad to hear you're ha…"
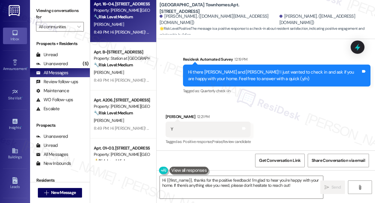
click at [122, 31] on div "8:49 PM: Hi Matthew! I'm glad to hear that the latest work order was completed …" at bounding box center [276, 31] width 365 height 5
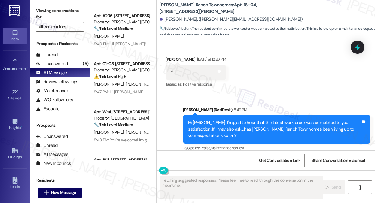
scroll to position [589, 0]
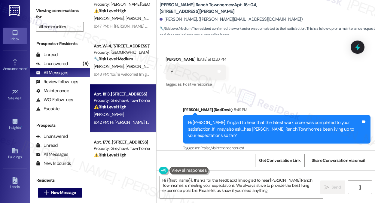
type textarea "Hi {{first_name}}, thanks for the feedback! I'm so glad to hear Porter Ranch To…"
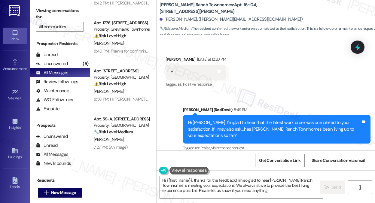
scroll to position [709, 0]
